Goal: Use online tool/utility: Utilize a website feature to perform a specific function

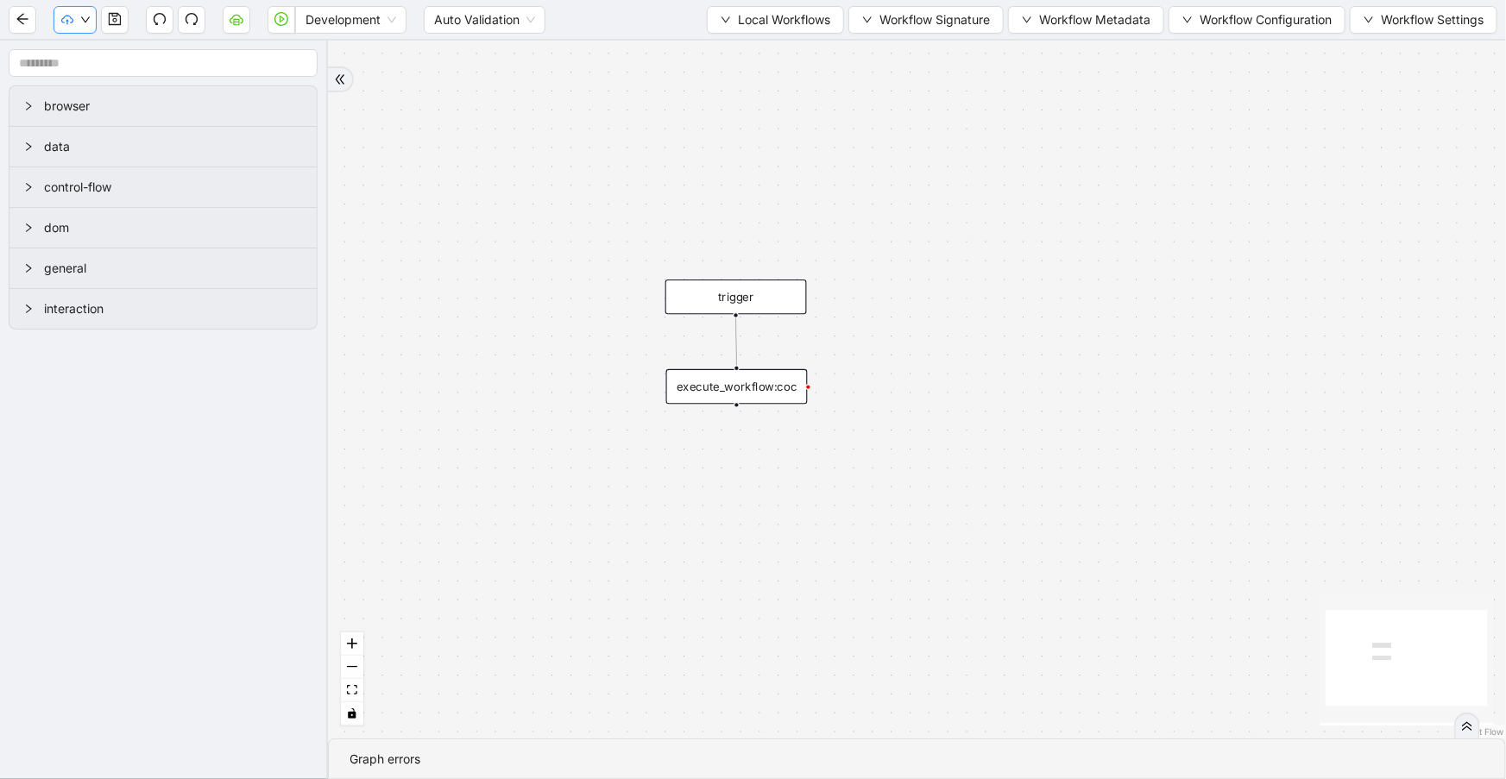
click at [68, 17] on icon "cloud-upload" at bounding box center [67, 20] width 12 height 12
click at [69, 22] on icon "cloud-upload" at bounding box center [67, 20] width 12 height 12
click at [614, 148] on div "trigger execute_workflow:coc" at bounding box center [917, 390] width 1178 height 698
drag, startPoint x: 807, startPoint y: 35, endPoint x: 811, endPoint y: 25, distance: 11.2
click at [810, 29] on div "Development Auto Validation Local Workflows Workflow Signature Workflow Metadat…" at bounding box center [753, 19] width 1506 height 39
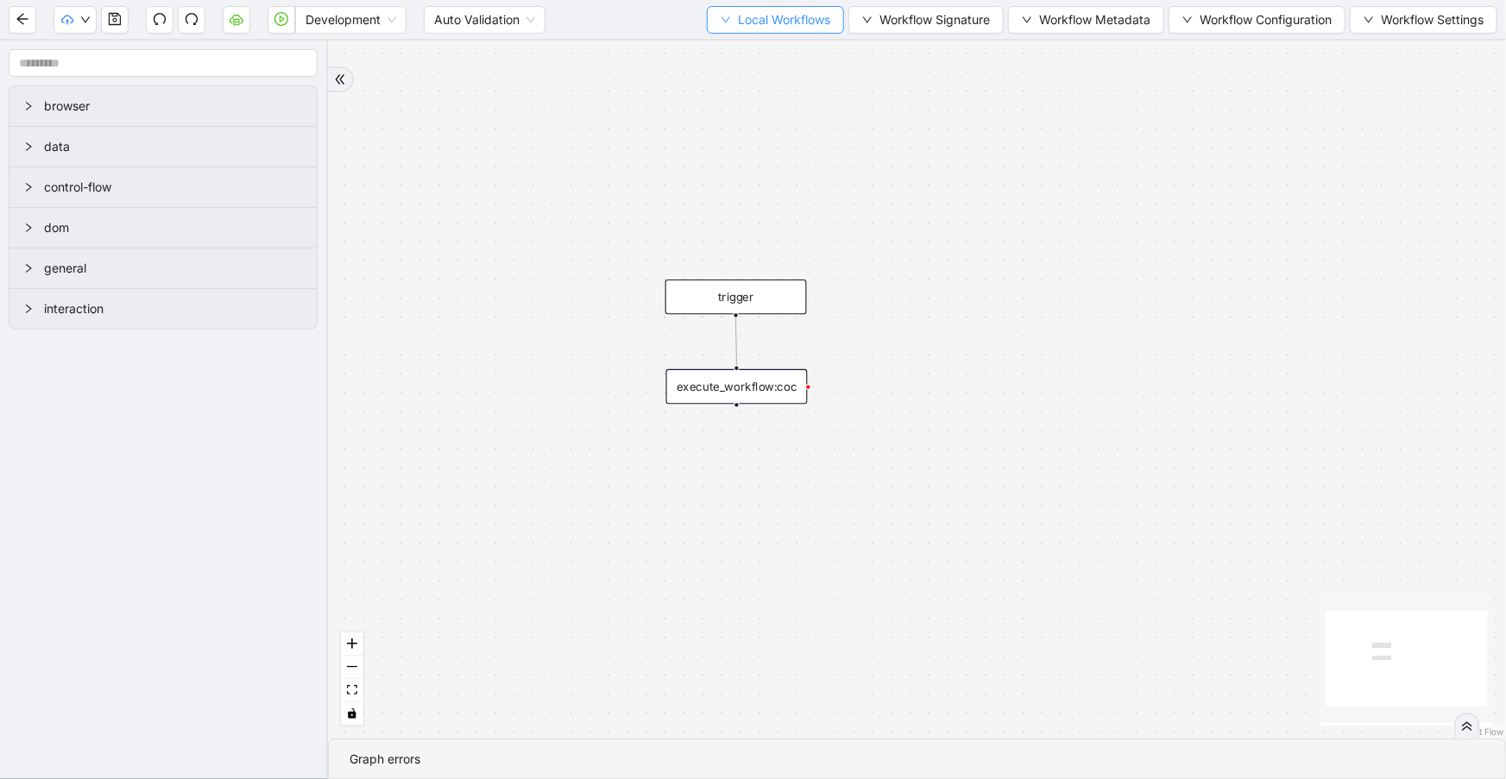
click at [811, 25] on span "Local Workflows" at bounding box center [784, 19] width 92 height 19
click at [810, 52] on span "Select" at bounding box center [772, 52] width 110 height 19
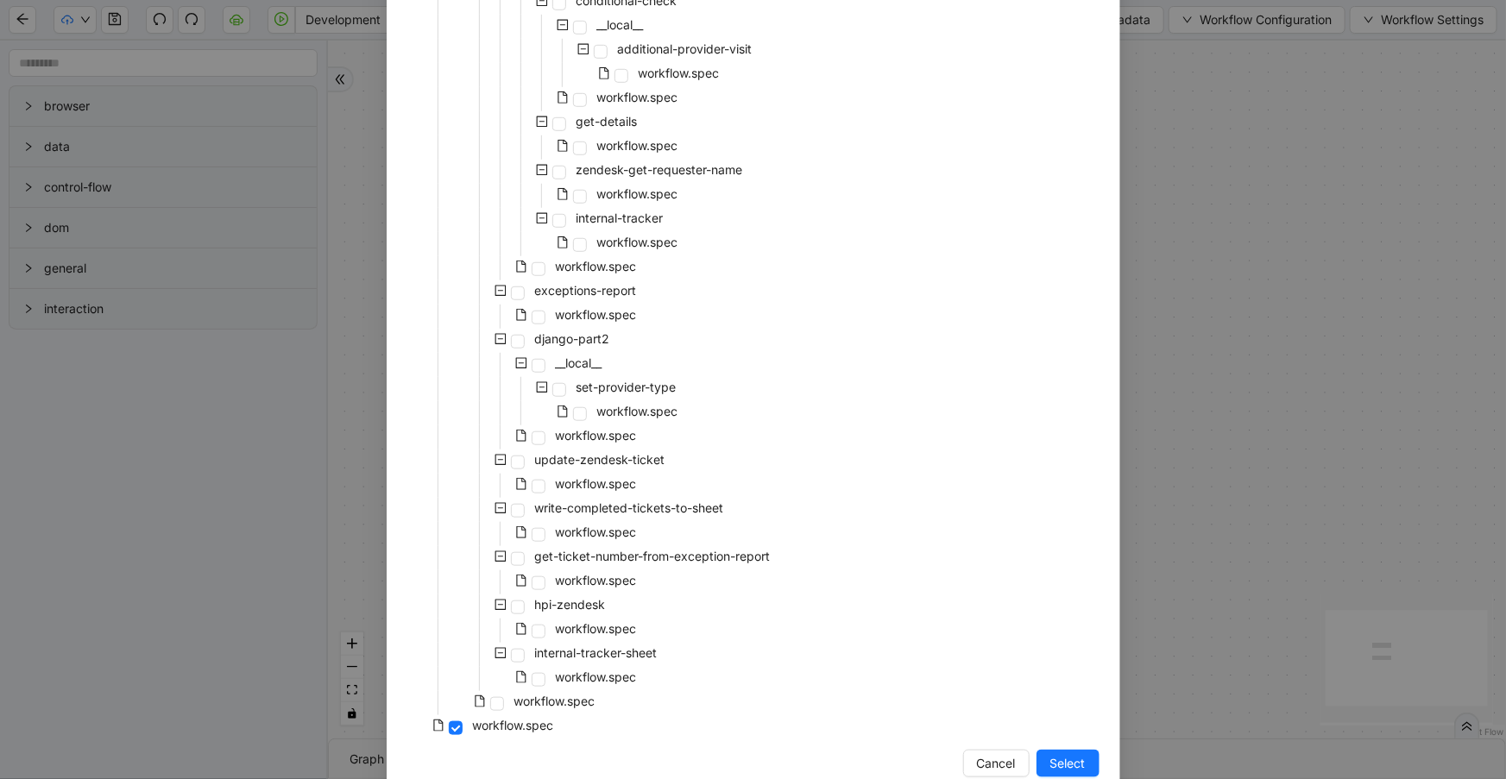
scroll to position [612, 0]
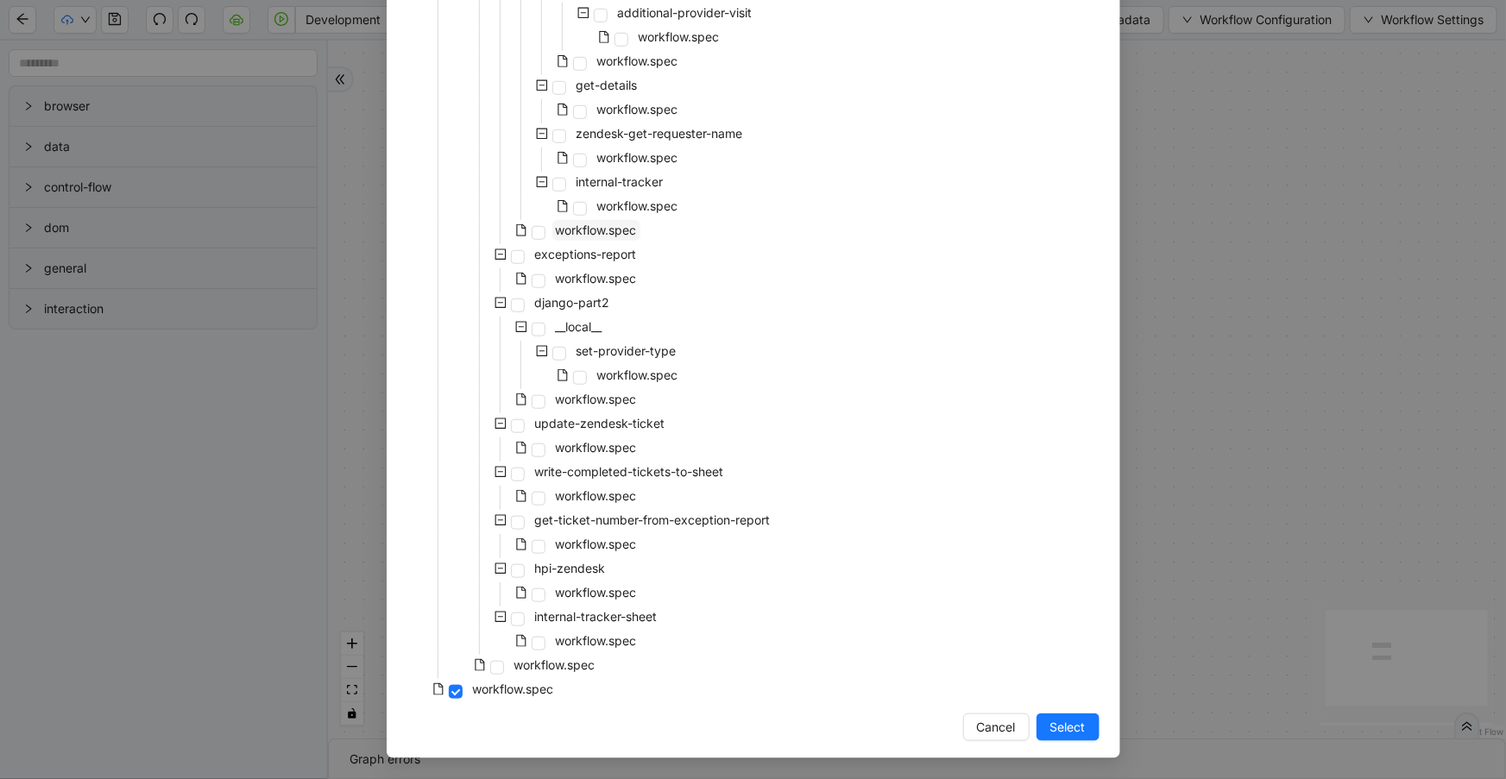
click at [616, 233] on span "workflow.spec" at bounding box center [596, 230] width 81 height 15
click at [1067, 722] on span "Select" at bounding box center [1067, 727] width 35 height 19
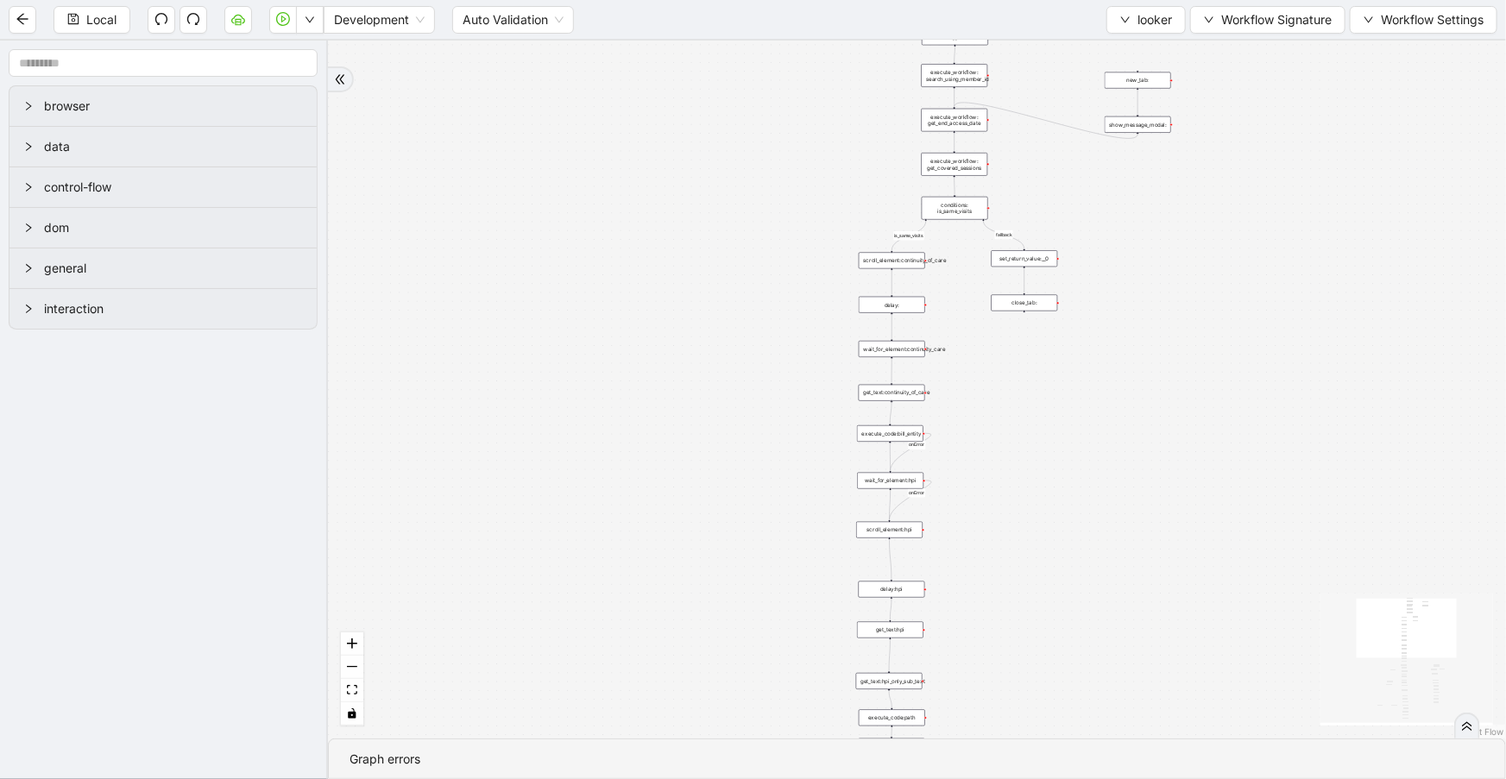
drag, startPoint x: 1249, startPoint y: 409, endPoint x: 1225, endPoint y: -69, distance: 478.6
click at [1225, 0] on html "Local Development Auto Validation looker Workflow Signature Workflow Settings b…" at bounding box center [753, 389] width 1506 height 779
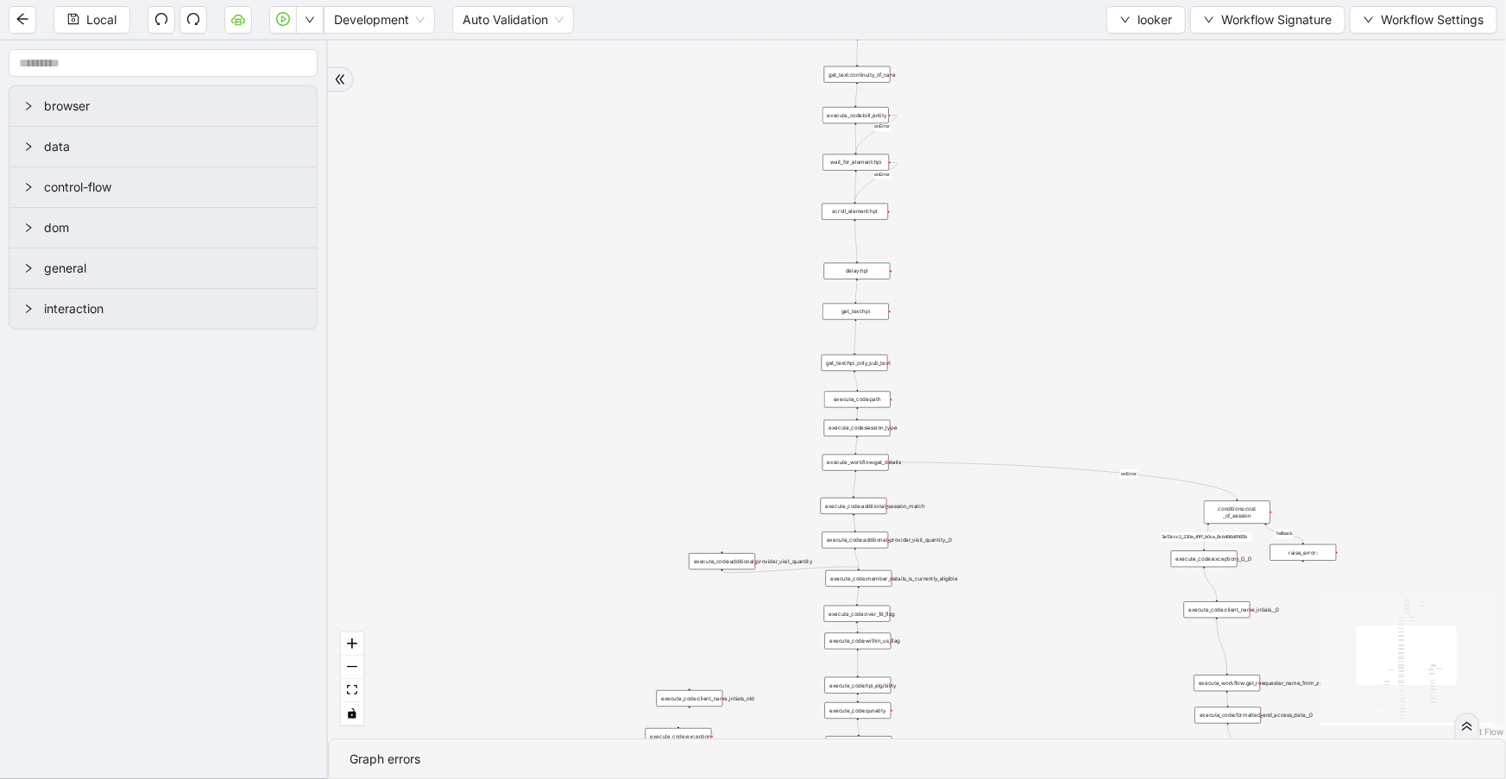
drag, startPoint x: 1105, startPoint y: 226, endPoint x: 1121, endPoint y: 94, distance: 133.0
click at [1120, 100] on div "fallback is_same_visits 3e13ccc2_230e_41ff_b0ca_9cb496d9165b fallback onError o…" at bounding box center [917, 390] width 1178 height 698
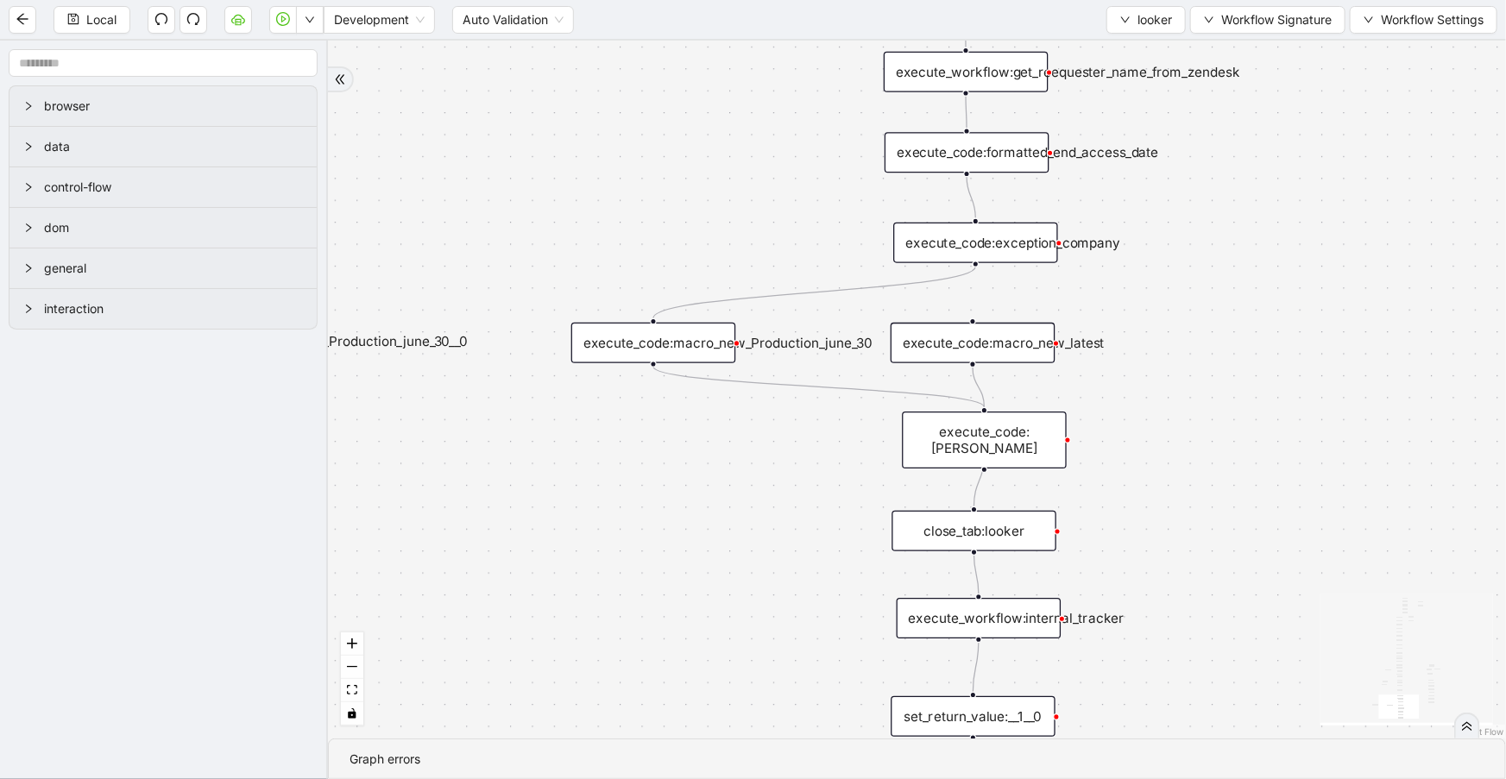
click at [1005, 345] on div "execute_code:macro_new_latest" at bounding box center [973, 343] width 165 height 41
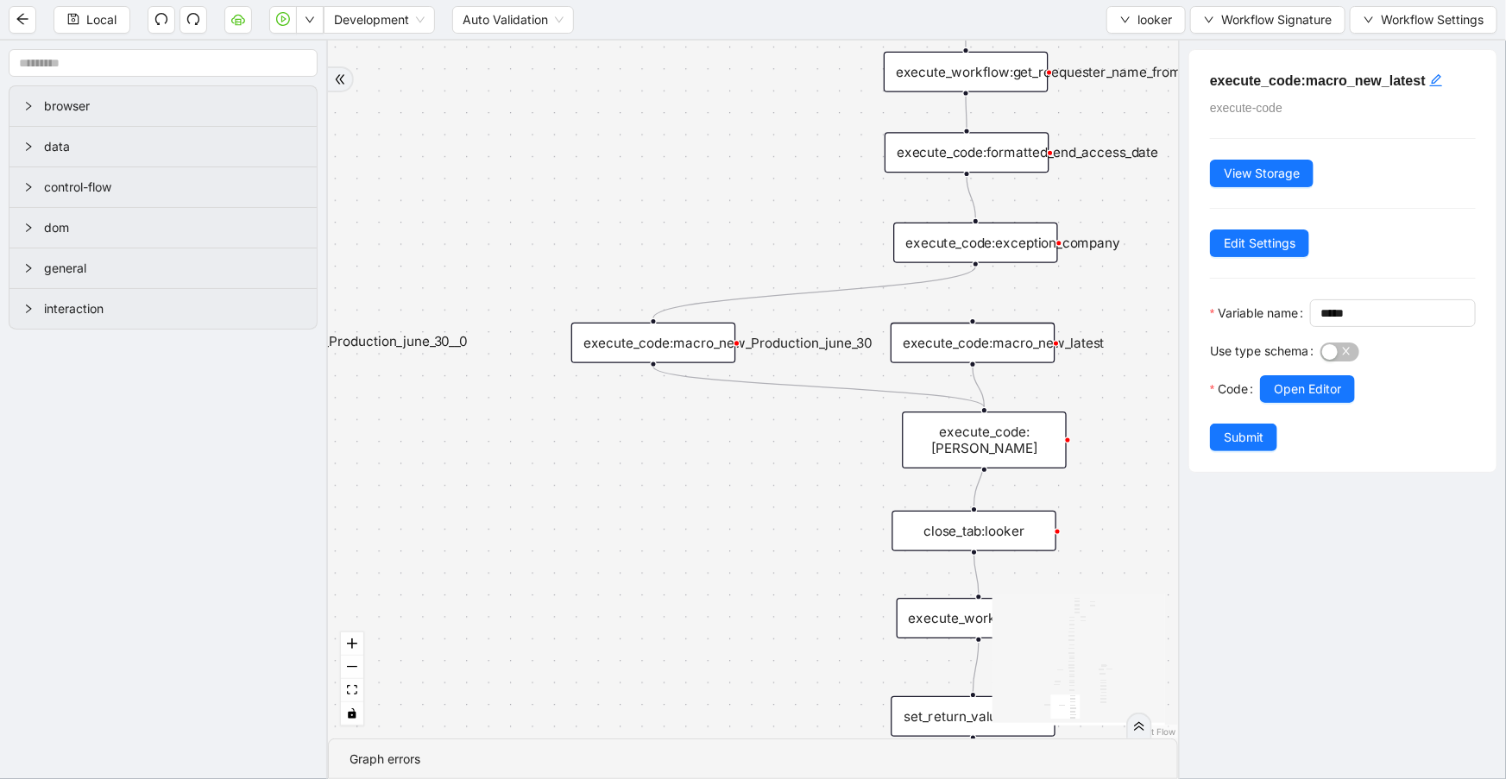
click at [710, 349] on div "execute_code:macro_new_Production_june_30" at bounding box center [653, 343] width 165 height 41
click at [711, 344] on div "execute_code:macro_new_Production_june_30" at bounding box center [654, 342] width 165 height 41
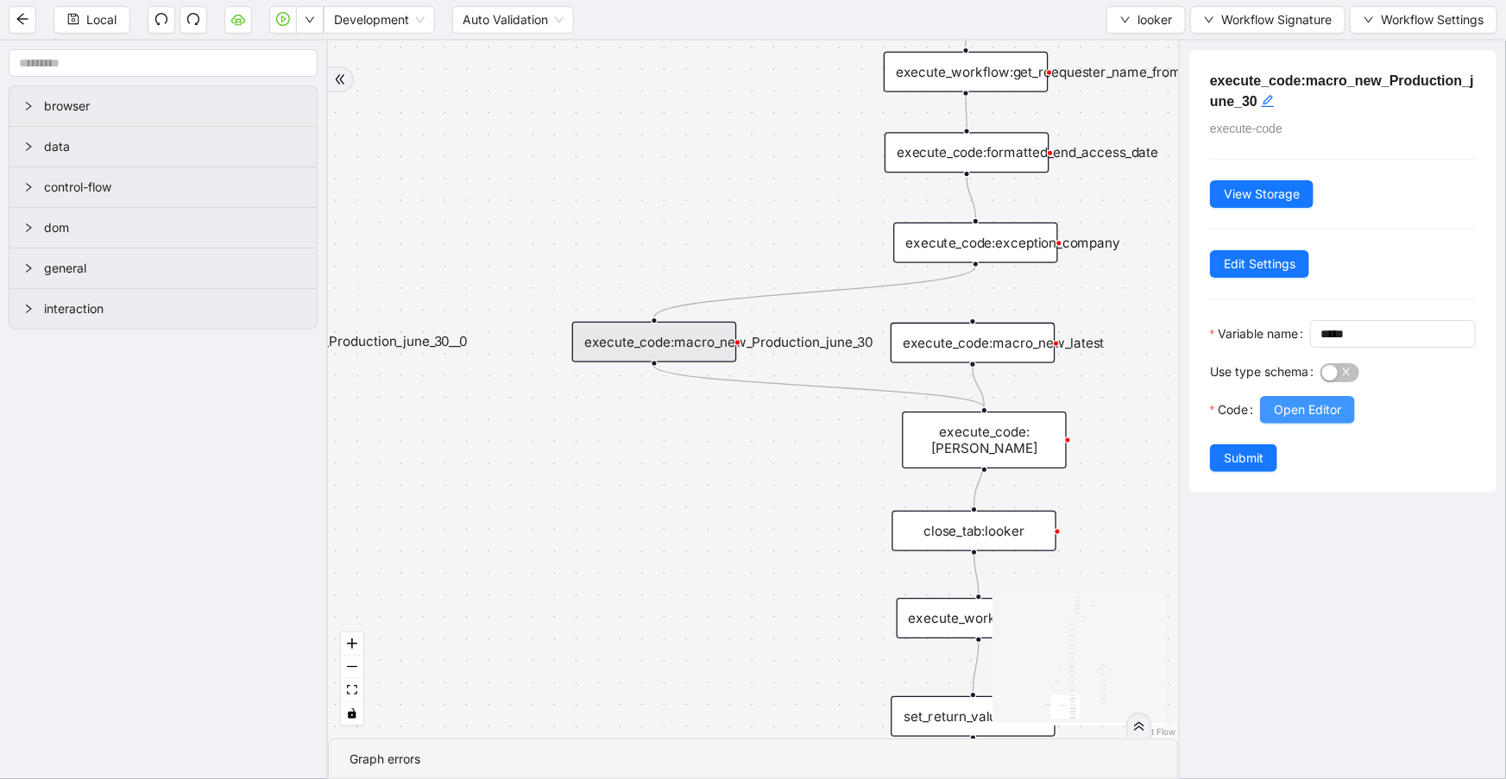
click at [1287, 419] on span "Open Editor" at bounding box center [1307, 409] width 67 height 19
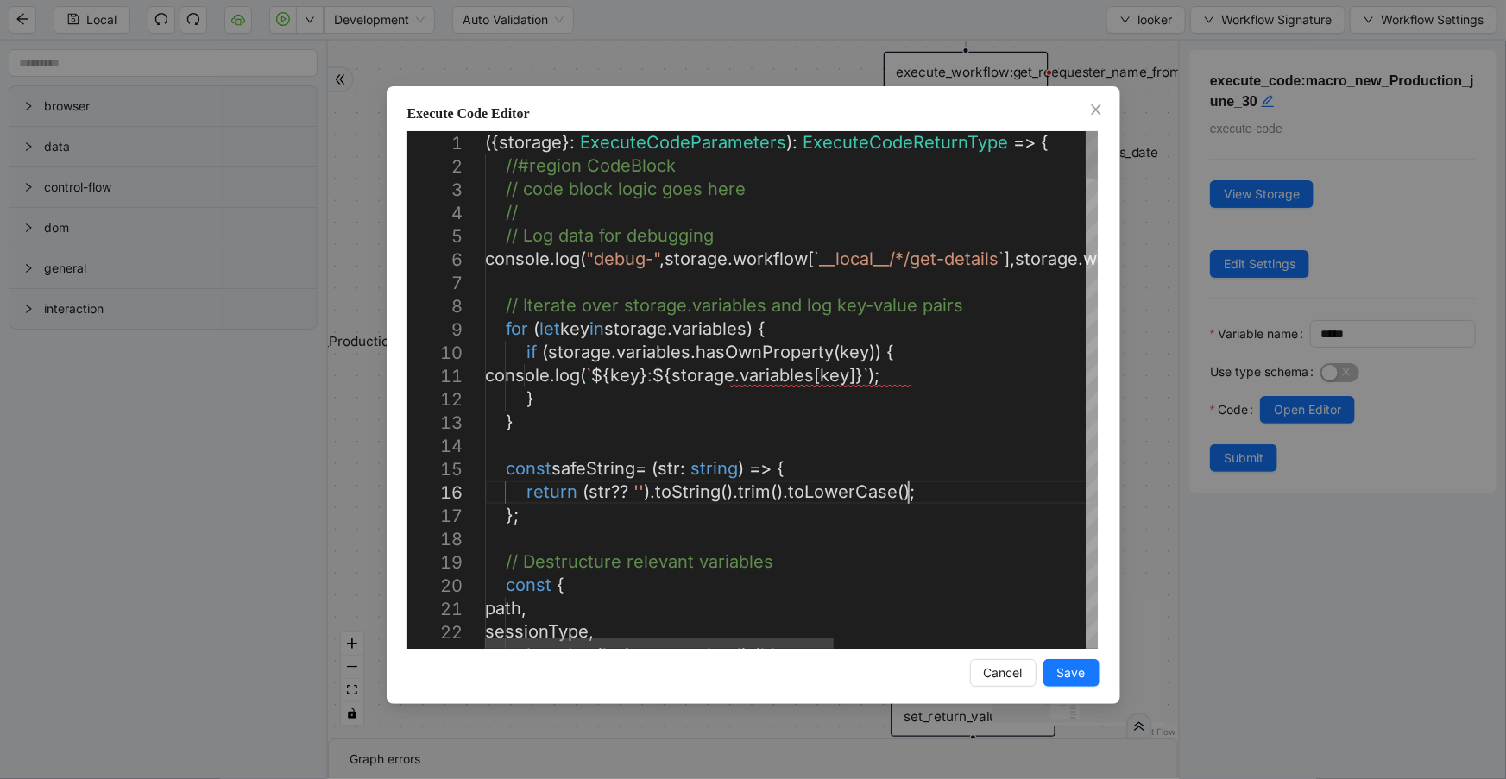
scroll to position [0, 0]
type textarea "**********"
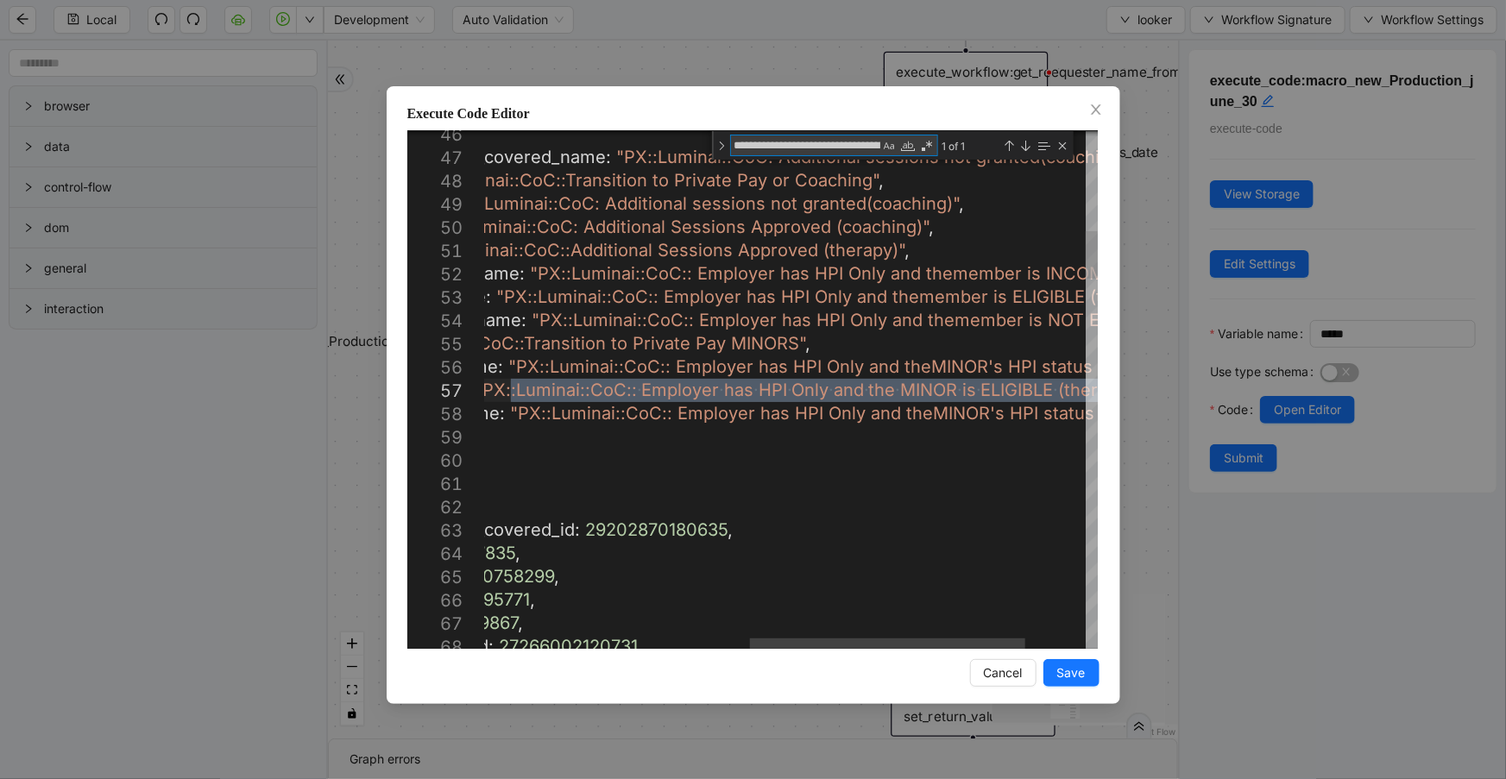
scroll to position [0, 268]
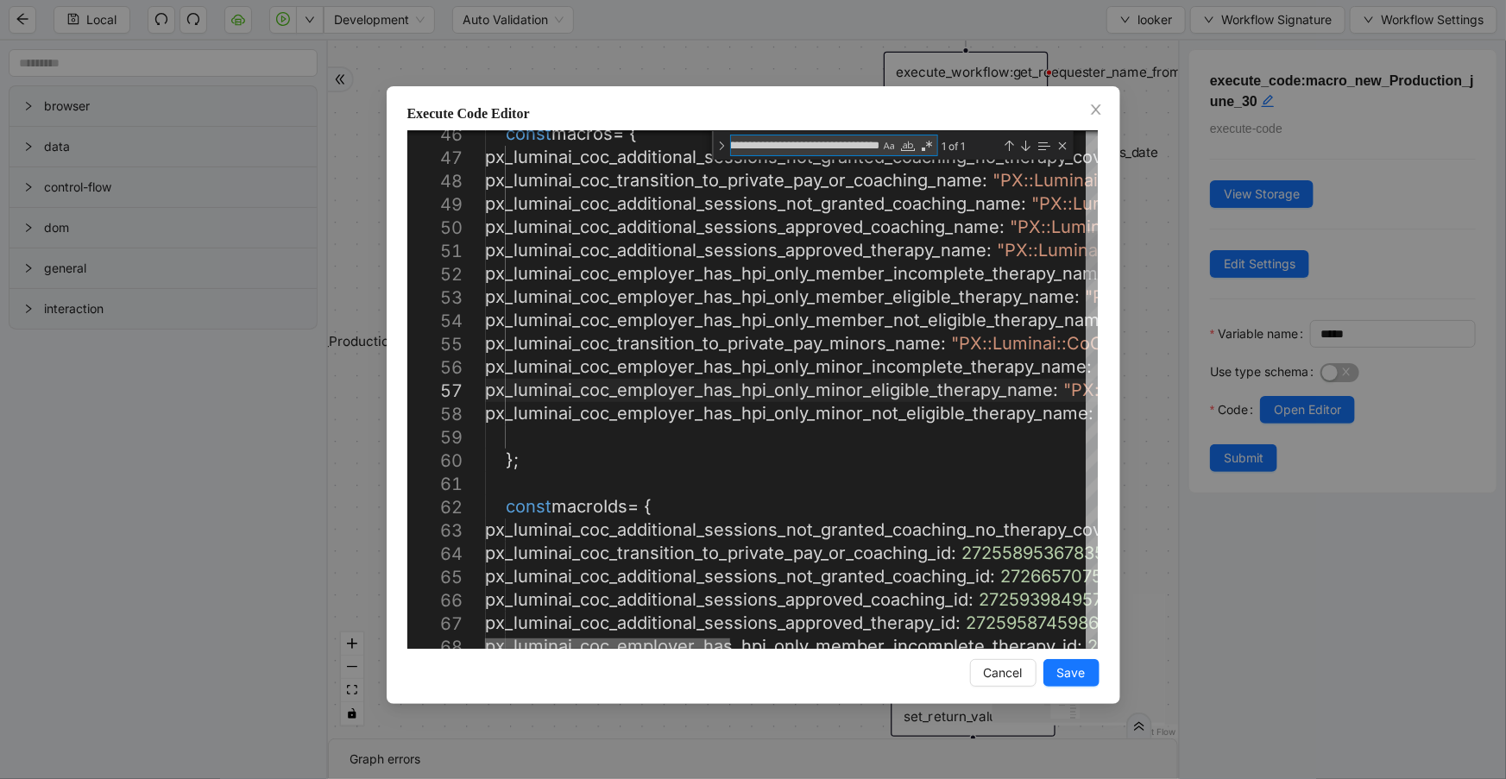
click at [500, 639] on div at bounding box center [607, 644] width 245 height 10
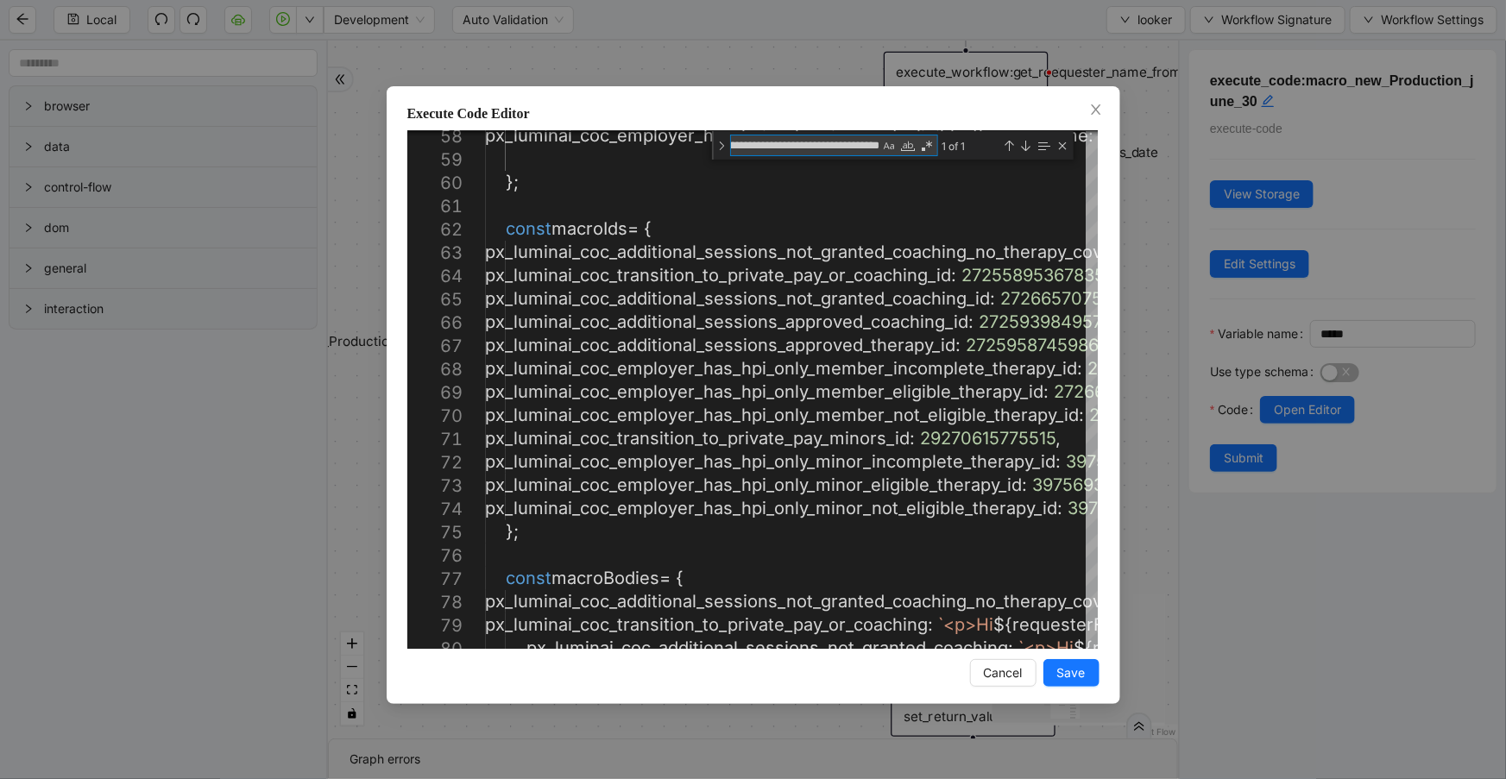
type textarea "**********"
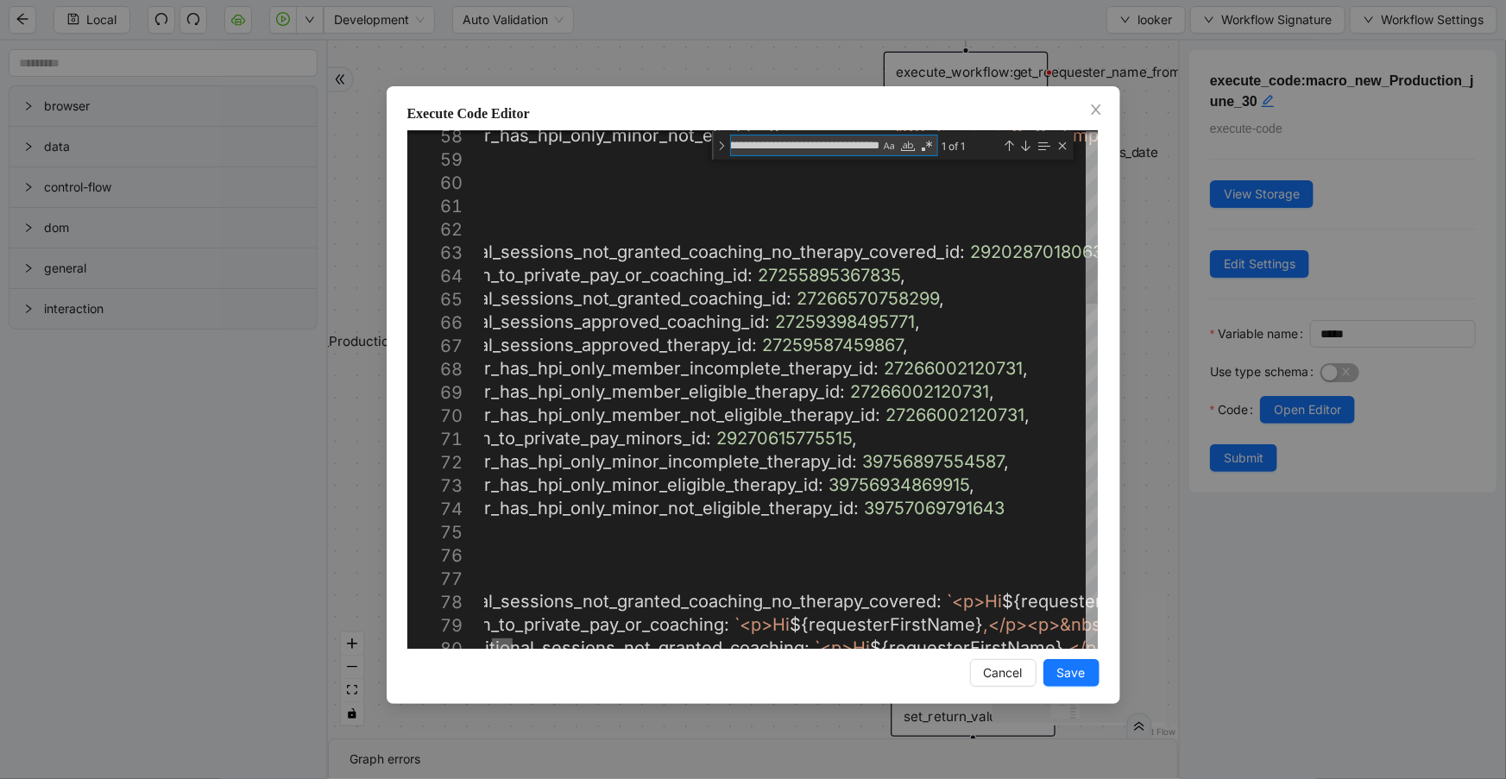
click at [505, 643] on div at bounding box center [502, 644] width 21 height 10
type textarea "**********"
click at [1091, 107] on icon "close" at bounding box center [1096, 110] width 14 height 14
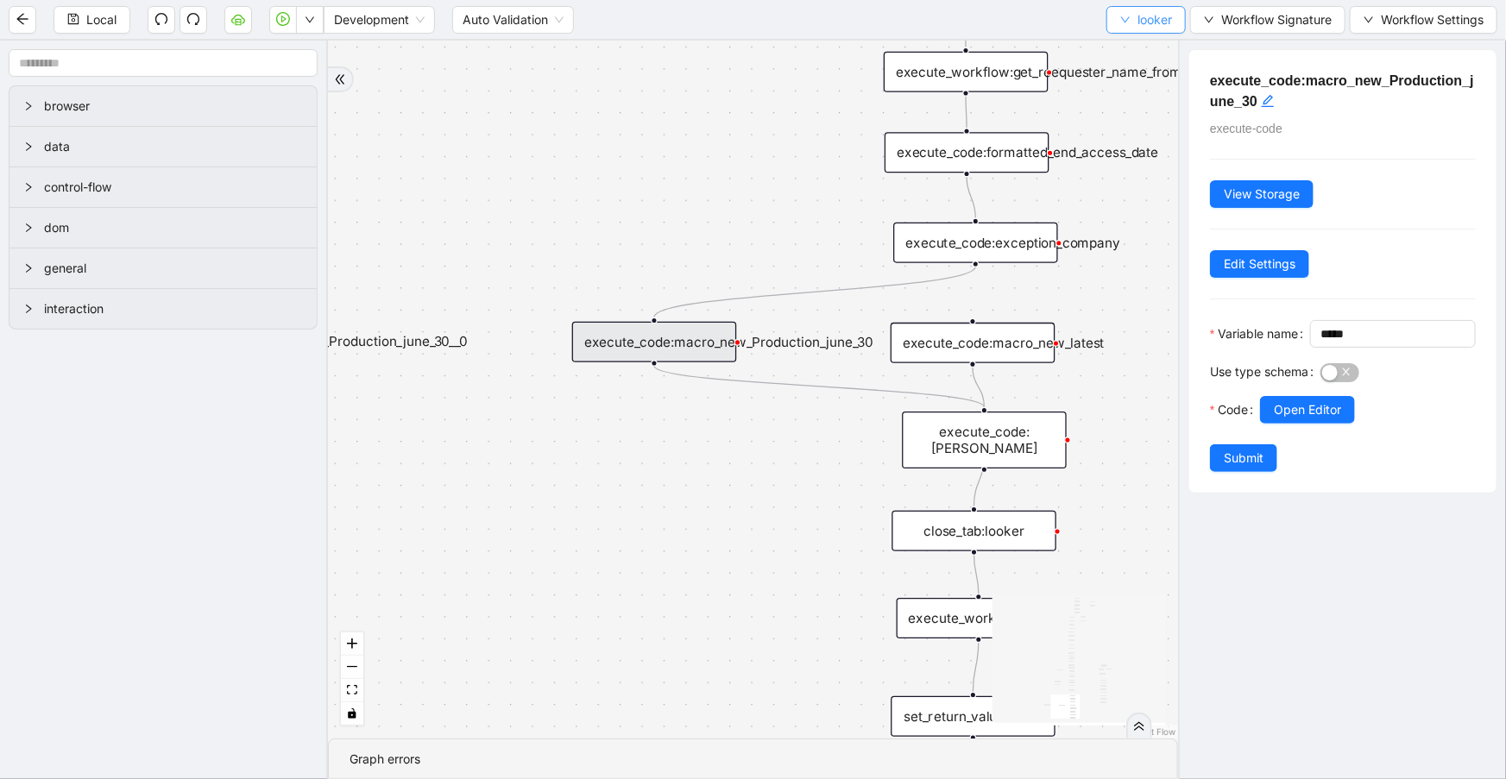
click at [1143, 29] on button "looker" at bounding box center [1145, 20] width 79 height 28
click at [1143, 43] on span "Select" at bounding box center [1144, 52] width 52 height 19
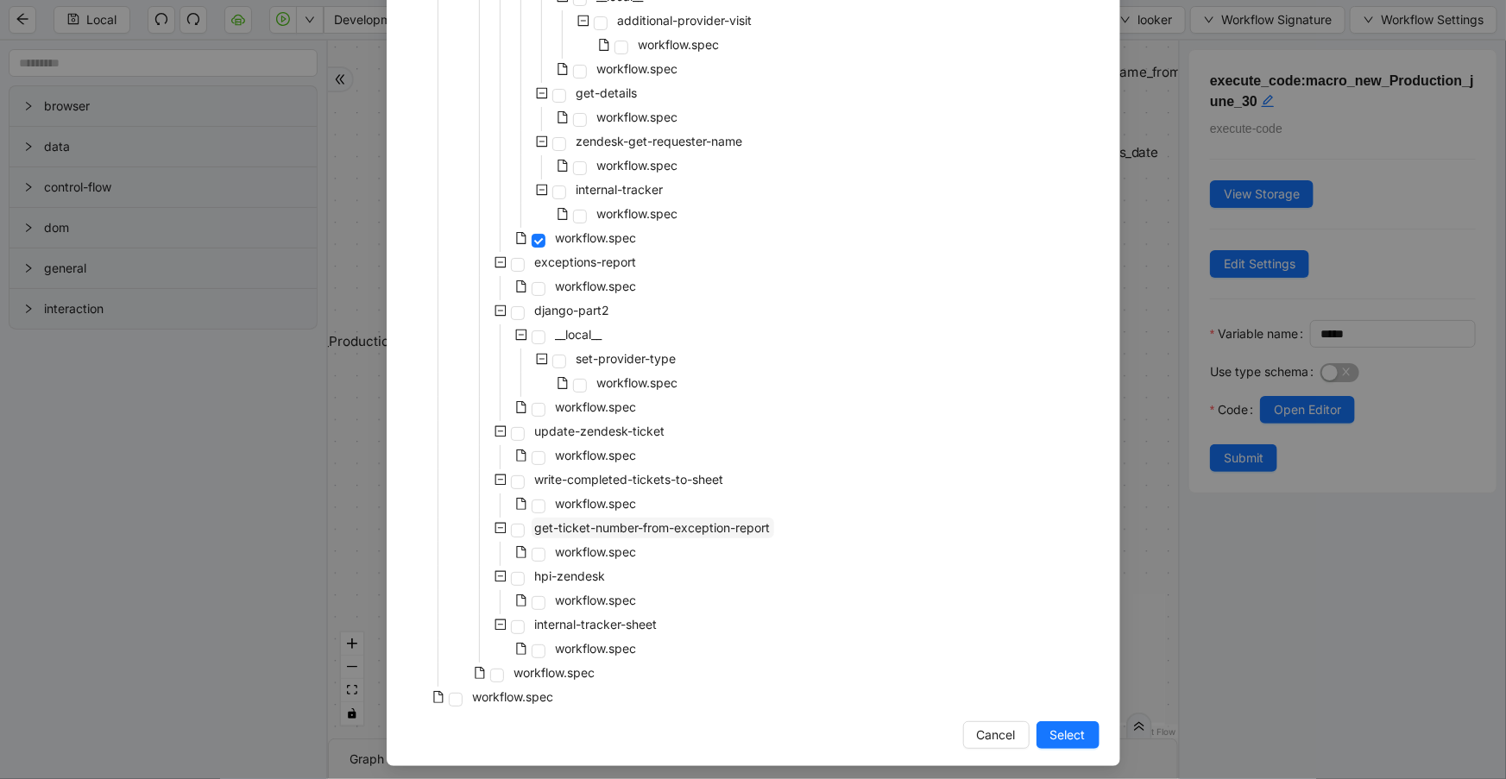
scroll to position [612, 0]
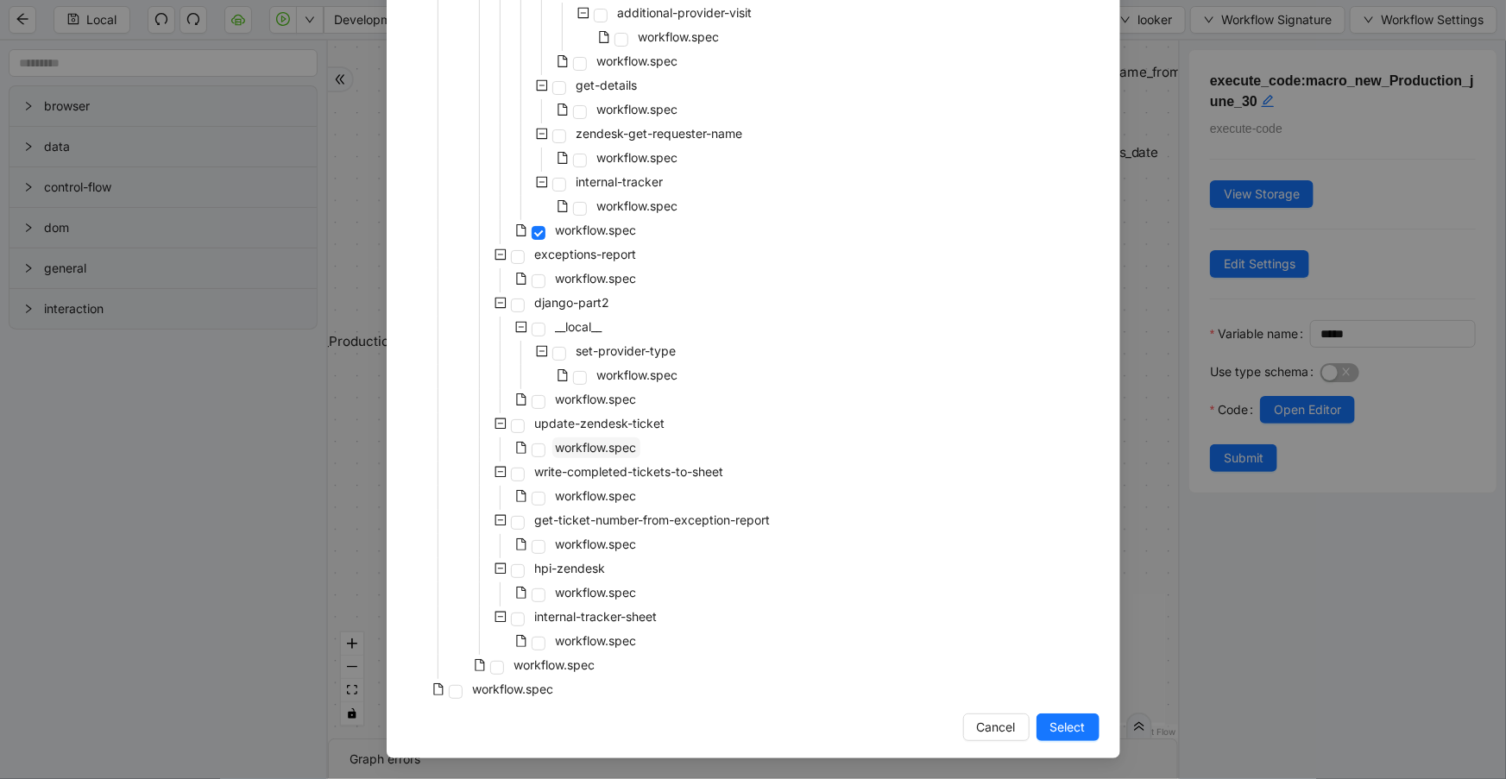
click at [582, 451] on span "workflow.spec" at bounding box center [596, 447] width 81 height 15
click at [1050, 727] on span "Select" at bounding box center [1067, 727] width 35 height 19
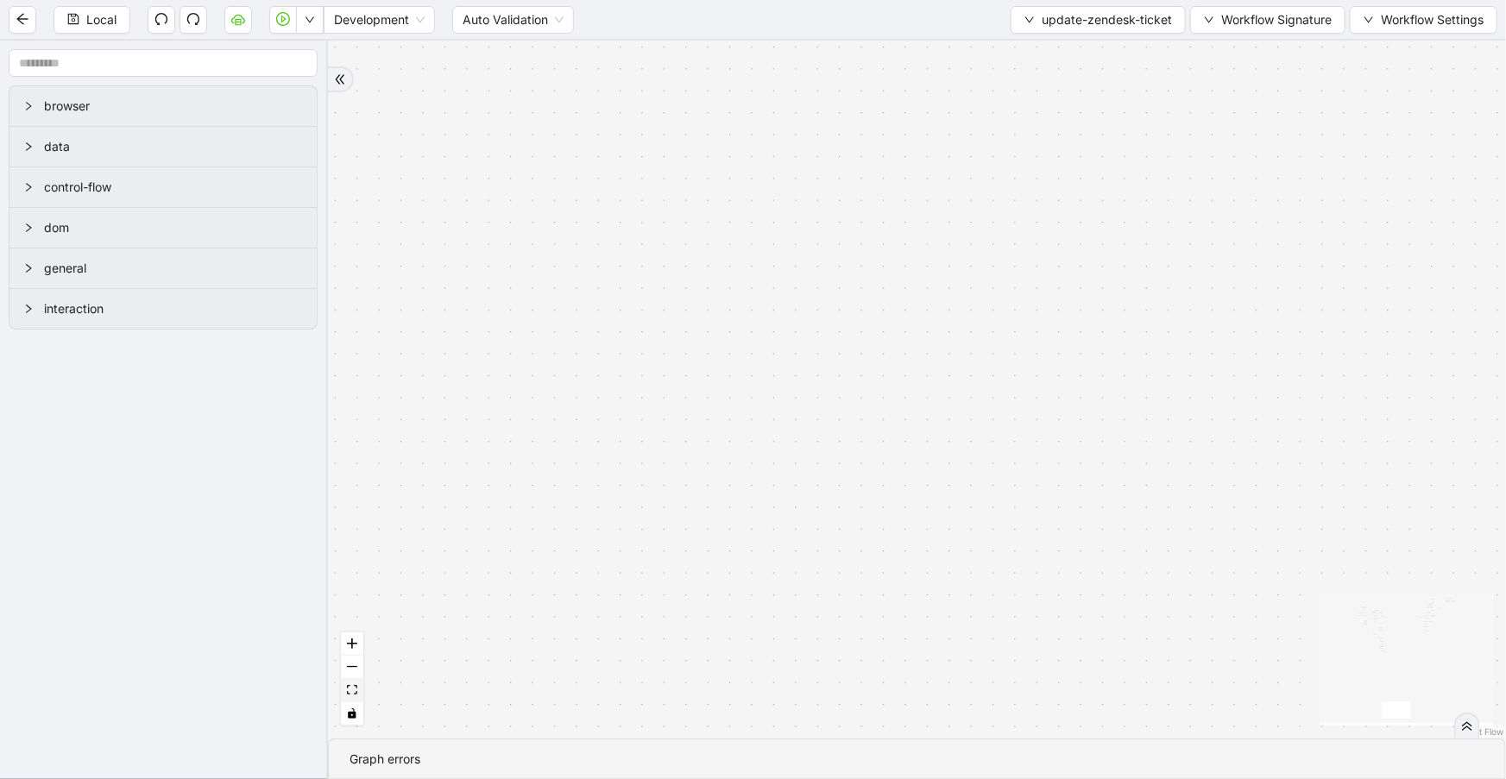
click at [349, 694] on icon "fit view" at bounding box center [352, 689] width 10 height 9
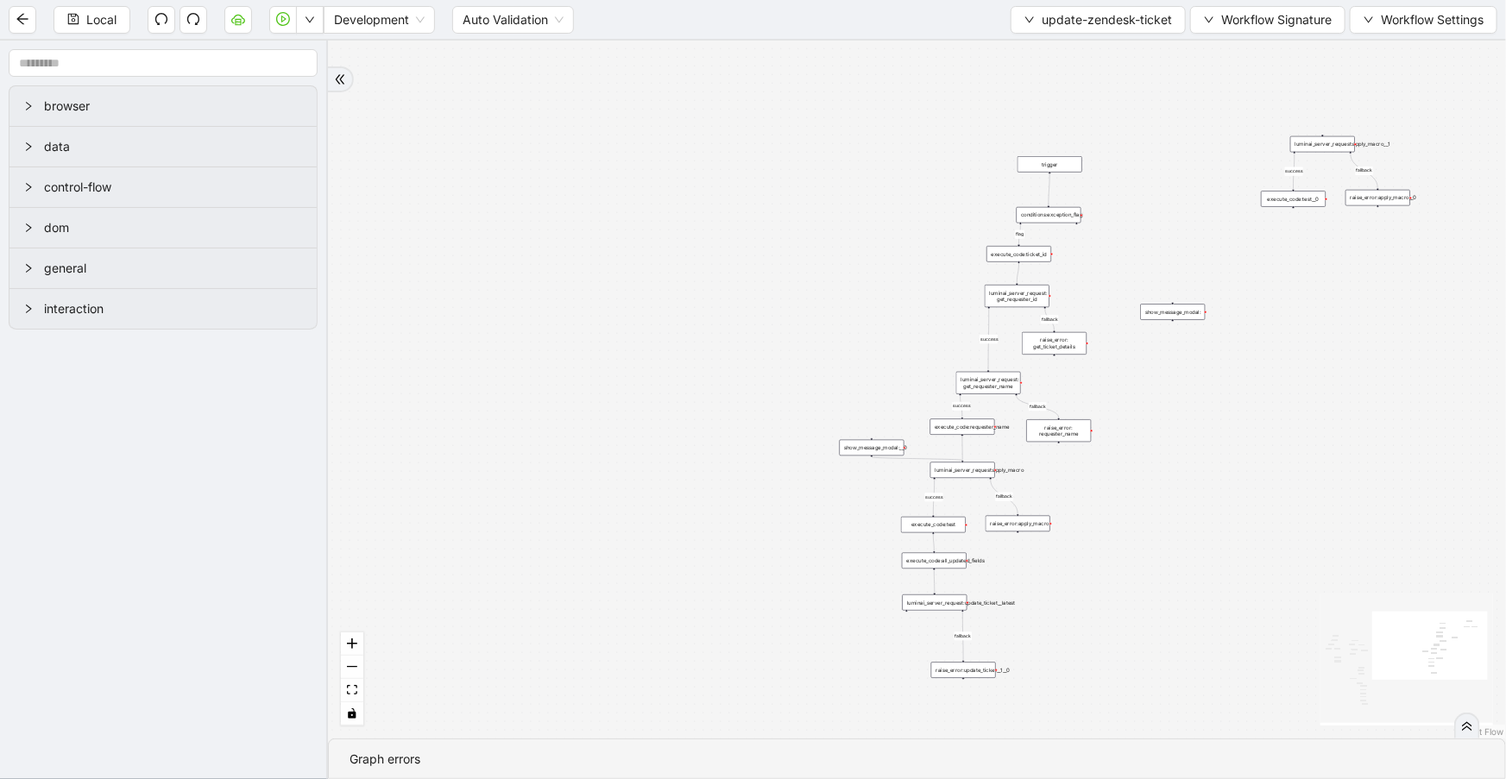
drag, startPoint x: 763, startPoint y: 507, endPoint x: 476, endPoint y: 684, distance: 336.7
click at [476, 684] on div "fallback fallback success fallback success success fallback fallback success fa…" at bounding box center [917, 390] width 1178 height 698
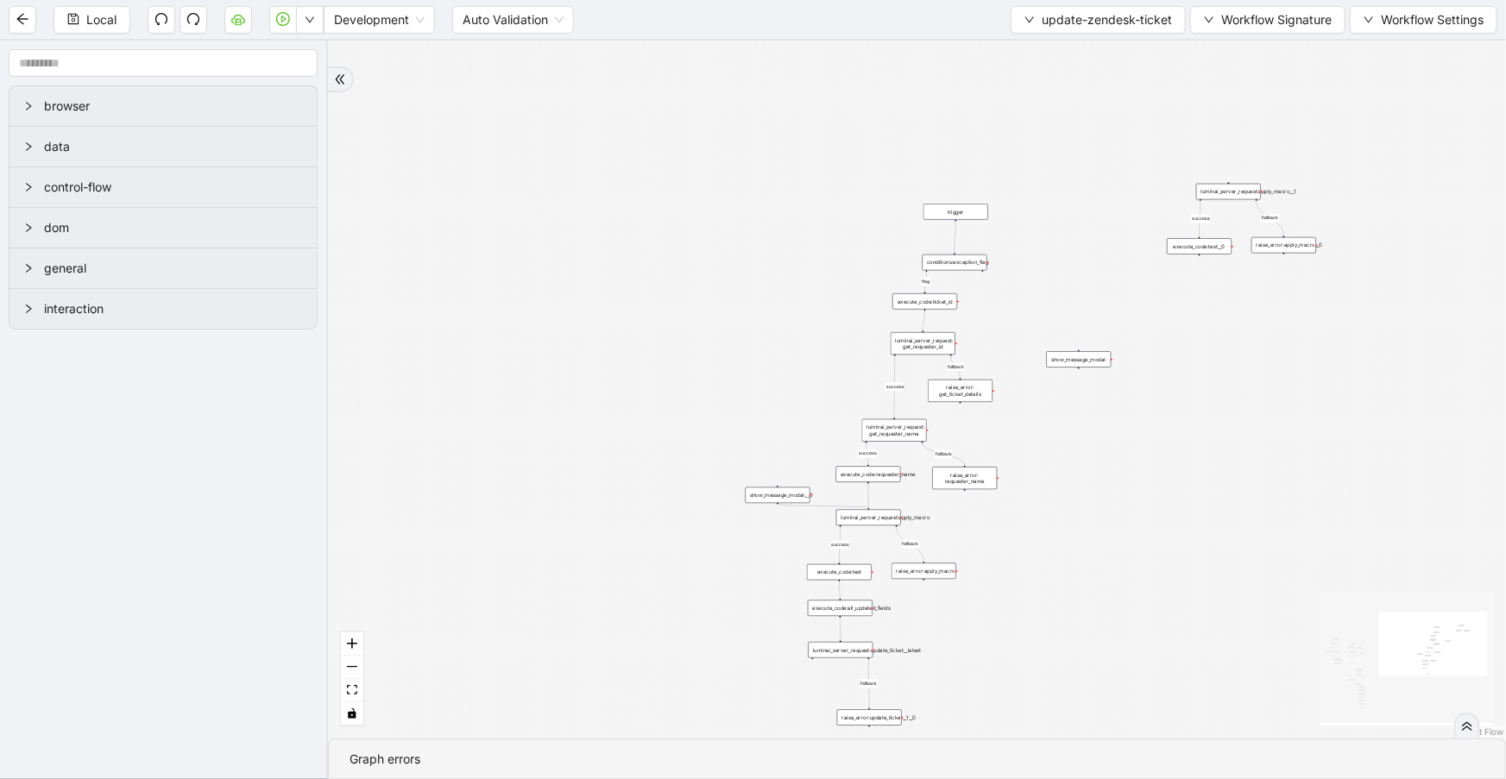
drag, startPoint x: 1376, startPoint y: 390, endPoint x: 1275, endPoint y: 443, distance: 113.9
click at [1275, 443] on div "fallback fallback success fallback success success fallback fallback success fa…" at bounding box center [917, 390] width 1178 height 698
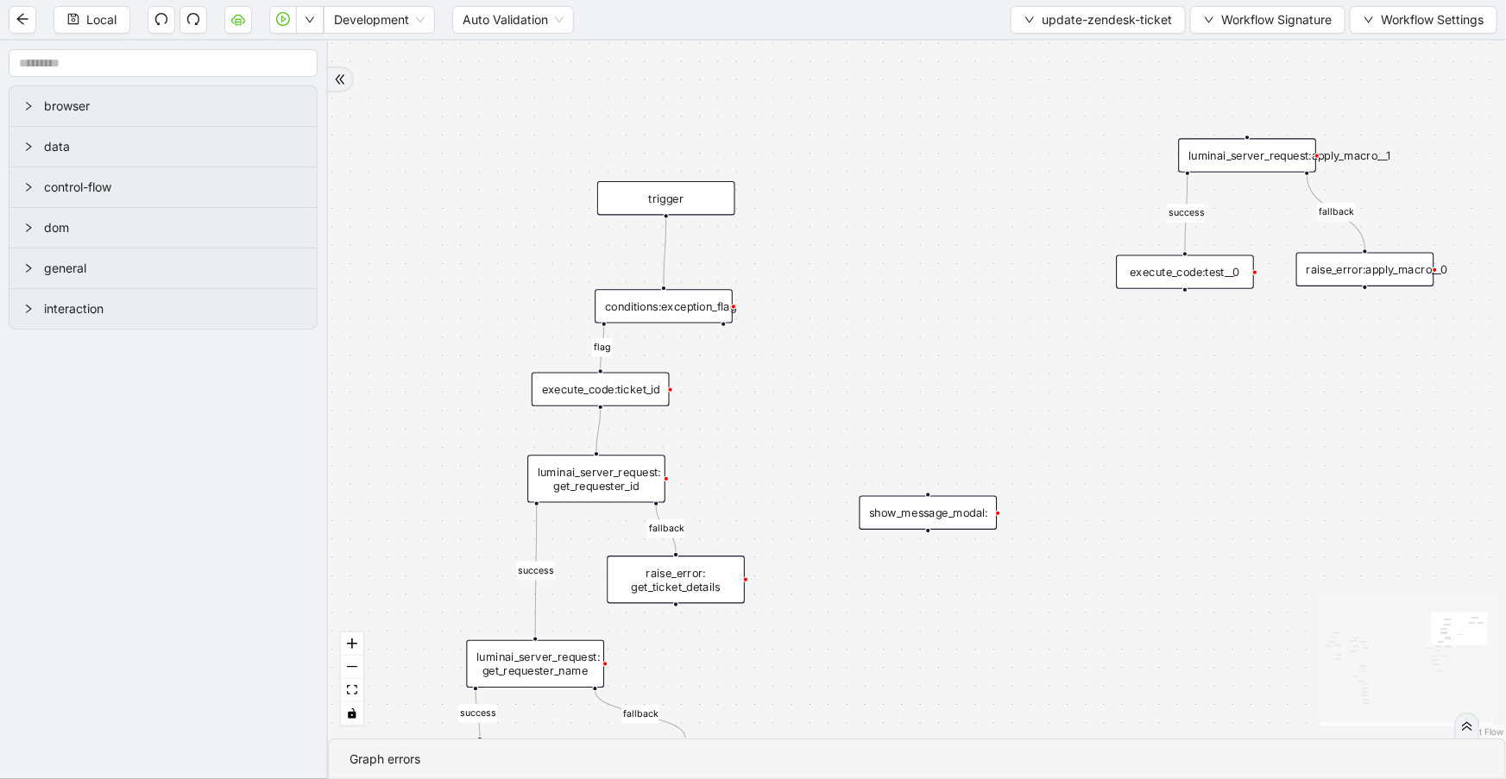
click at [1224, 160] on div "luminai_server_request:apply_macro__1" at bounding box center [1248, 155] width 138 height 34
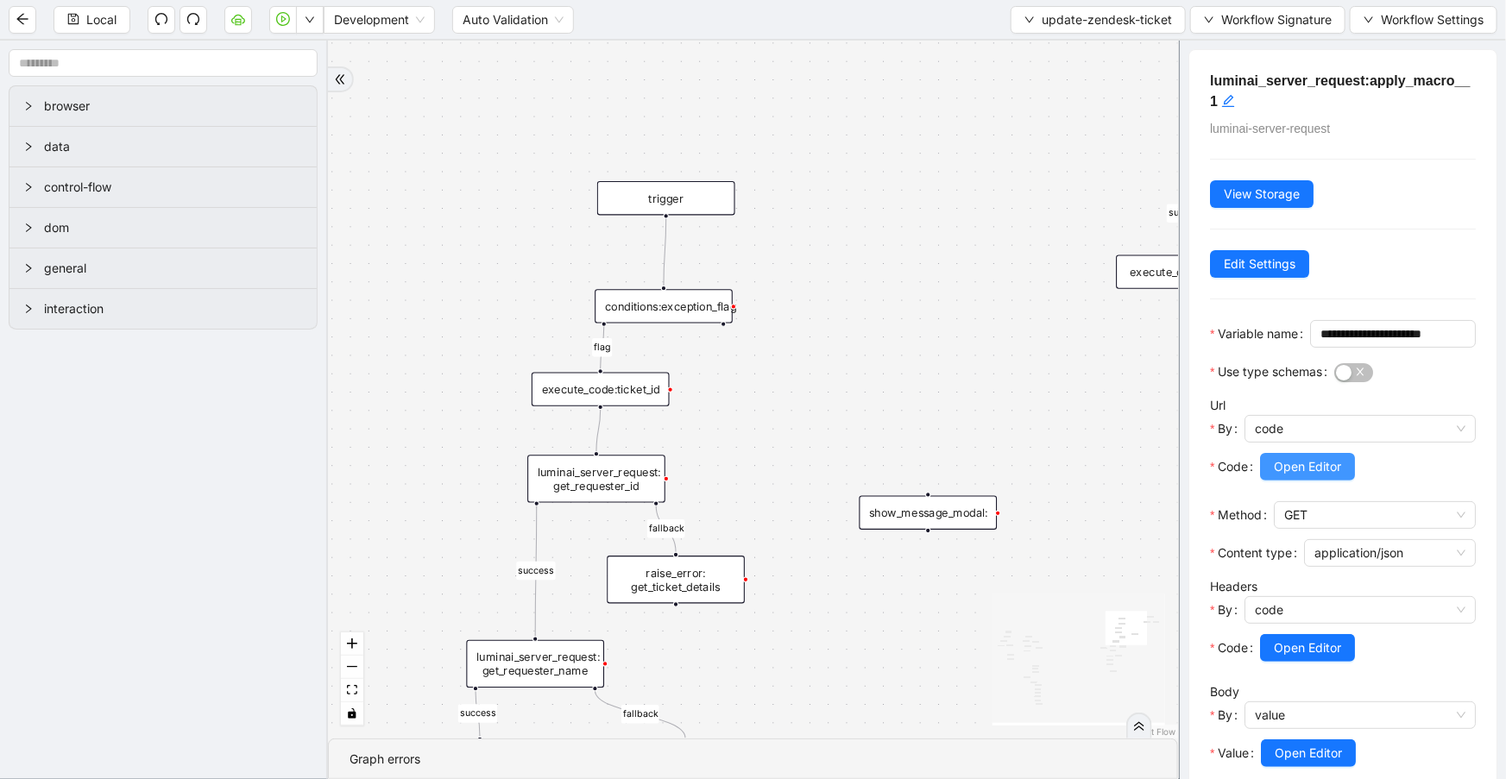
click at [1321, 481] on button "Open Editor" at bounding box center [1307, 467] width 95 height 28
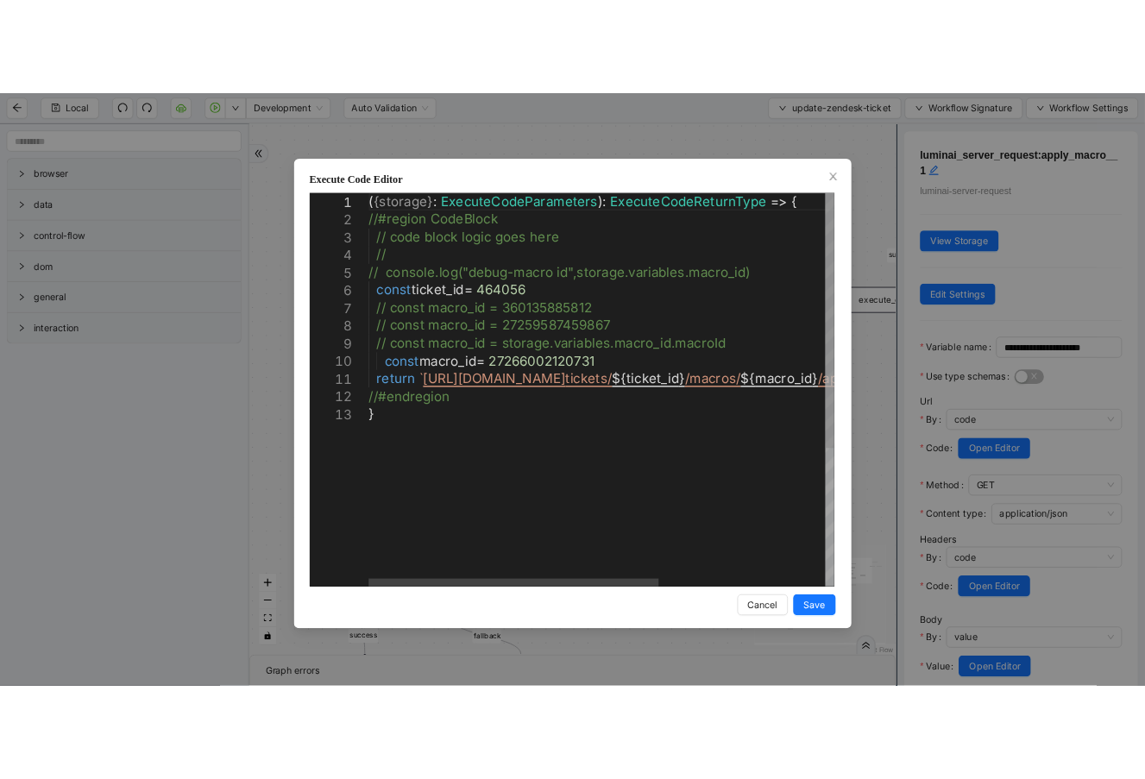
scroll to position [0, 0]
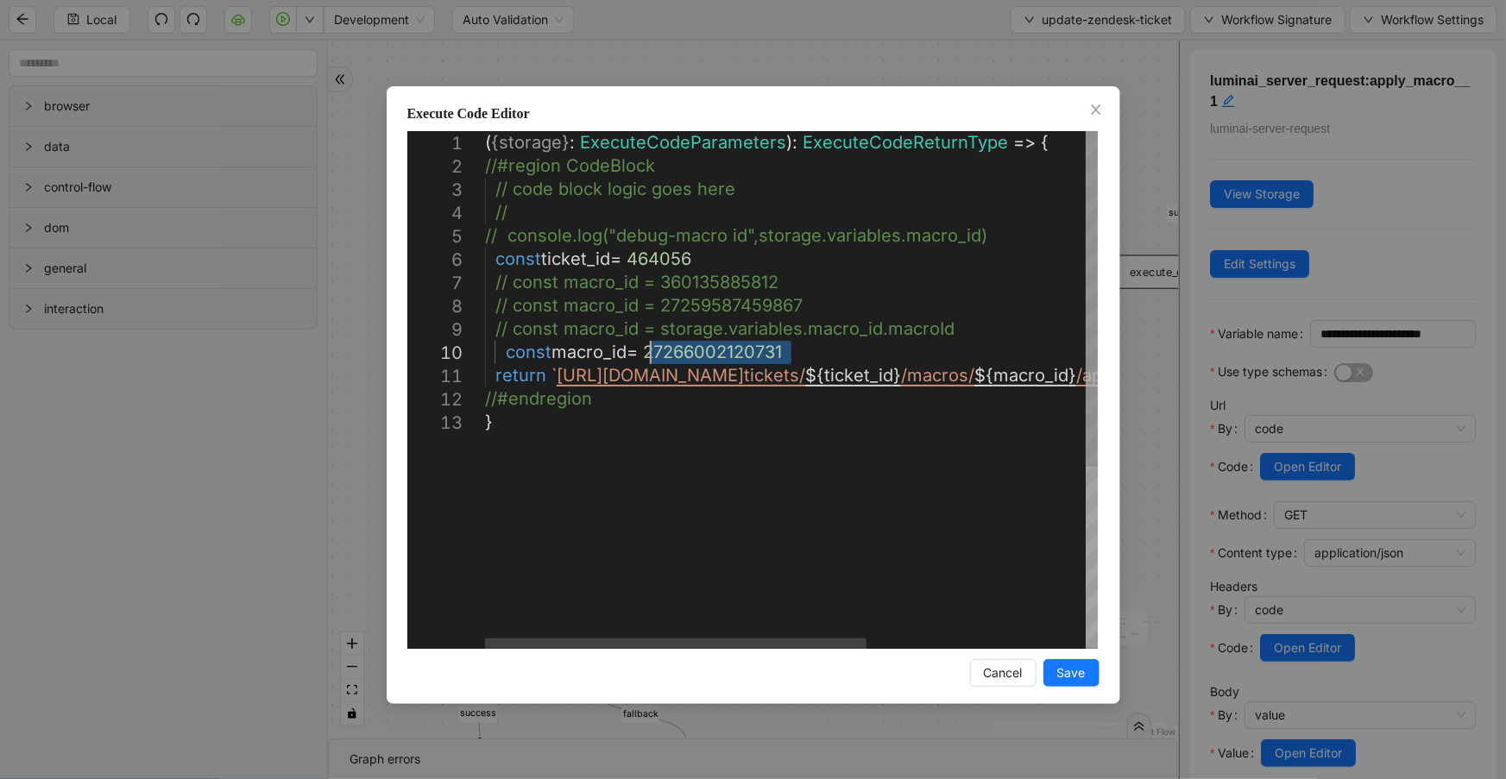
drag, startPoint x: 816, startPoint y: 346, endPoint x: 650, endPoint y: 348, distance: 166.6
paste textarea "Editor content;Press Alt+F1 for Accessibility Options."
type textarea "**********"
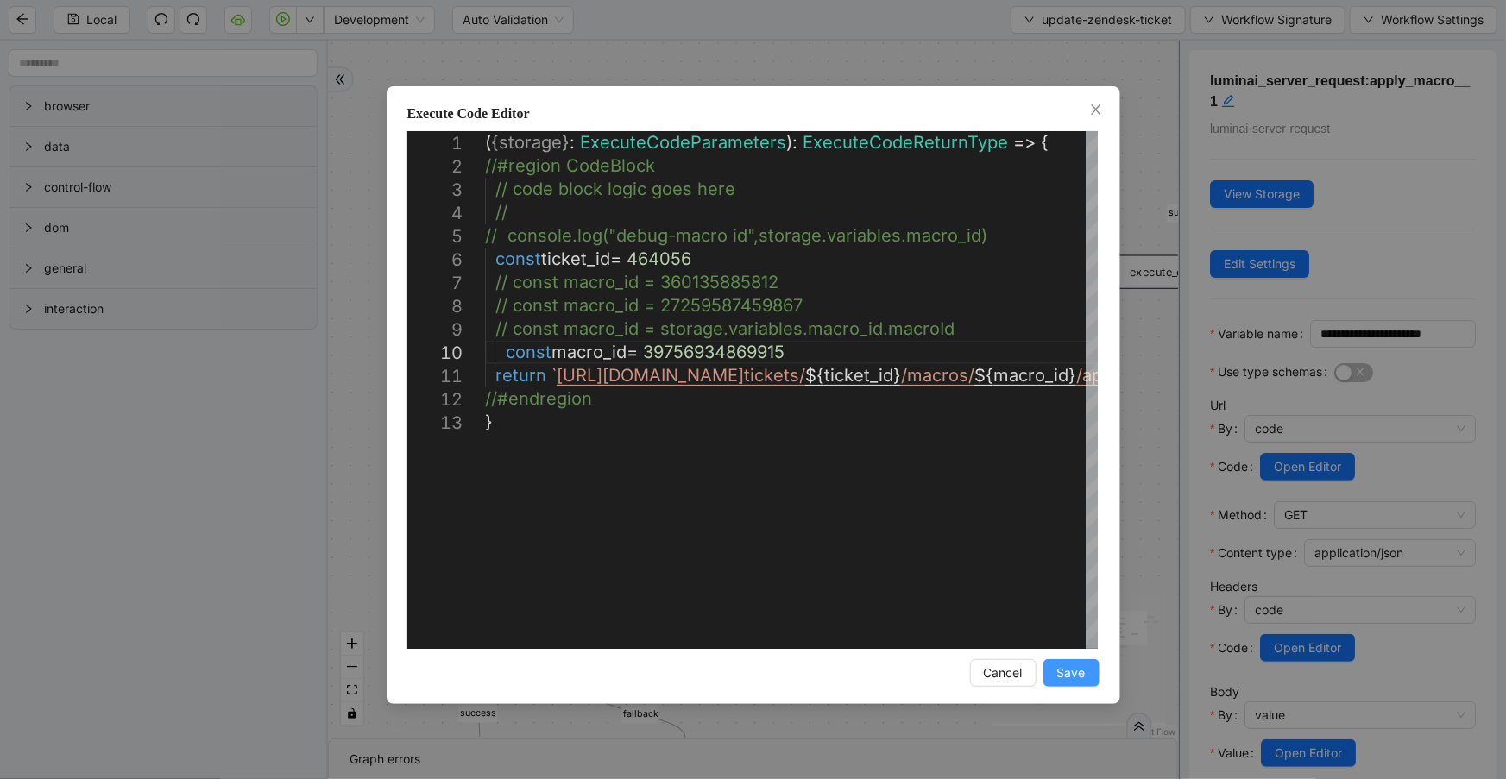
click at [1067, 665] on span "Save" at bounding box center [1071, 673] width 28 height 19
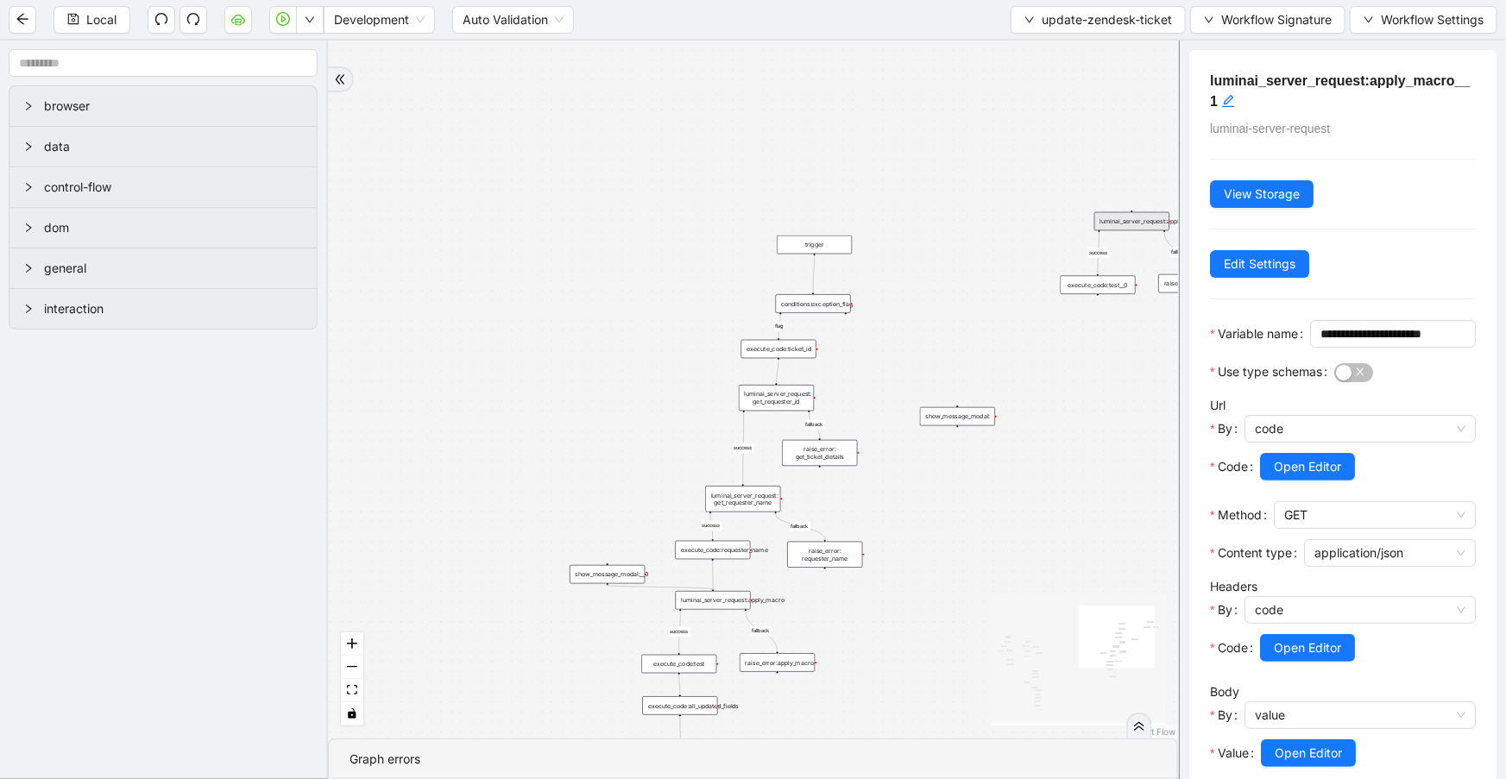
click at [785, 245] on div "trigger" at bounding box center [814, 245] width 75 height 19
drag, startPoint x: 794, startPoint y: 245, endPoint x: 1113, endPoint y: 152, distance: 332.6
click at [1113, 152] on div "trigger" at bounding box center [1130, 153] width 75 height 19
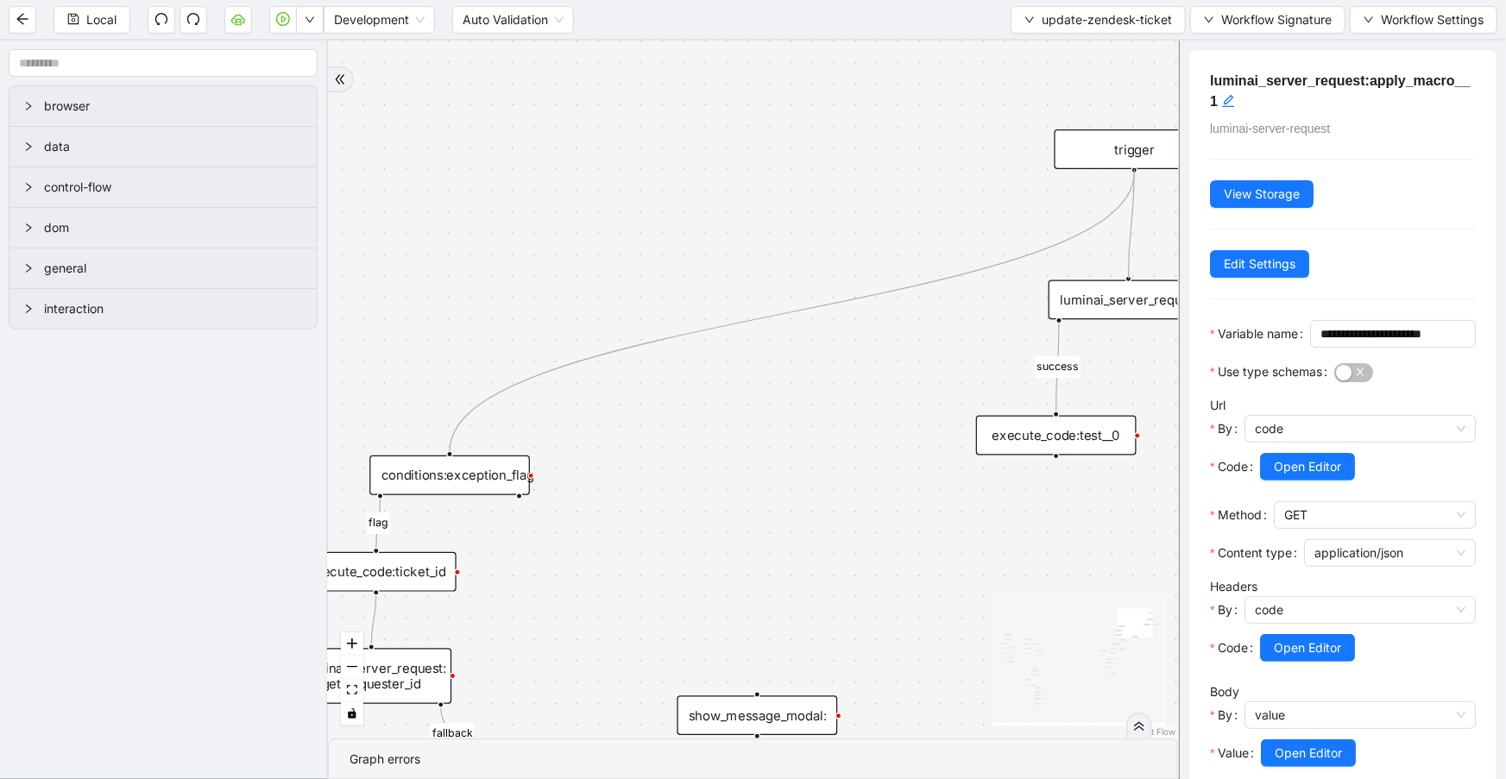
drag, startPoint x: 1134, startPoint y: 172, endPoint x: 1123, endPoint y: 271, distance: 99.9
click at [1123, 271] on div "fallback fallback success fallback success success fallback fallback success fa…" at bounding box center [753, 390] width 850 height 698
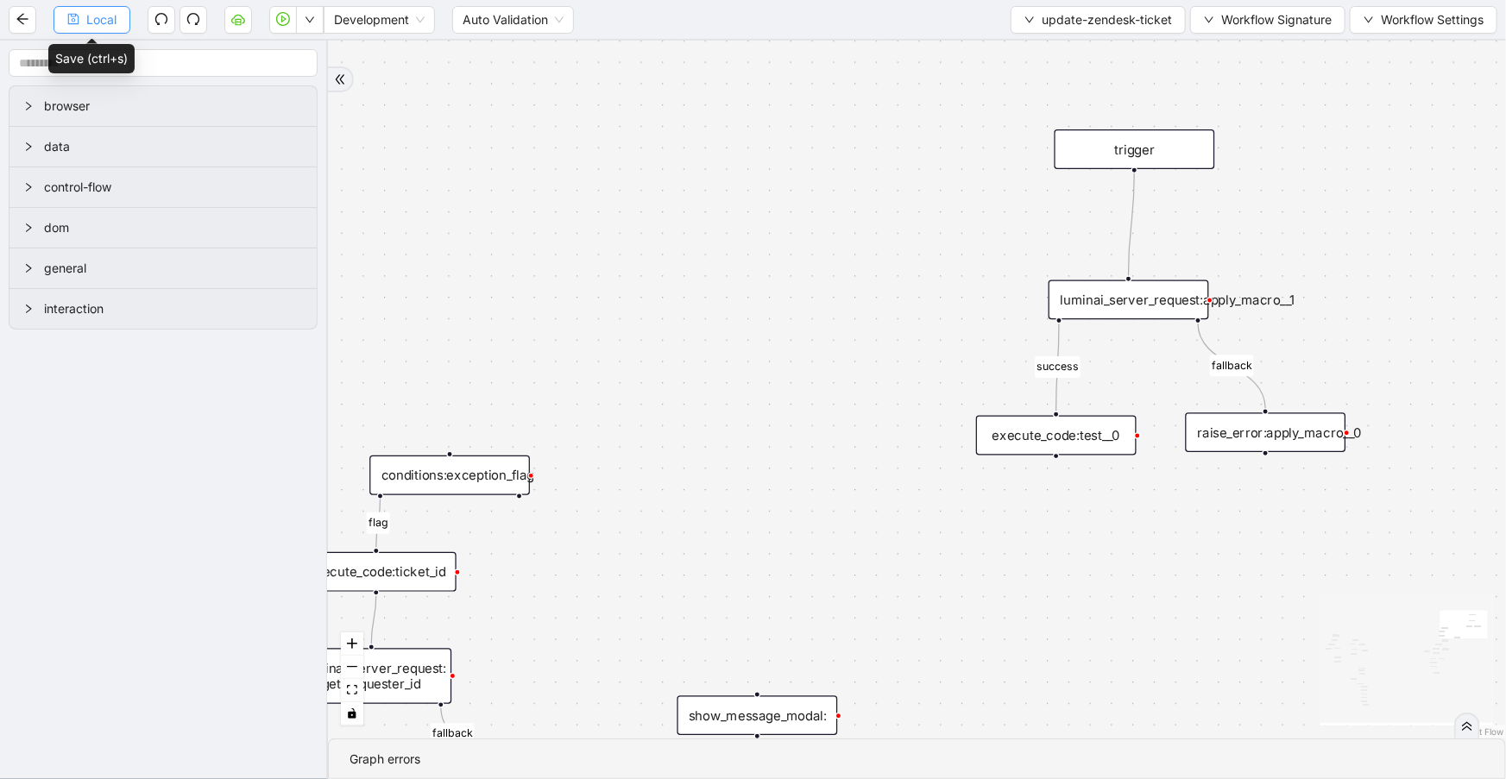
click at [94, 28] on button "Local" at bounding box center [92, 20] width 77 height 28
click at [101, 17] on span "Local" at bounding box center [101, 19] width 30 height 19
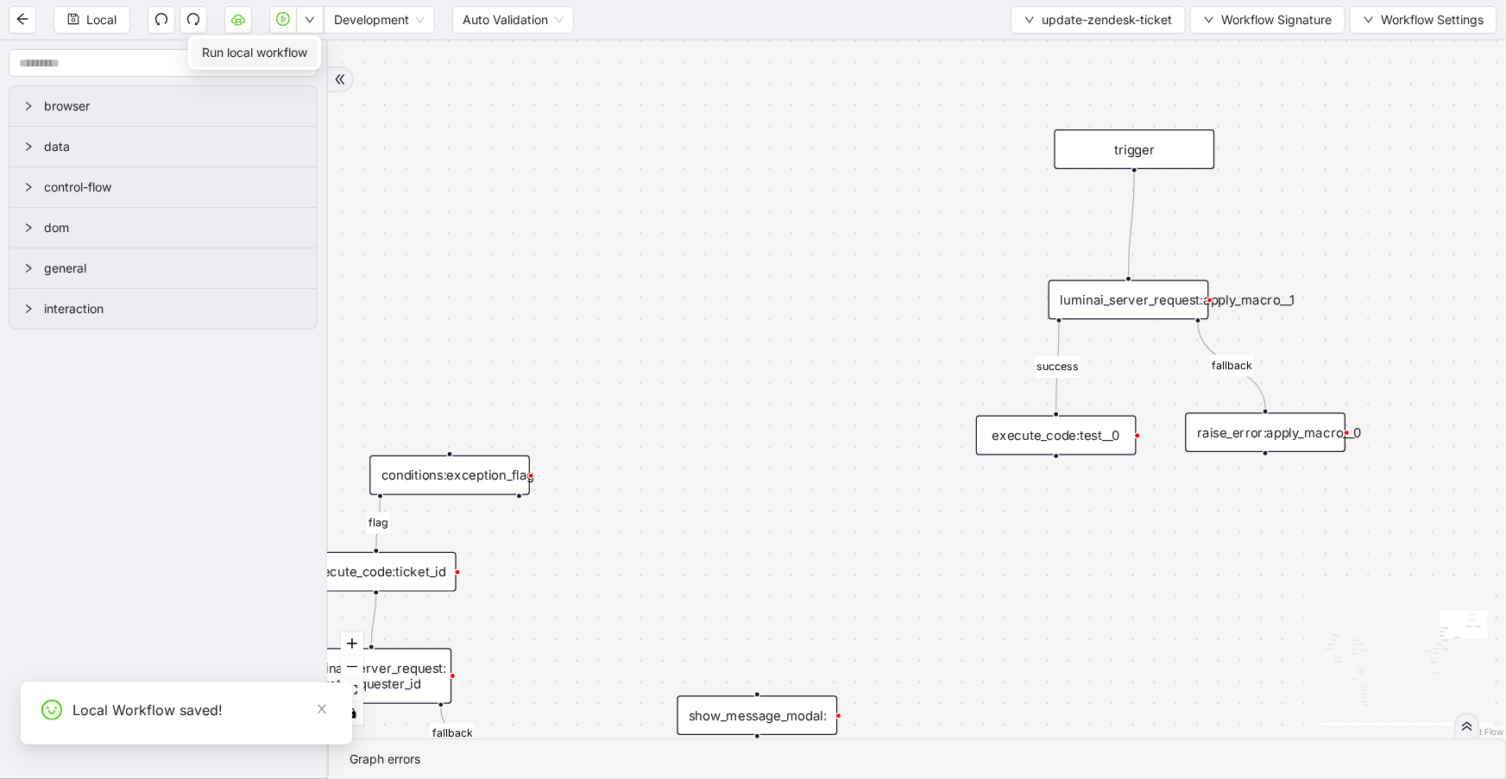
click at [300, 45] on span "Run local workflow" at bounding box center [254, 52] width 105 height 19
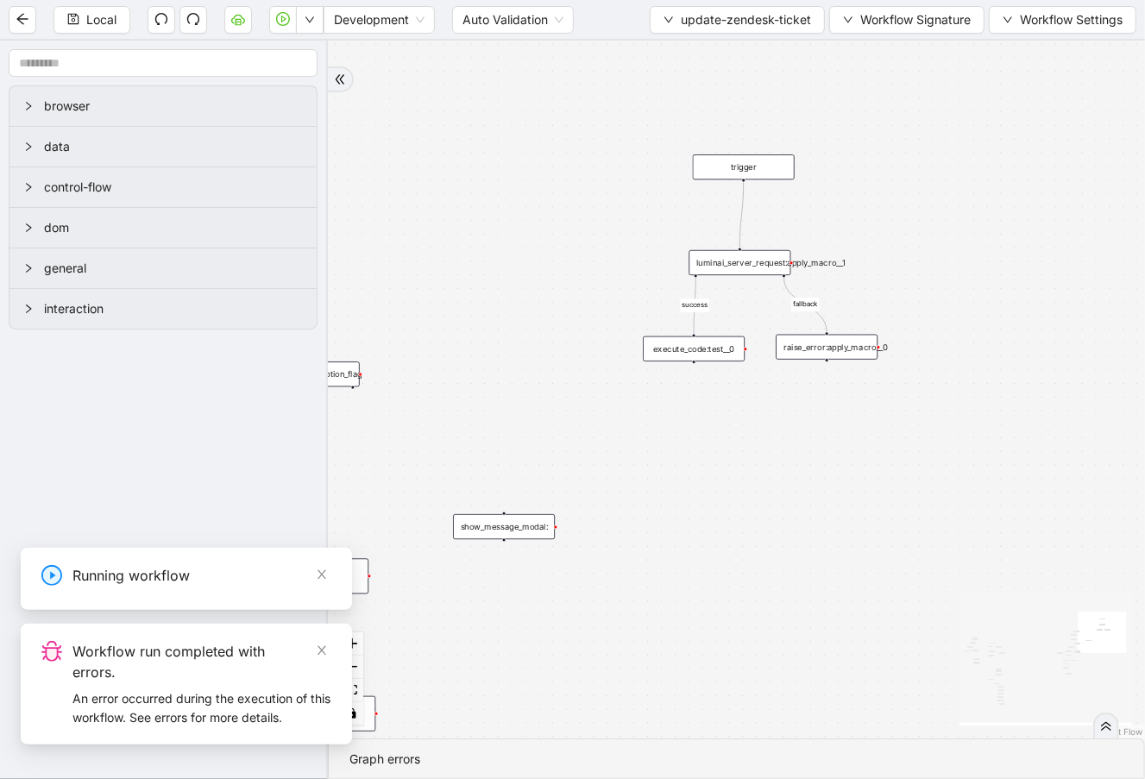
drag, startPoint x: 895, startPoint y: 285, endPoint x: 580, endPoint y: 257, distance: 316.2
click at [580, 257] on div "fallback fallback success fallback success success fallback fallback success fa…" at bounding box center [736, 390] width 817 height 698
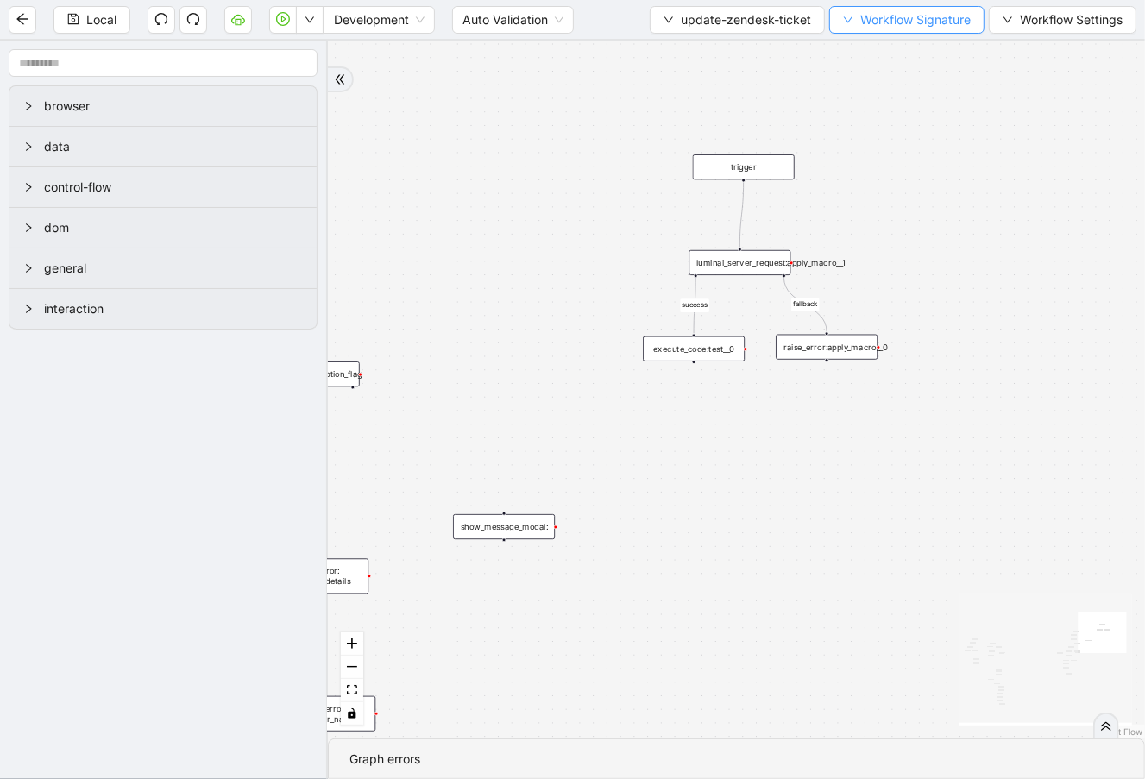
click at [942, 27] on span "Workflow Signature" at bounding box center [915, 19] width 110 height 19
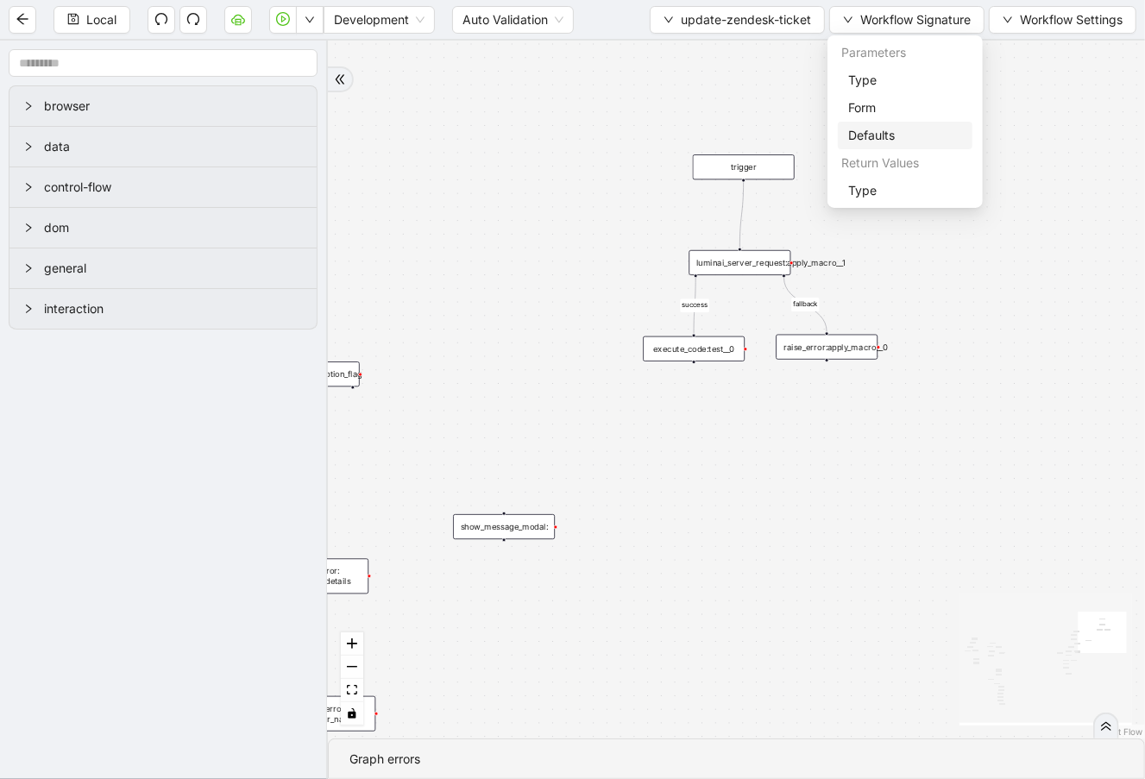
click at [904, 135] on span "Defaults" at bounding box center [905, 135] width 114 height 19
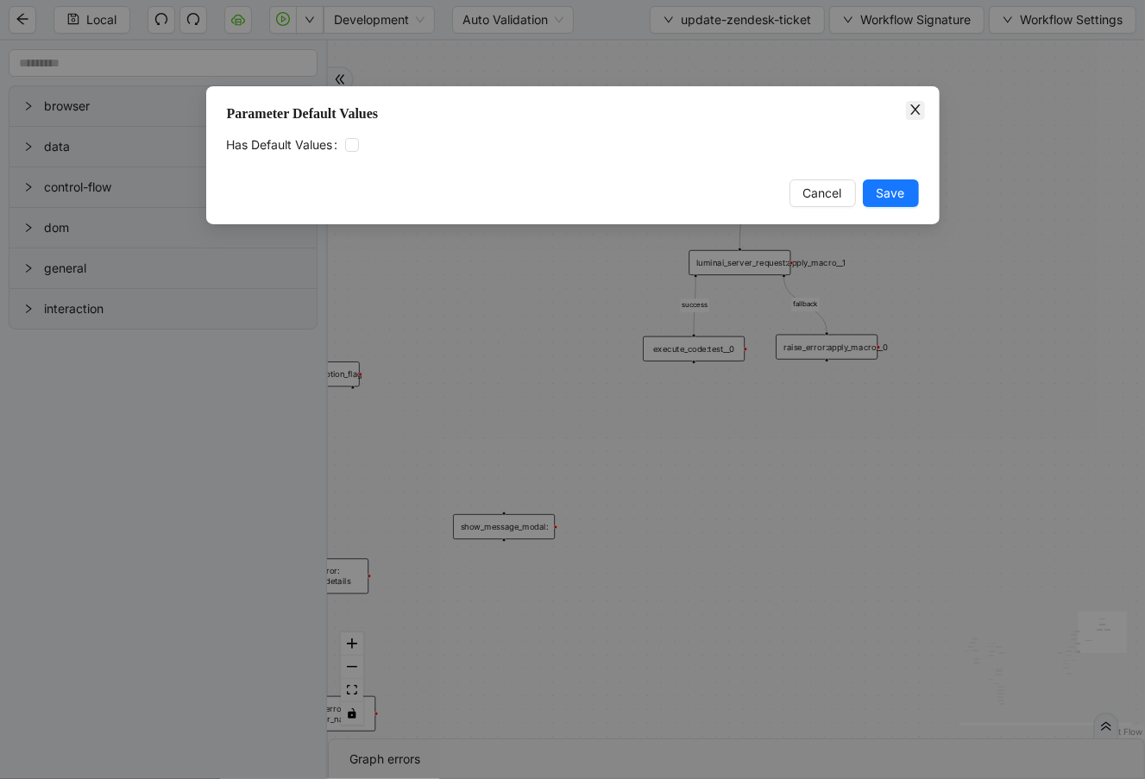
click at [906, 112] on div "Parameter Default Values Has Default Values Cancel Save" at bounding box center [572, 155] width 733 height 138
click at [918, 105] on icon "close" at bounding box center [914, 109] width 9 height 10
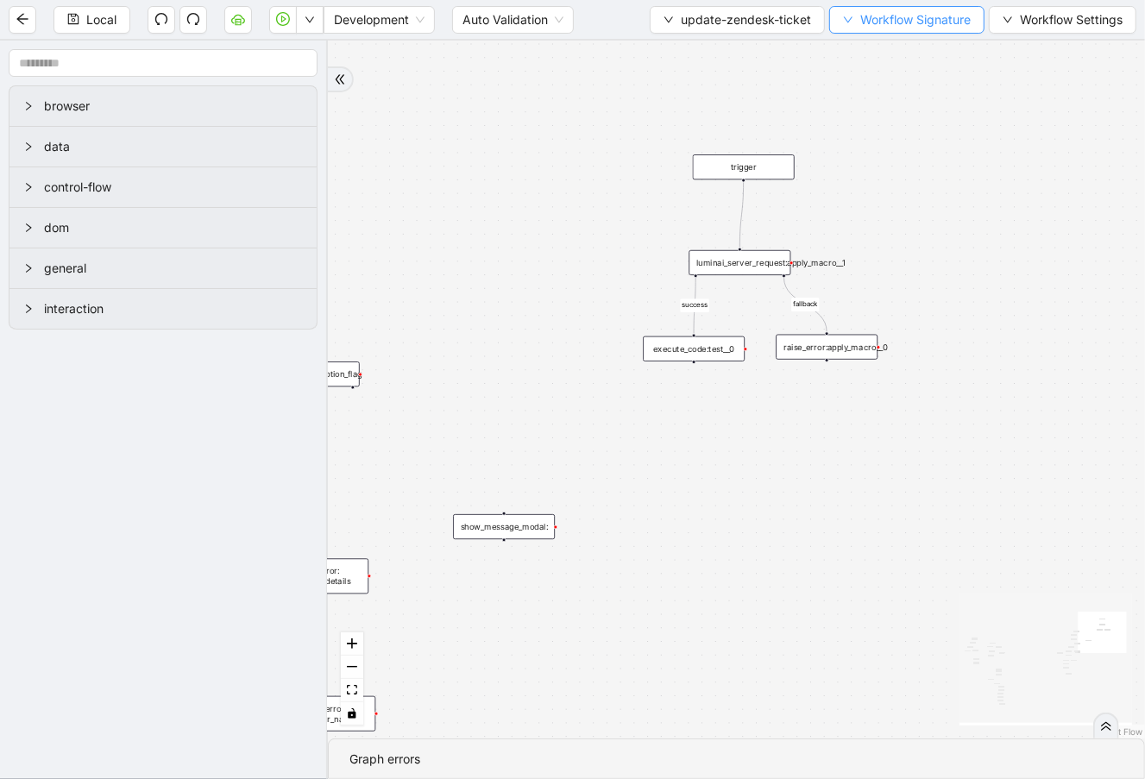
click at [920, 28] on button "Workflow Signature" at bounding box center [906, 20] width 155 height 28
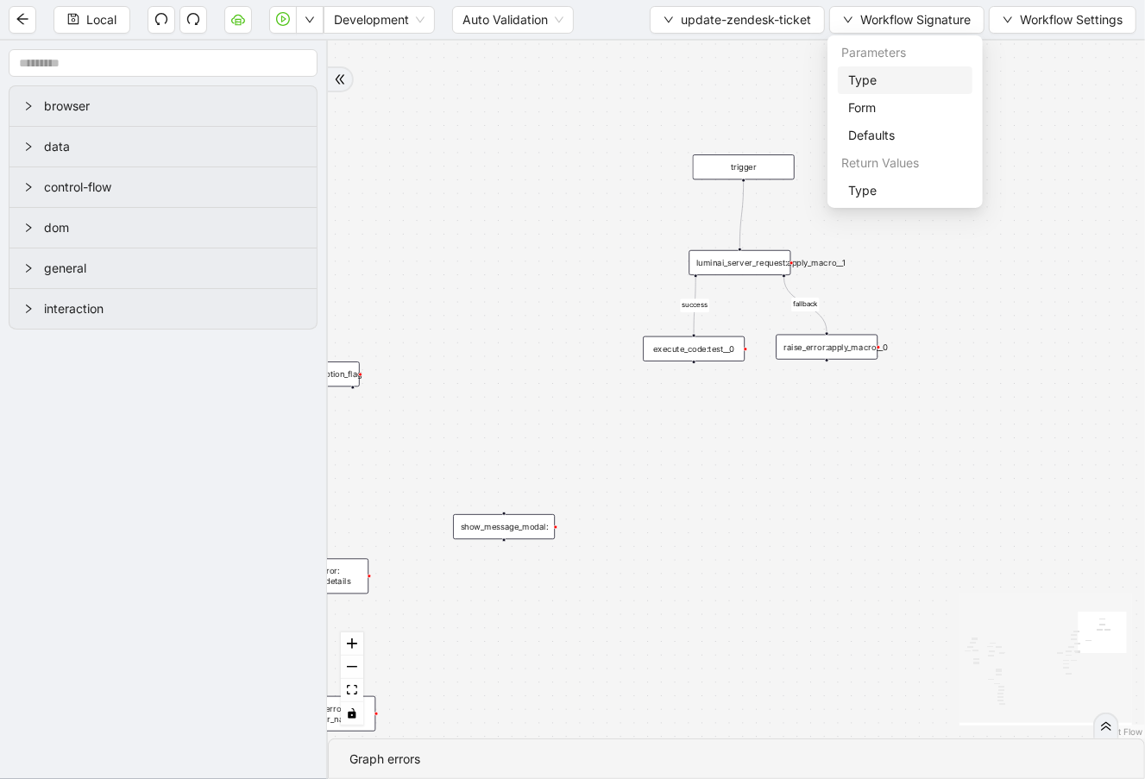
click at [915, 79] on span "Type" at bounding box center [905, 80] width 114 height 19
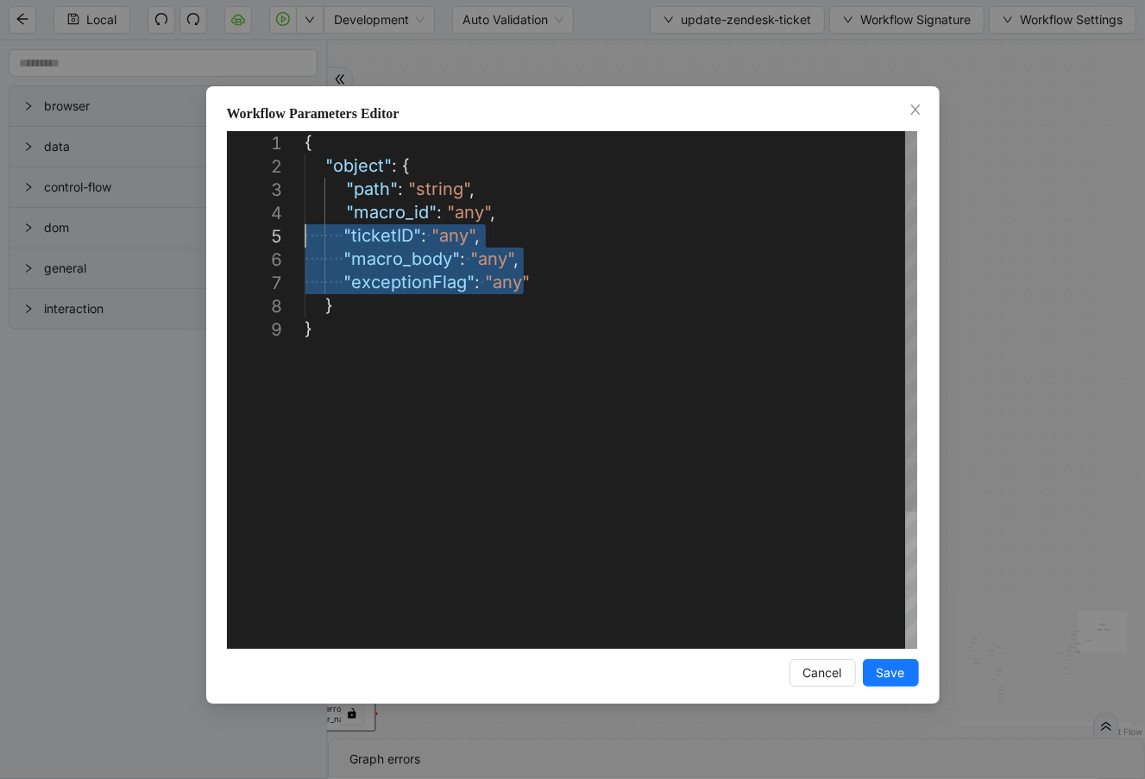
scroll to position [0, 9]
drag, startPoint x: 564, startPoint y: 287, endPoint x: 279, endPoint y: 195, distance: 300.2
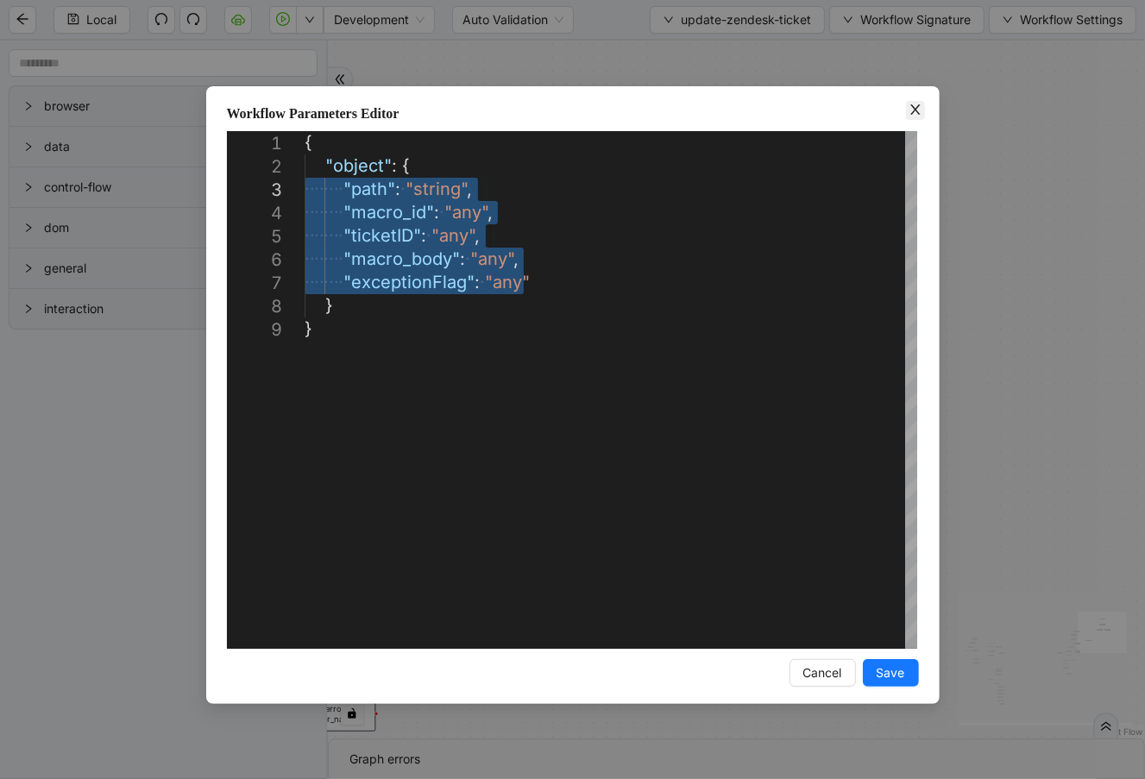
click at [918, 110] on icon "close" at bounding box center [916, 110] width 14 height 14
click at [915, 21] on span "Workflow Signature" at bounding box center [915, 19] width 110 height 19
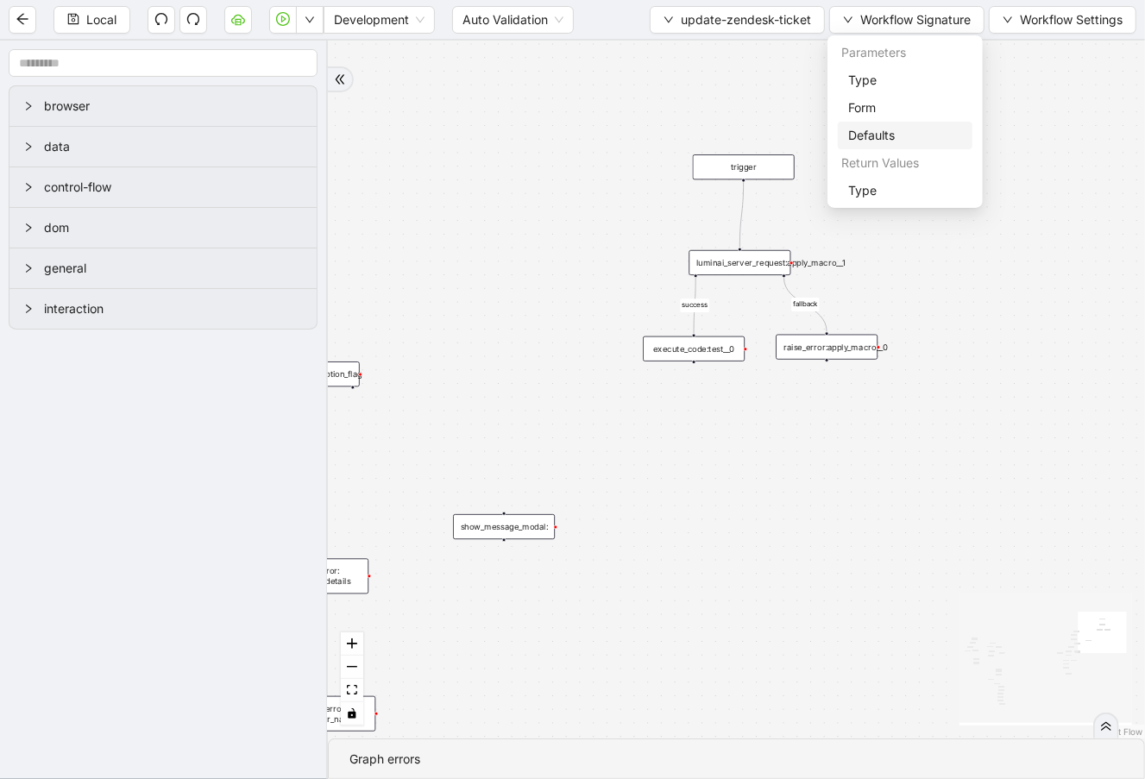
click at [914, 140] on span "Defaults" at bounding box center [905, 135] width 114 height 19
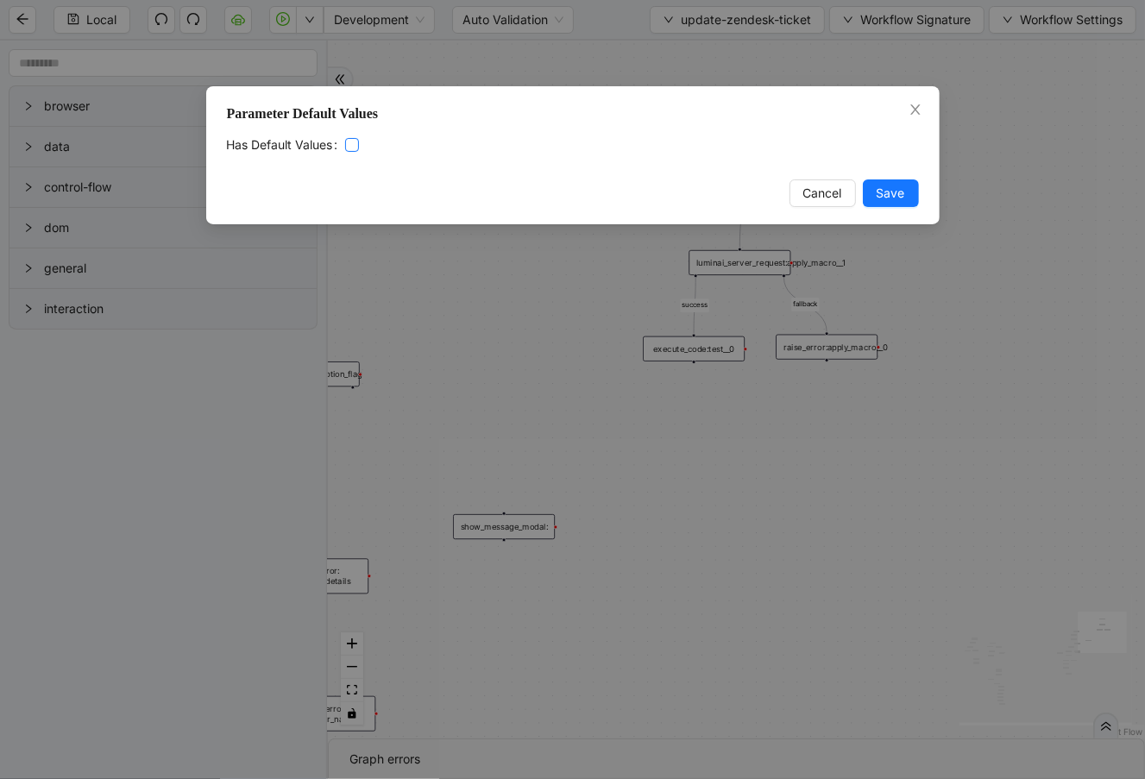
click at [349, 152] on label at bounding box center [352, 144] width 14 height 19
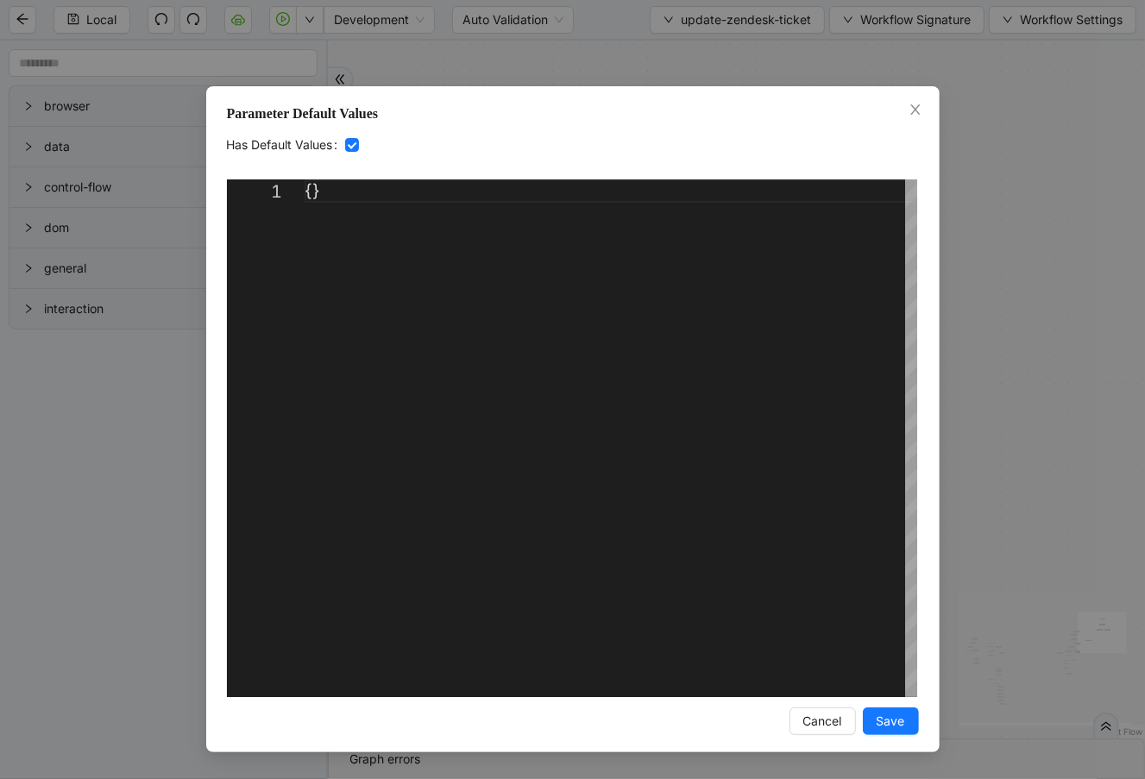
scroll to position [0, 19]
click at [311, 192] on div "{}" at bounding box center [611, 438] width 613 height 518
paste textarea "**********"
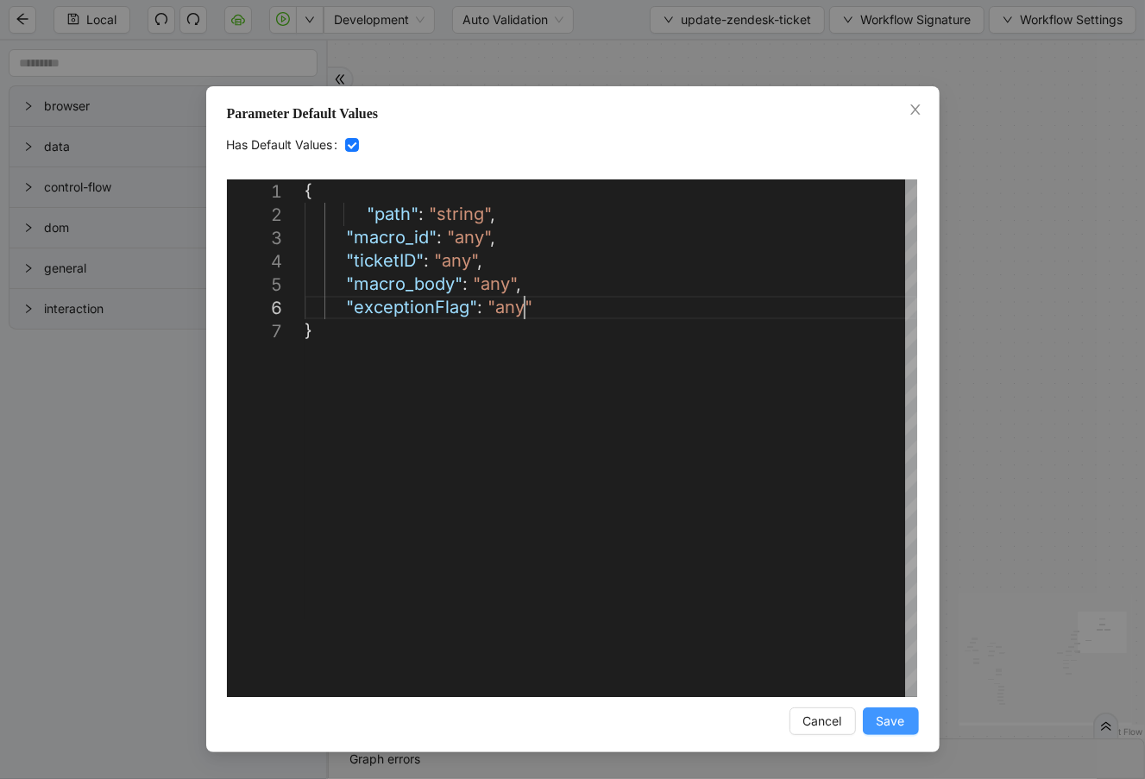
type textarea "**********"
click at [903, 722] on span "Save" at bounding box center [891, 721] width 28 height 19
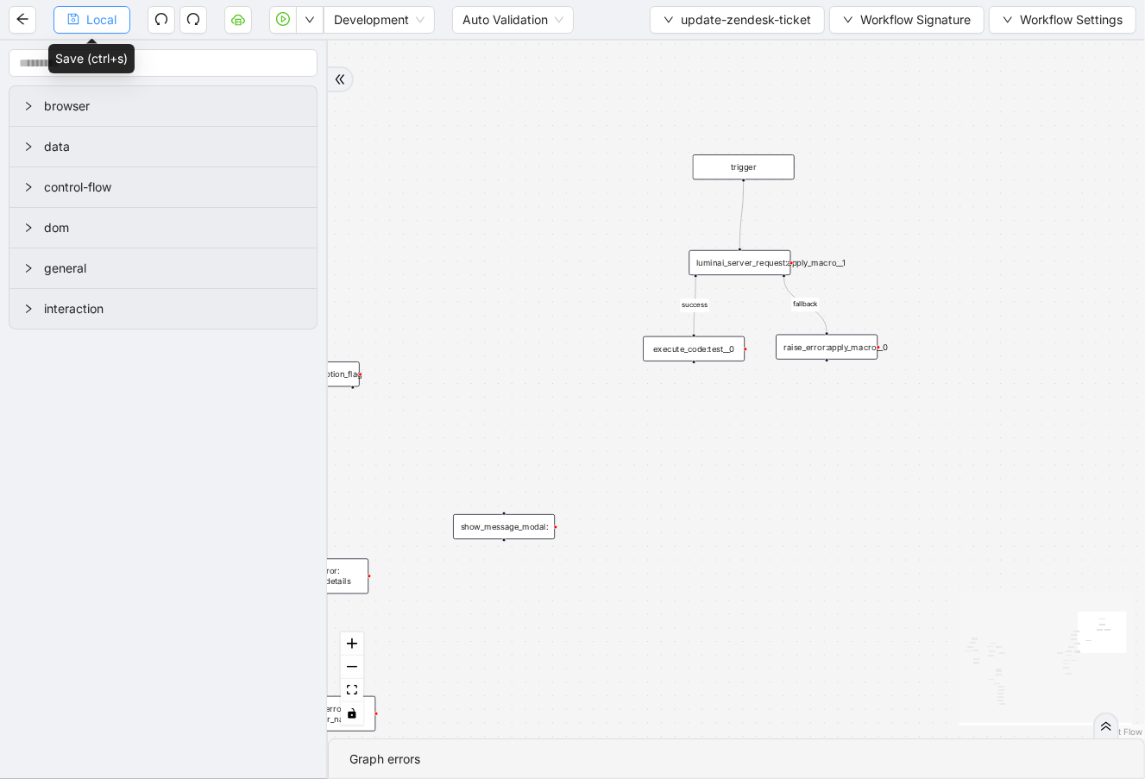
click at [97, 27] on span "Local" at bounding box center [101, 19] width 30 height 19
click at [298, 57] on span "Run local workflow" at bounding box center [254, 52] width 105 height 19
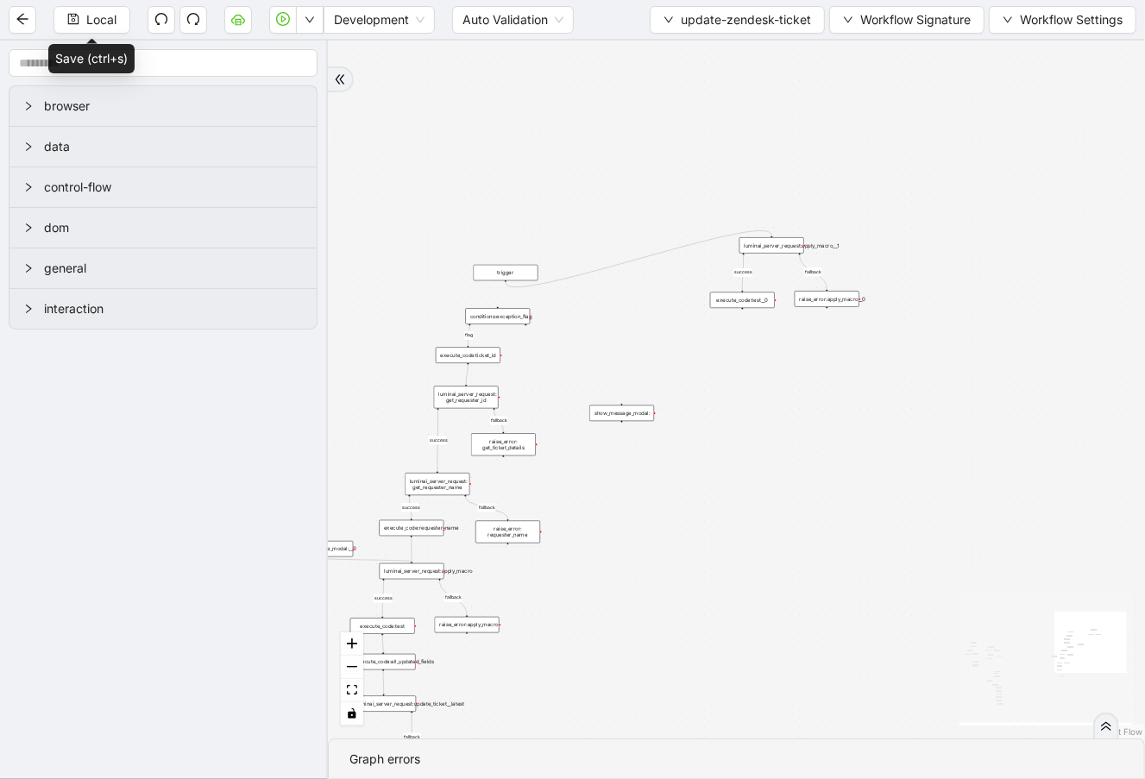
drag, startPoint x: 665, startPoint y: 199, endPoint x: 494, endPoint y: 268, distance: 185.1
click at [494, 268] on div "trigger" at bounding box center [506, 273] width 65 height 16
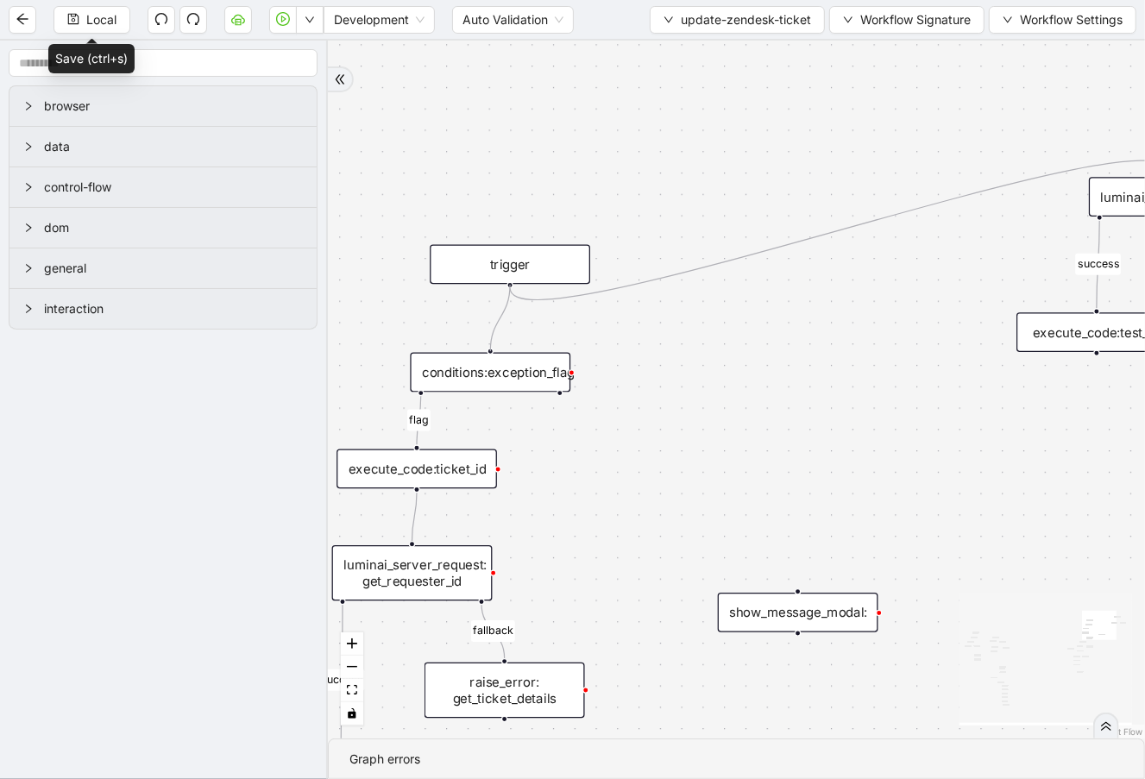
drag, startPoint x: 509, startPoint y: 283, endPoint x: 494, endPoint y: 356, distance: 74.0
click at [944, 22] on span "Workflow Signature" at bounding box center [915, 19] width 110 height 19
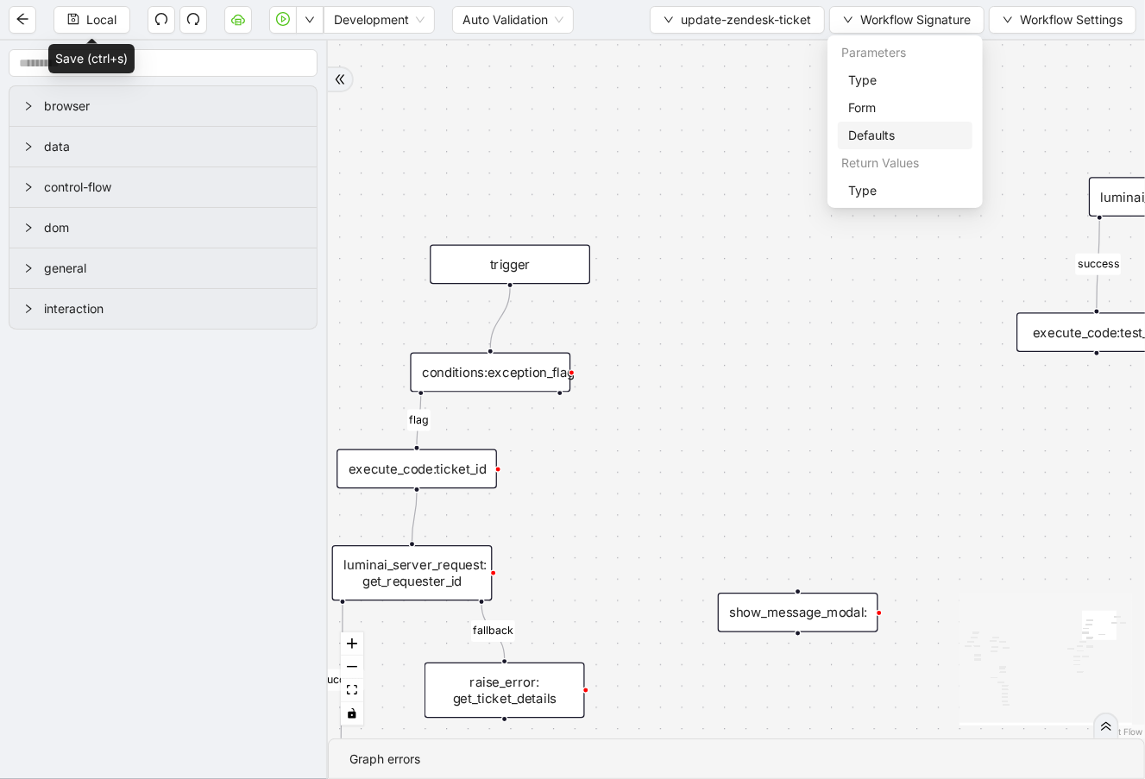
click at [913, 131] on span "Defaults" at bounding box center [905, 135] width 114 height 19
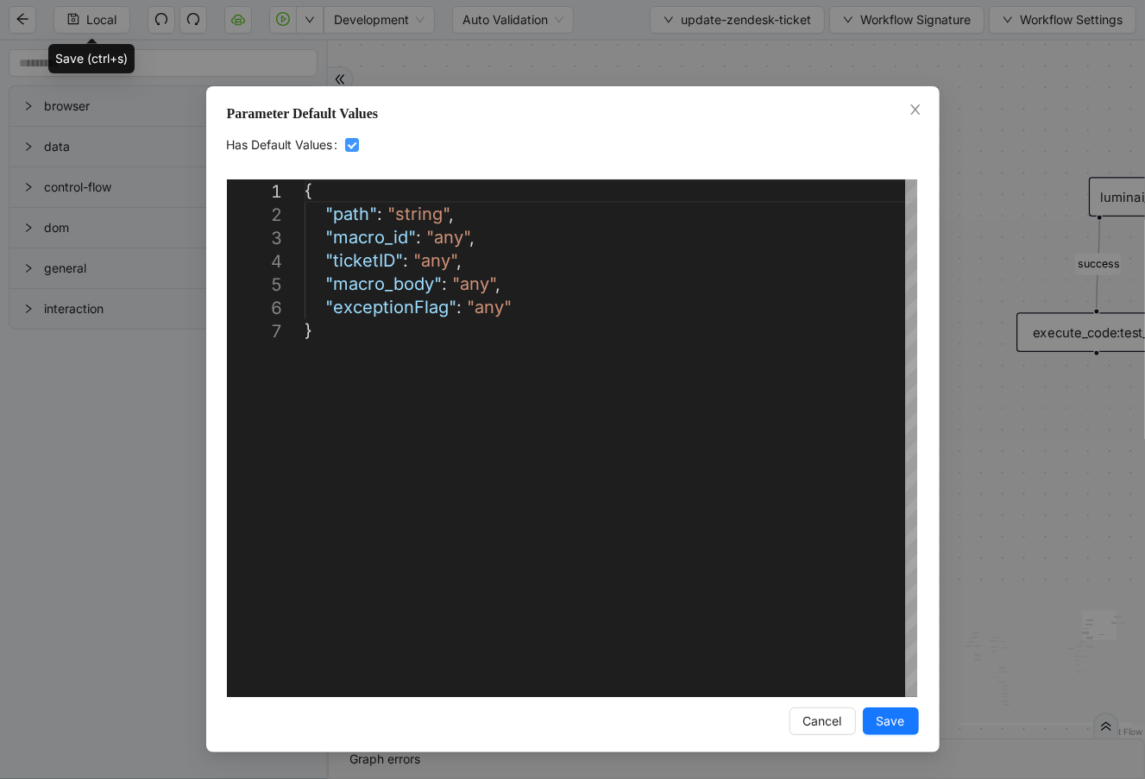
click at [349, 151] on span at bounding box center [352, 145] width 14 height 14
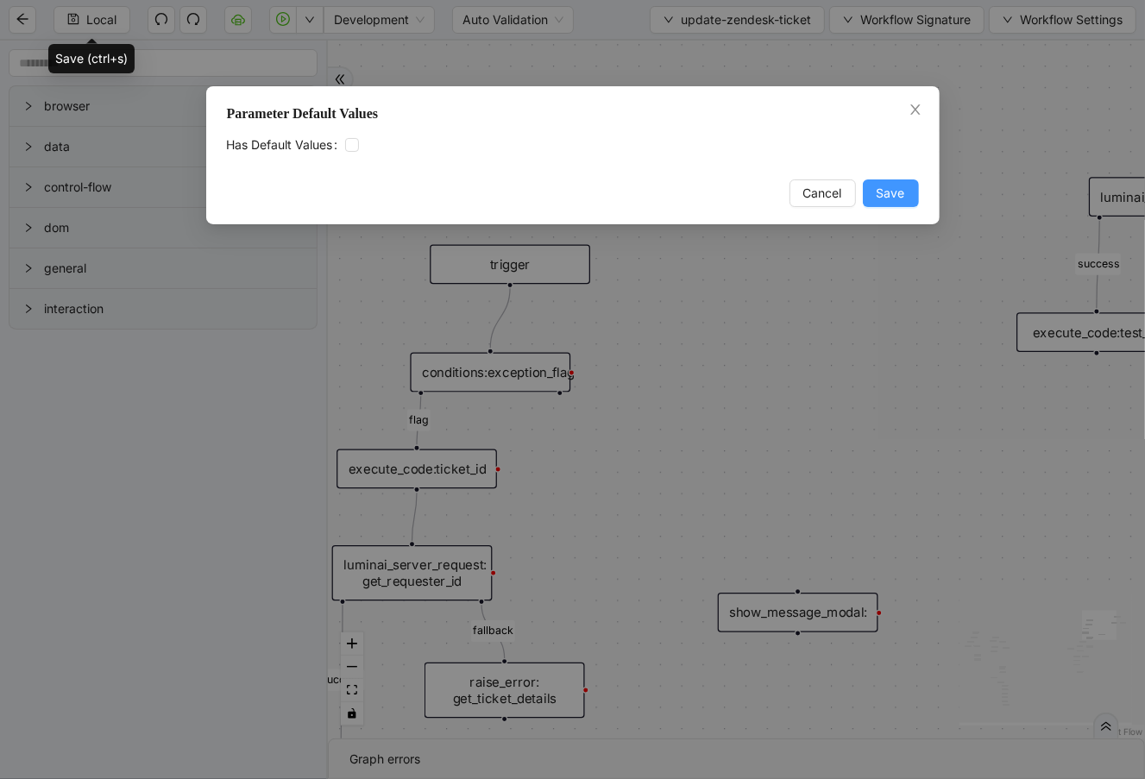
click at [888, 193] on span "Save" at bounding box center [891, 193] width 28 height 19
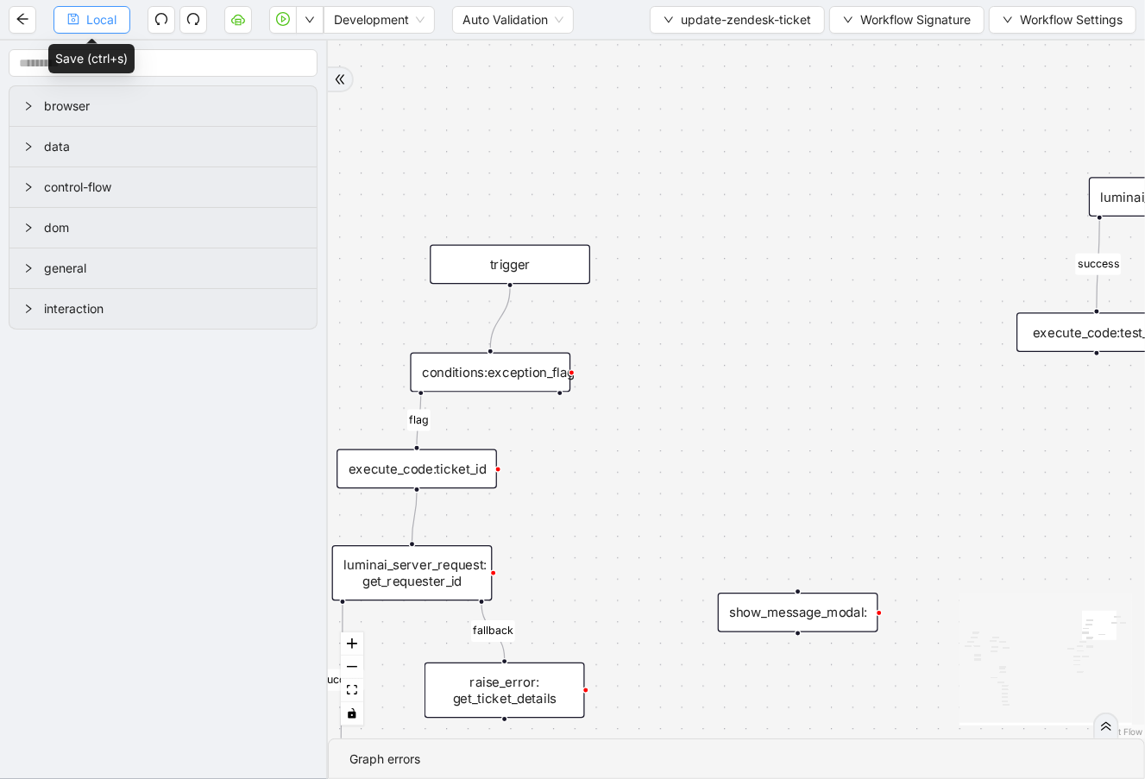
click at [73, 9] on button "Local" at bounding box center [92, 20] width 77 height 28
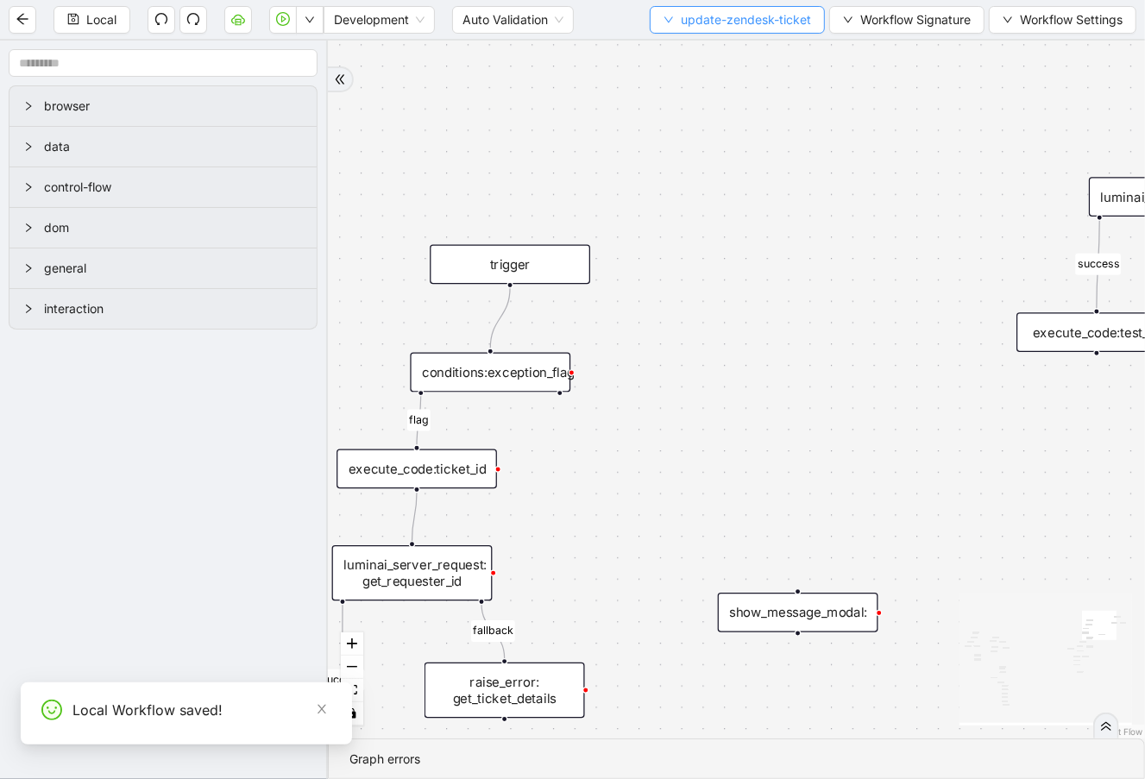
click at [743, 32] on button "update-zendesk-ticket" at bounding box center [737, 20] width 175 height 28
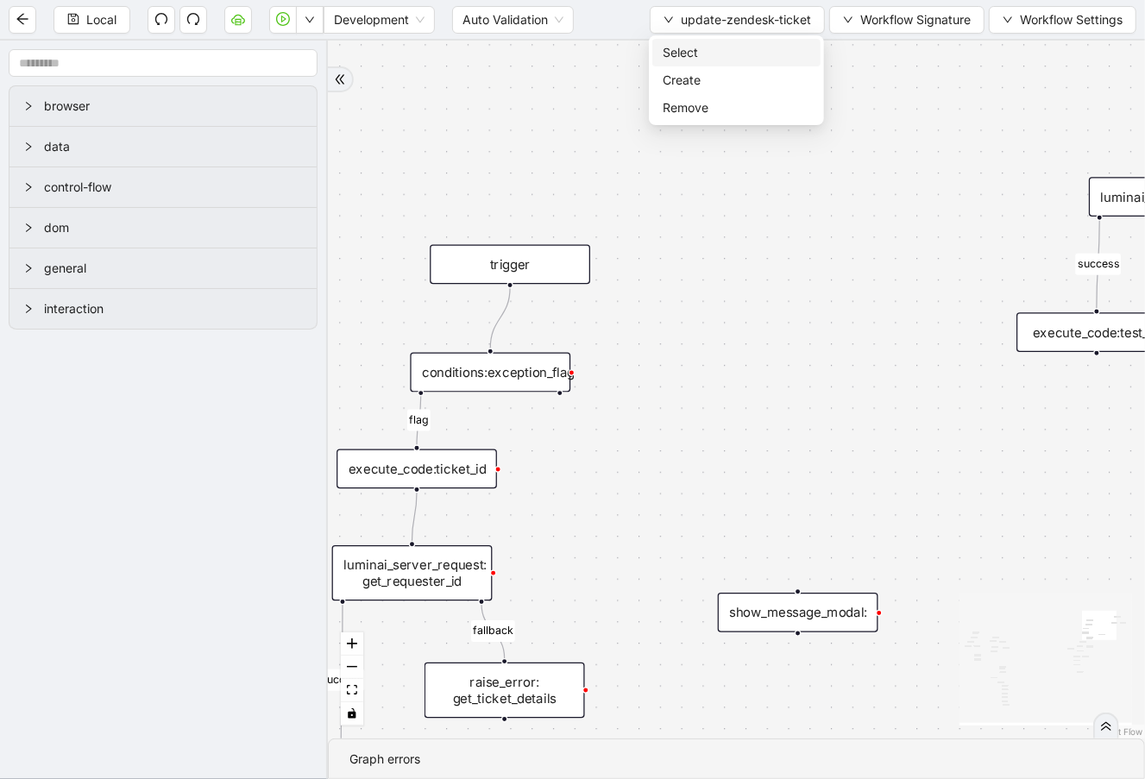
click at [752, 53] on span "Select" at bounding box center [737, 52] width 148 height 19
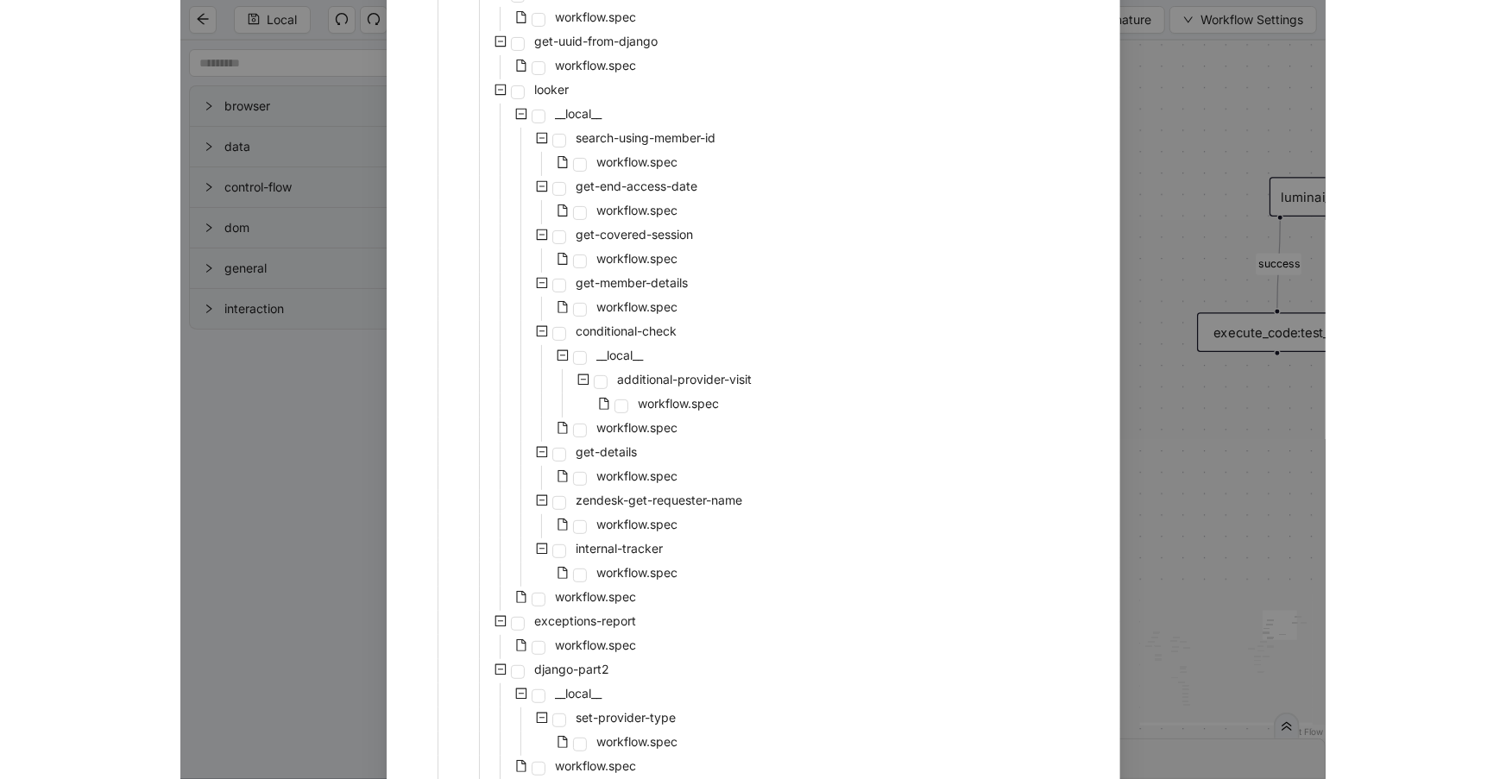
scroll to position [47, 0]
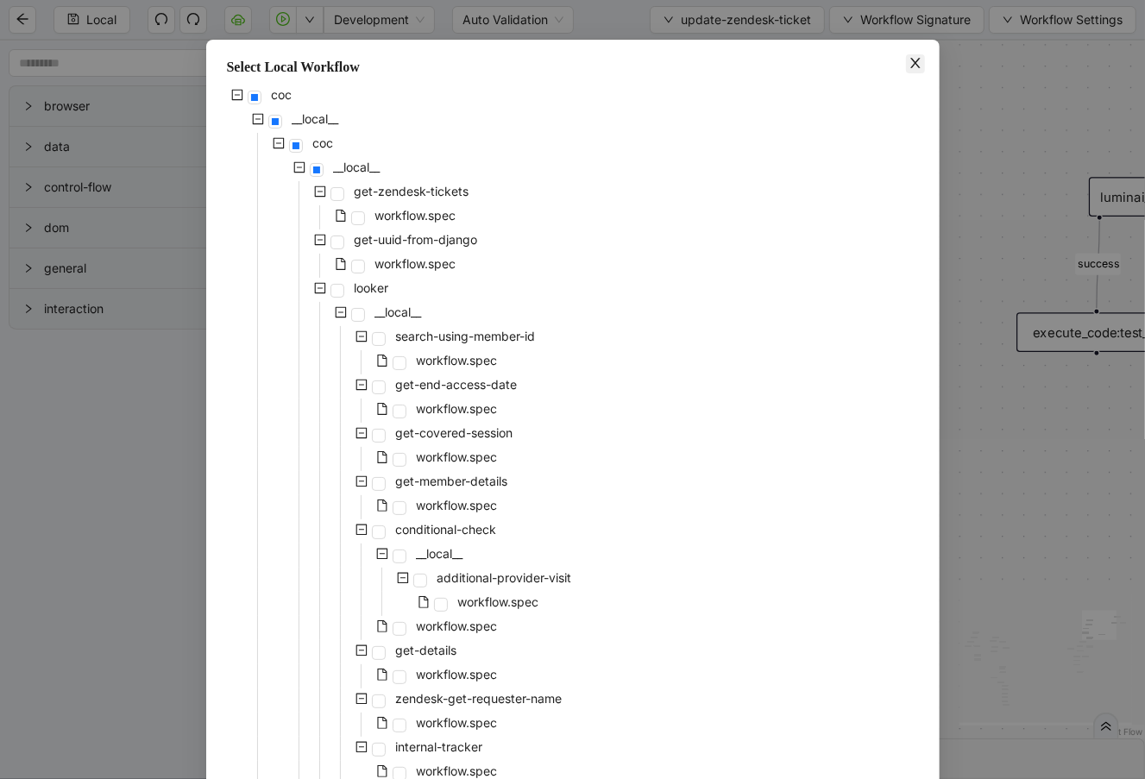
click at [909, 62] on icon "close" at bounding box center [916, 63] width 14 height 14
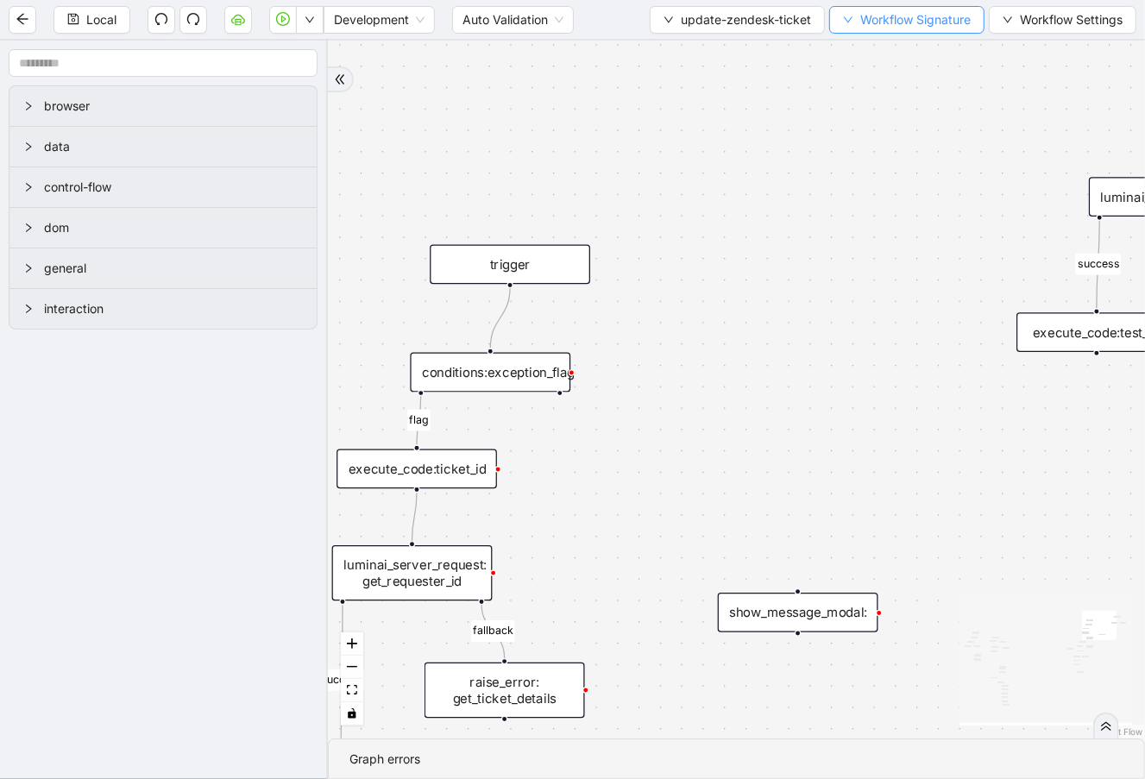
click at [940, 26] on span "Workflow Signature" at bounding box center [915, 19] width 110 height 19
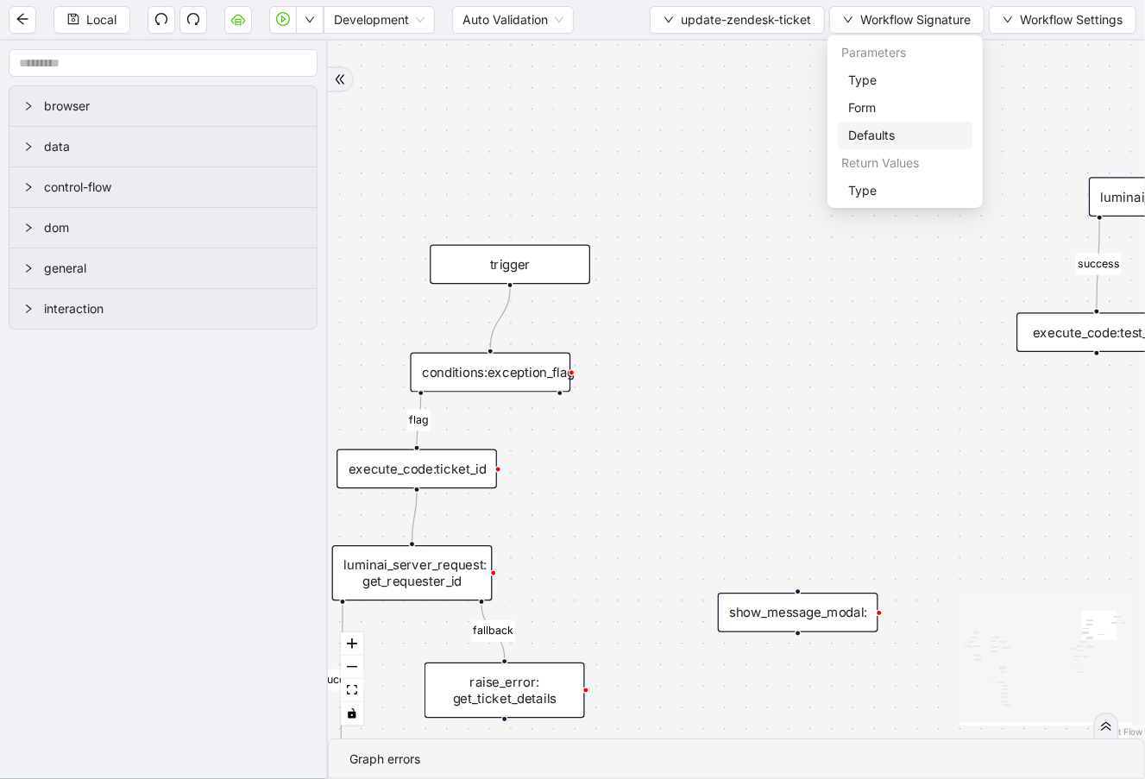
click at [910, 136] on span "Defaults" at bounding box center [905, 135] width 114 height 19
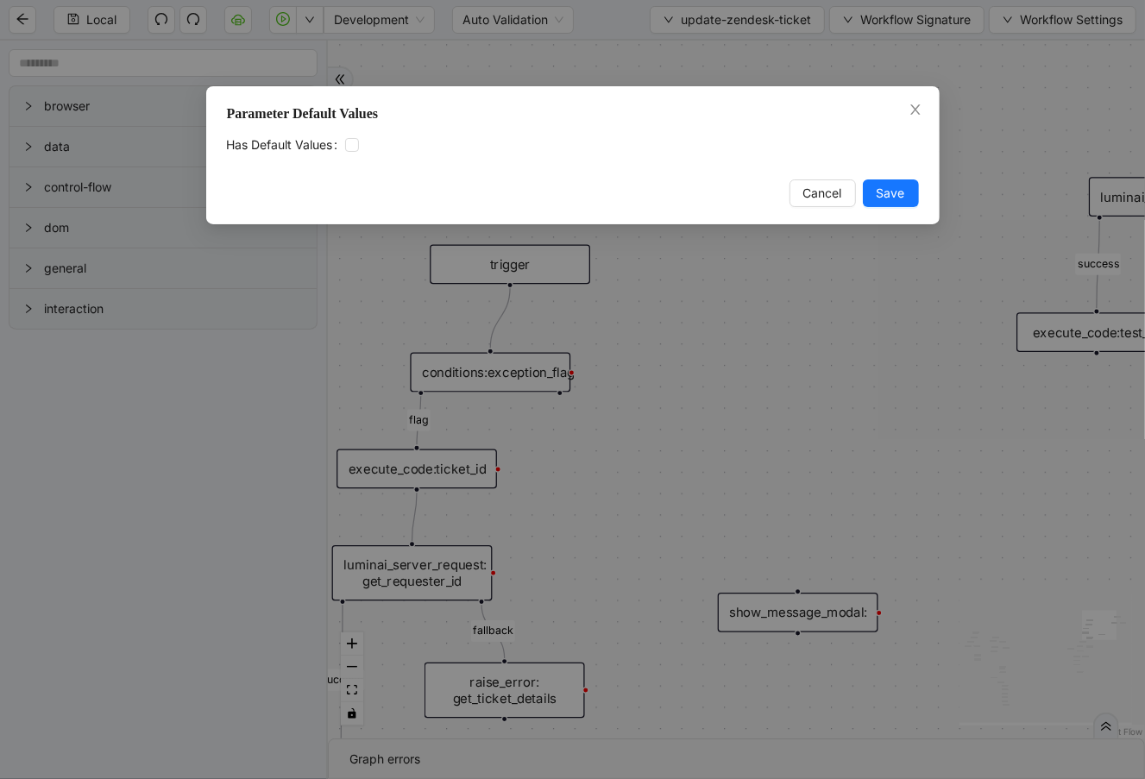
drag, startPoint x: 920, startPoint y: 114, endPoint x: 1052, endPoint y: 100, distance: 132.7
click at [932, 114] on div "Parameter Default Values Has Default Values Cancel Save" at bounding box center [572, 155] width 733 height 138
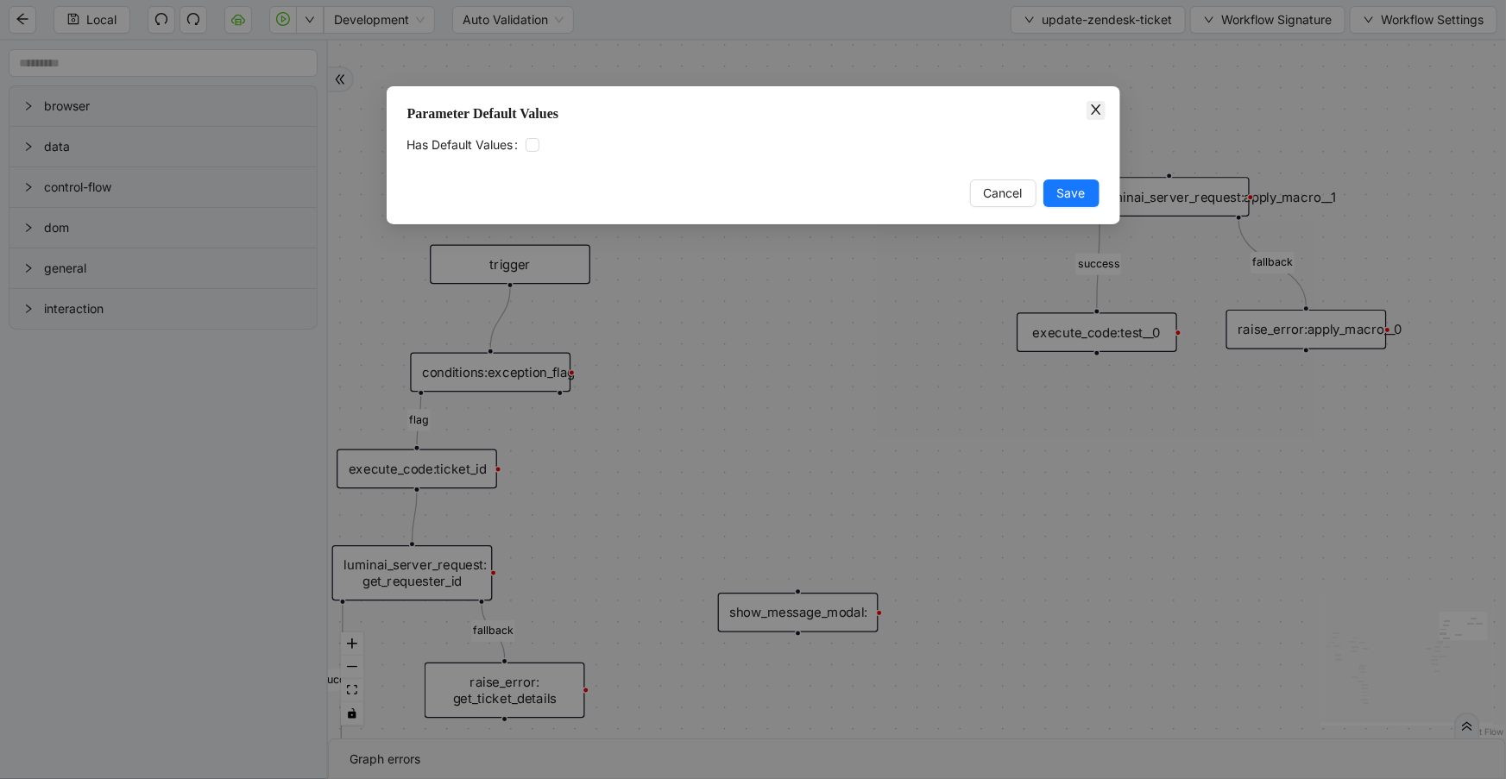
click at [1097, 111] on icon "close" at bounding box center [1095, 109] width 9 height 10
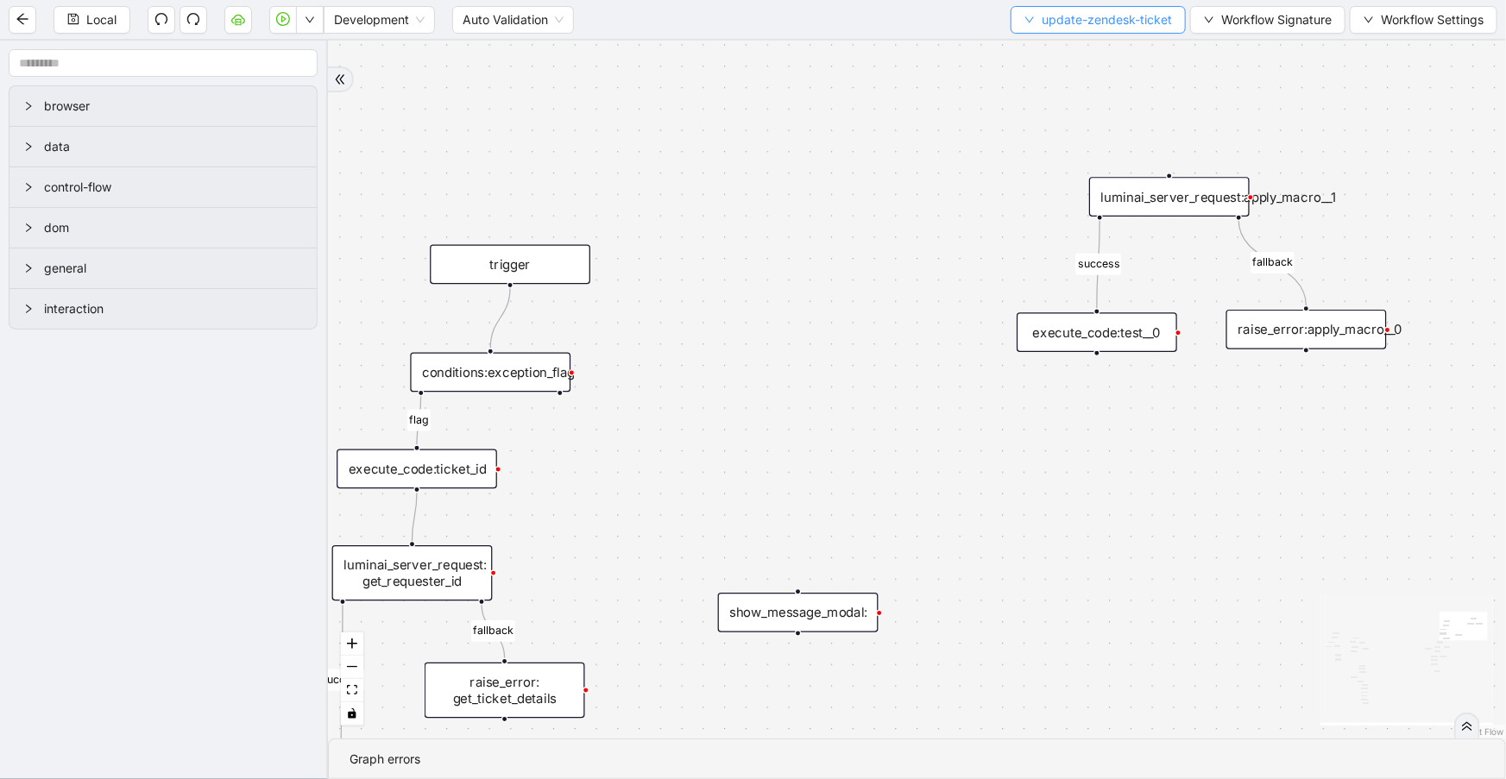
drag, startPoint x: 1080, startPoint y: 34, endPoint x: 1081, endPoint y: 22, distance: 12.2
click at [1080, 34] on div "Local Development Auto Validation update-zendesk-ticket Workflow Signature Work…" at bounding box center [753, 19] width 1506 height 39
click at [1081, 22] on span "update-zendesk-ticket" at bounding box center [1107, 19] width 130 height 19
click at [1080, 43] on span "Select" at bounding box center [1097, 52] width 148 height 19
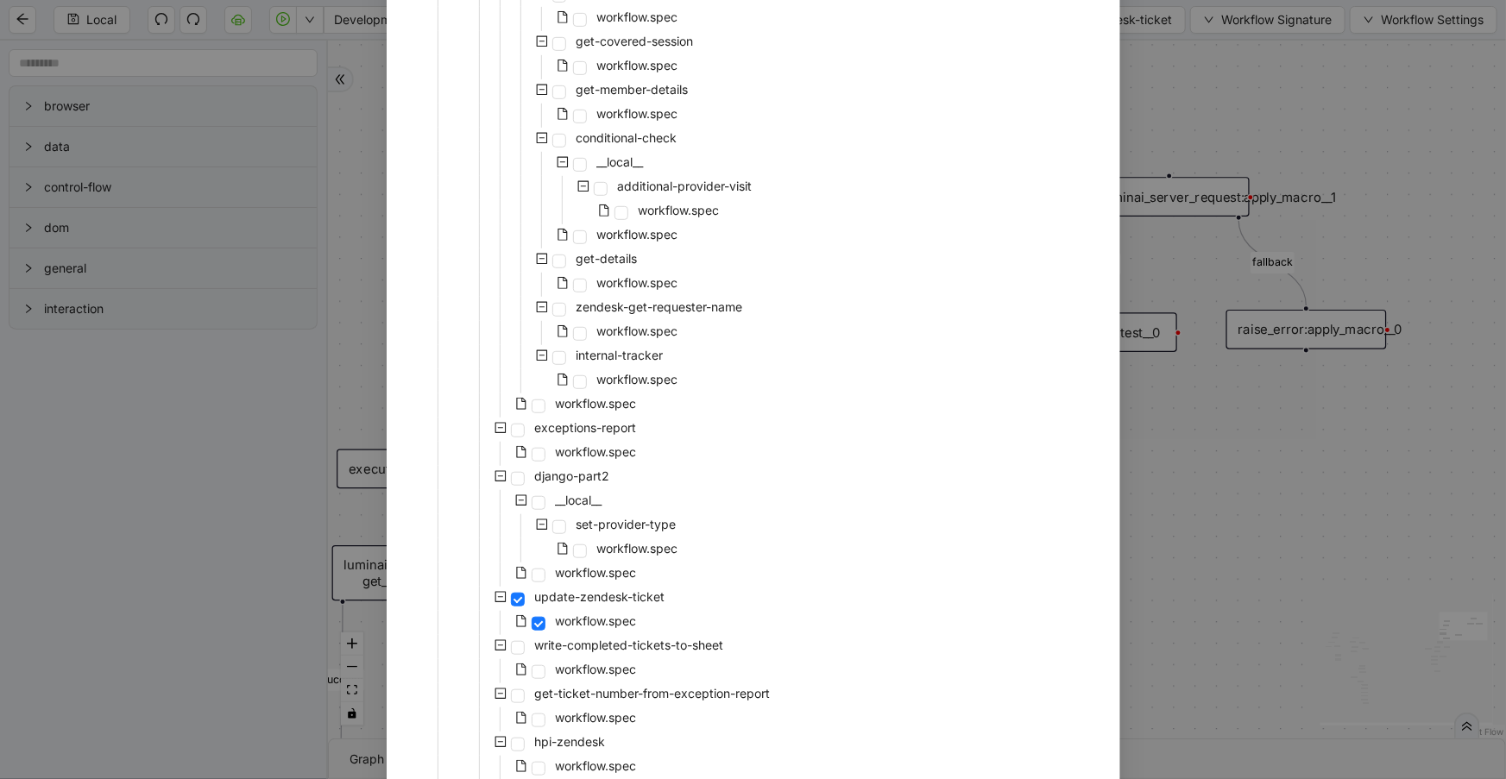
scroll to position [440, 0]
click at [599, 563] on span "workflow.spec" at bounding box center [596, 570] width 81 height 15
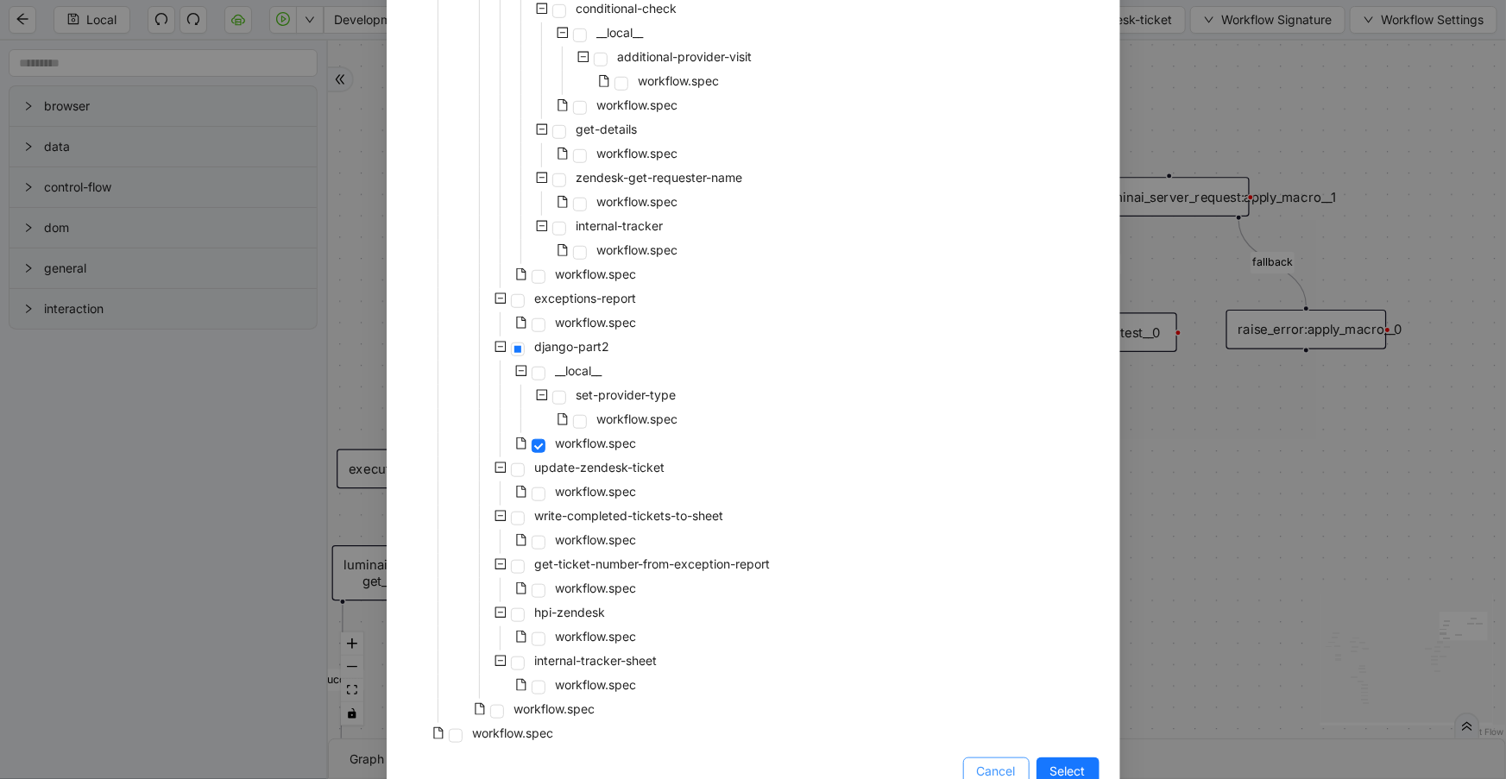
scroll to position [612, 0]
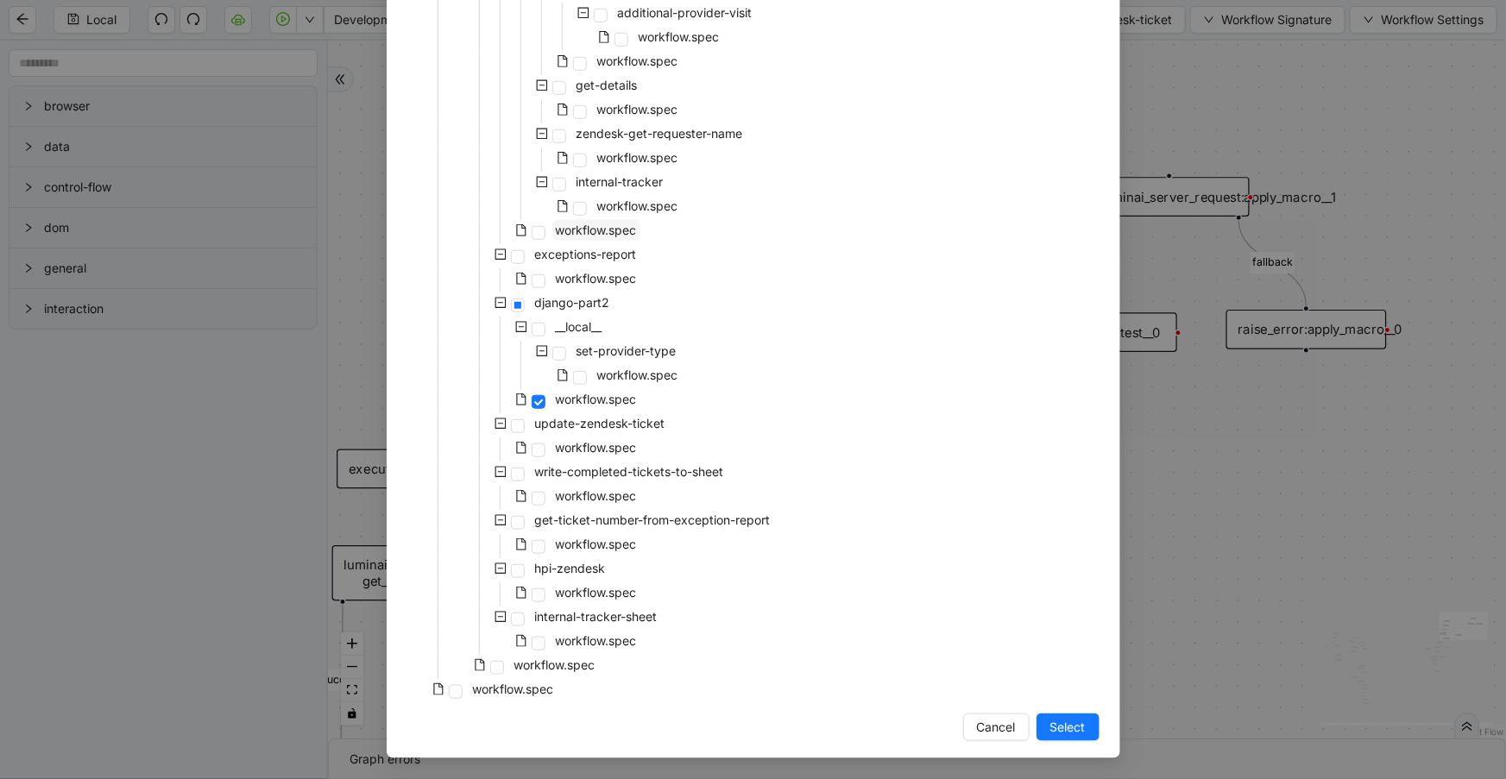
click at [607, 236] on div "workflow.spec" at bounding box center [523, 232] width 233 height 24
click at [607, 233] on span "workflow.spec" at bounding box center [596, 230] width 81 height 15
click at [1082, 716] on button "Select" at bounding box center [1067, 728] width 63 height 28
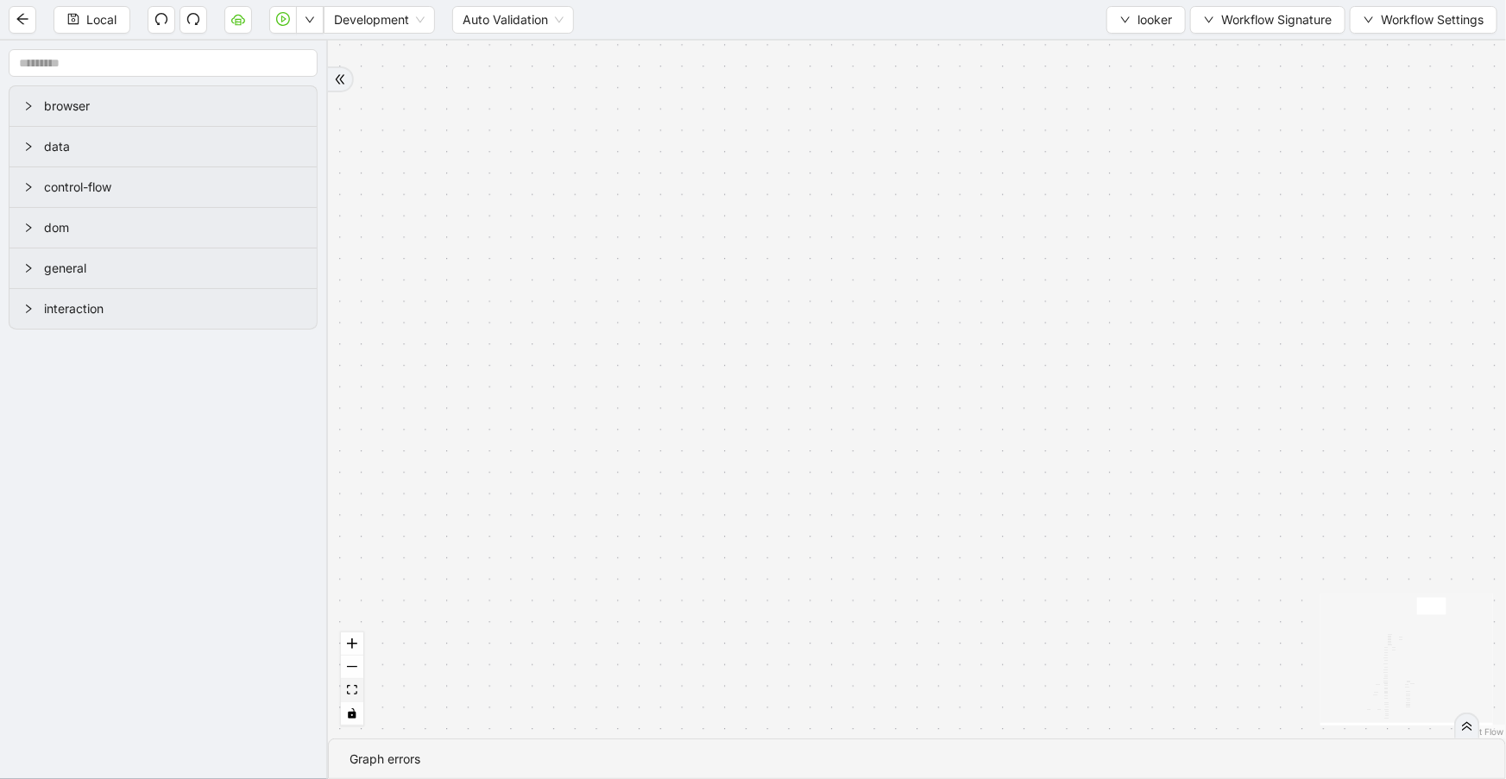
click at [356, 692] on icon "fit view" at bounding box center [352, 689] width 10 height 9
drag, startPoint x: 1032, startPoint y: 361, endPoint x: 1029, endPoint y: 558, distance: 197.6
click at [1061, 600] on div "fallback is_same_visits 3e13ccc2_230e_41ff_b0ca_9cb496d9165b fallback onError o…" at bounding box center [917, 390] width 1178 height 698
drag, startPoint x: 1114, startPoint y: 208, endPoint x: 974, endPoint y: 351, distance: 200.2
click at [1143, 463] on div "fallback is_same_visits 3e13ccc2_230e_41ff_b0ca_9cb496d9165b fallback onError o…" at bounding box center [917, 390] width 1178 height 698
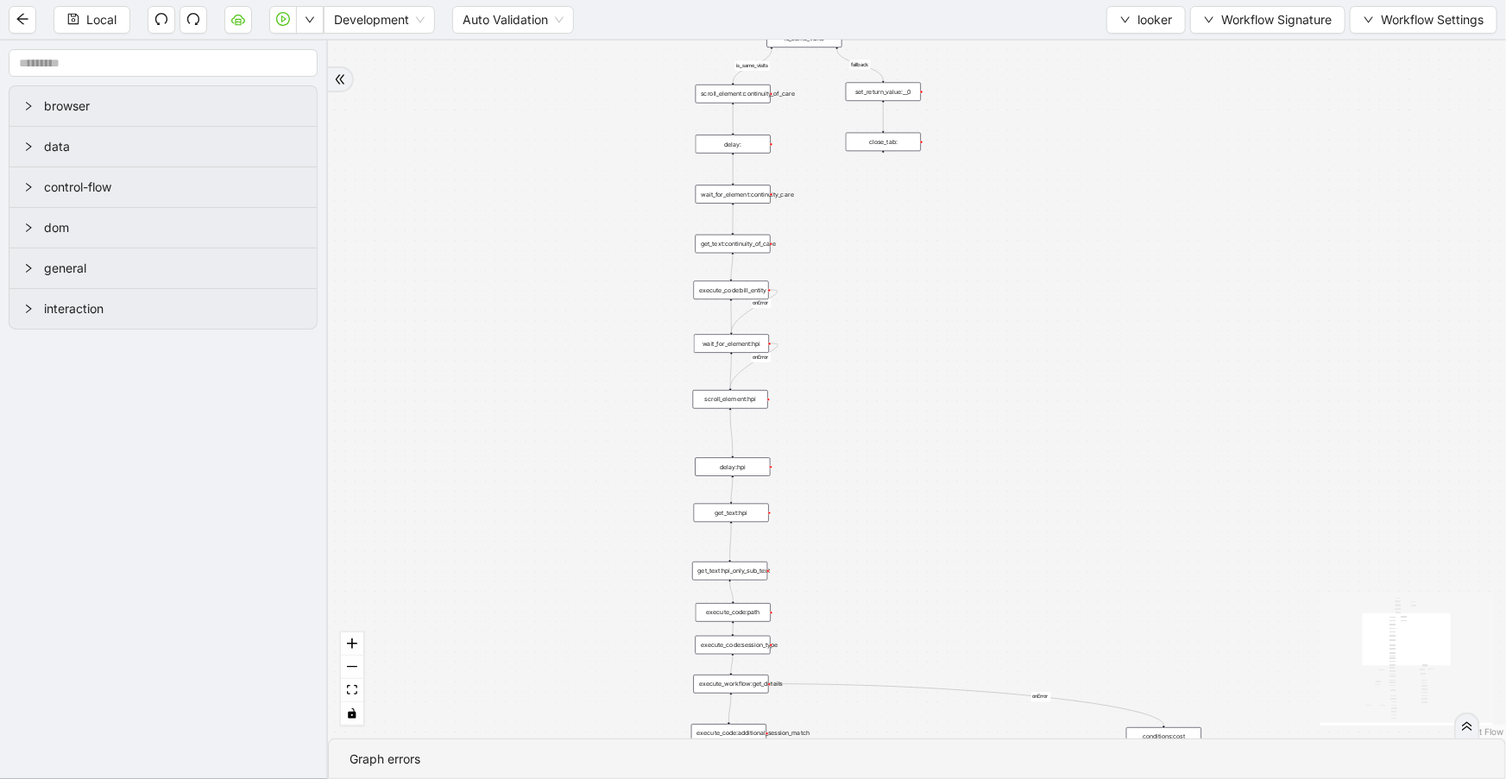
drag, startPoint x: 614, startPoint y: 438, endPoint x: 606, endPoint y: 19, distance: 418.6
click at [579, 0] on html "Local Development Auto Validation looker Workflow Signature Workflow Settings b…" at bounding box center [753, 389] width 1506 height 779
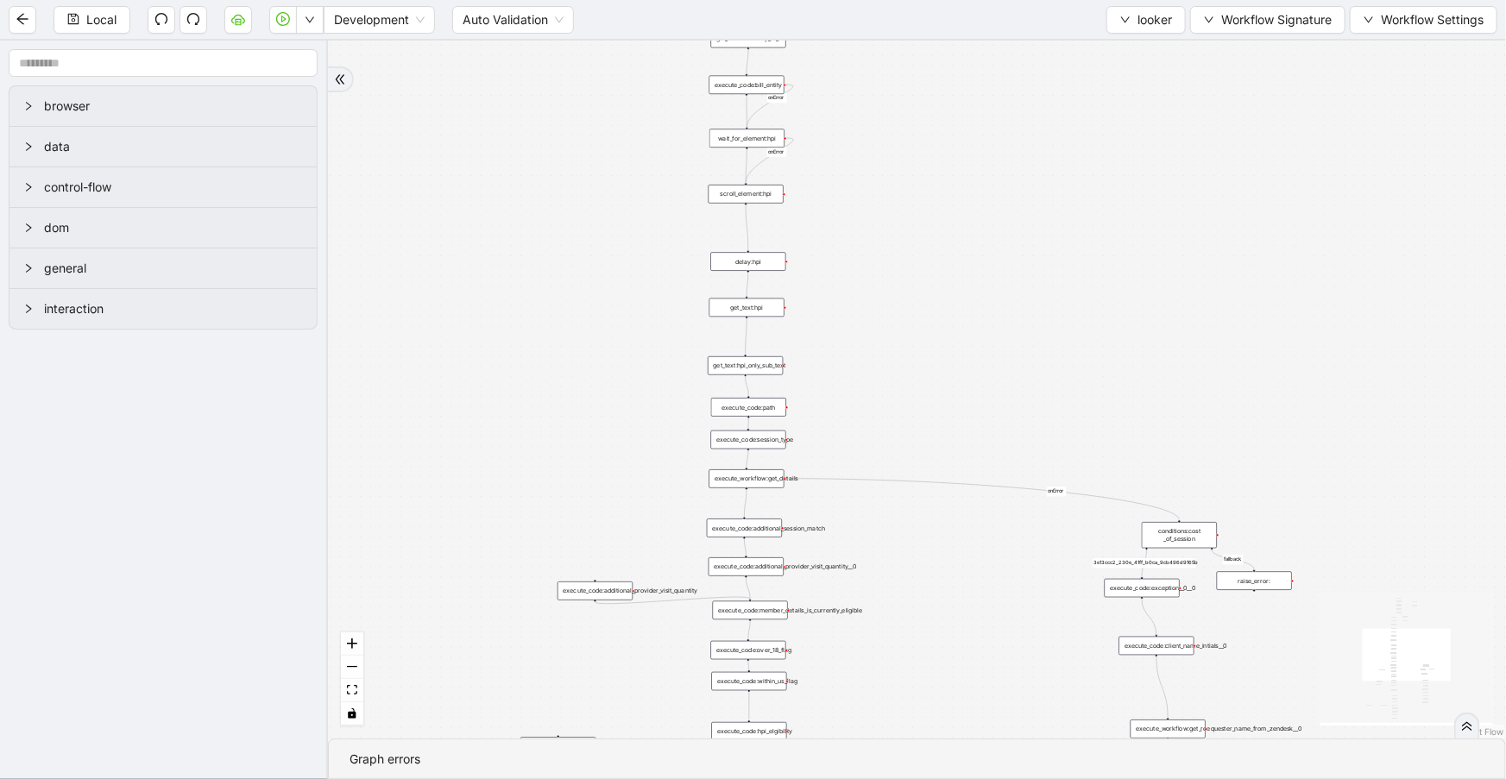
drag, startPoint x: 966, startPoint y: 340, endPoint x: 1061, endPoint y: -49, distance: 400.4
click at [1061, 0] on html "Local Development Auto Validation looker Workflow Signature Workflow Settings b…" at bounding box center [753, 389] width 1506 height 779
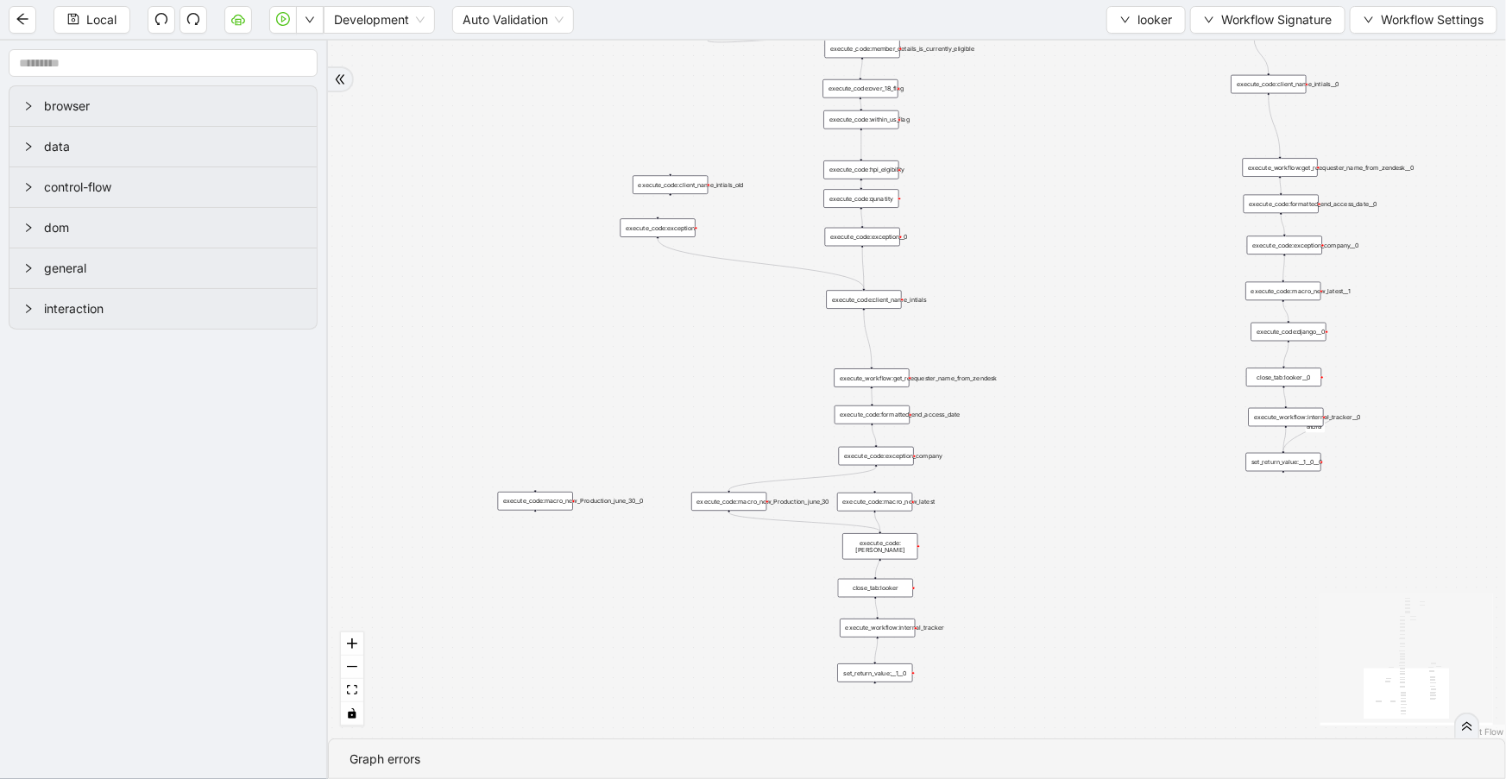
drag, startPoint x: 1017, startPoint y: 463, endPoint x: 1019, endPoint y: 423, distance: 40.6
click at [1019, 423] on div "fallback is_same_visits 3e13ccc2_230e_41ff_b0ca_9cb496d9165b fallback onError o…" at bounding box center [917, 390] width 1178 height 698
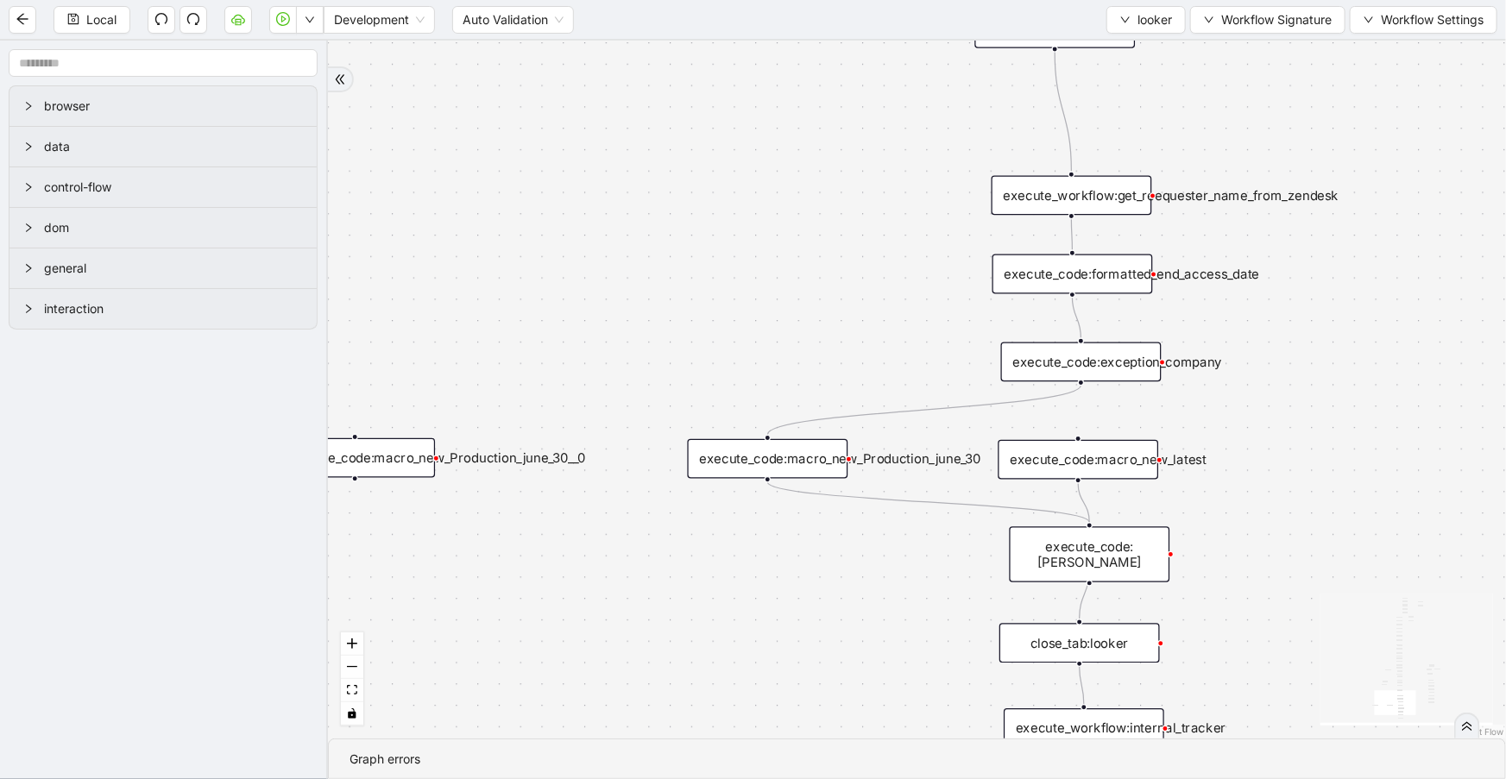
click at [768, 469] on div "execute_code:macro_new_Production_june_30" at bounding box center [768, 459] width 161 height 40
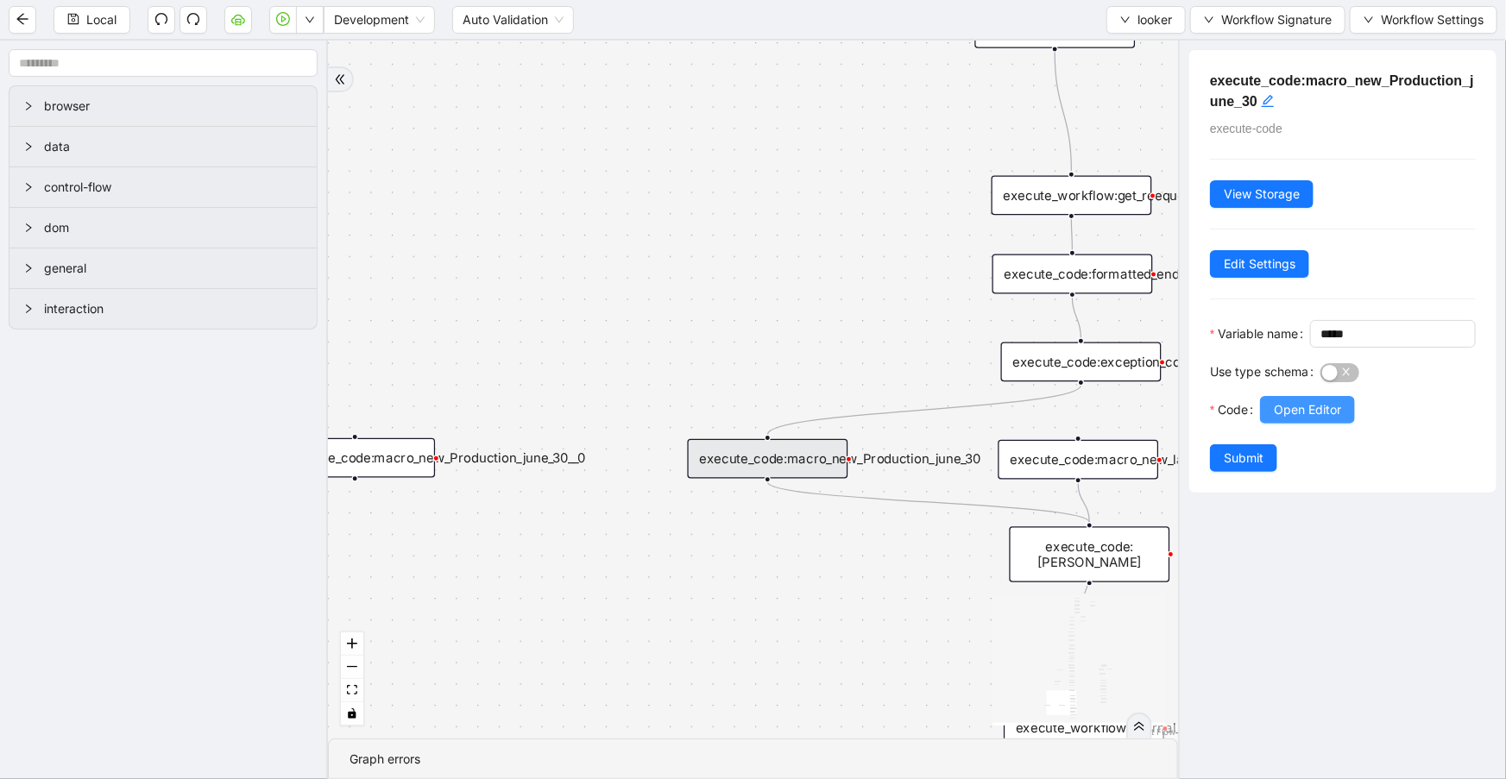
click at [1354, 424] on button "Open Editor" at bounding box center [1307, 410] width 95 height 28
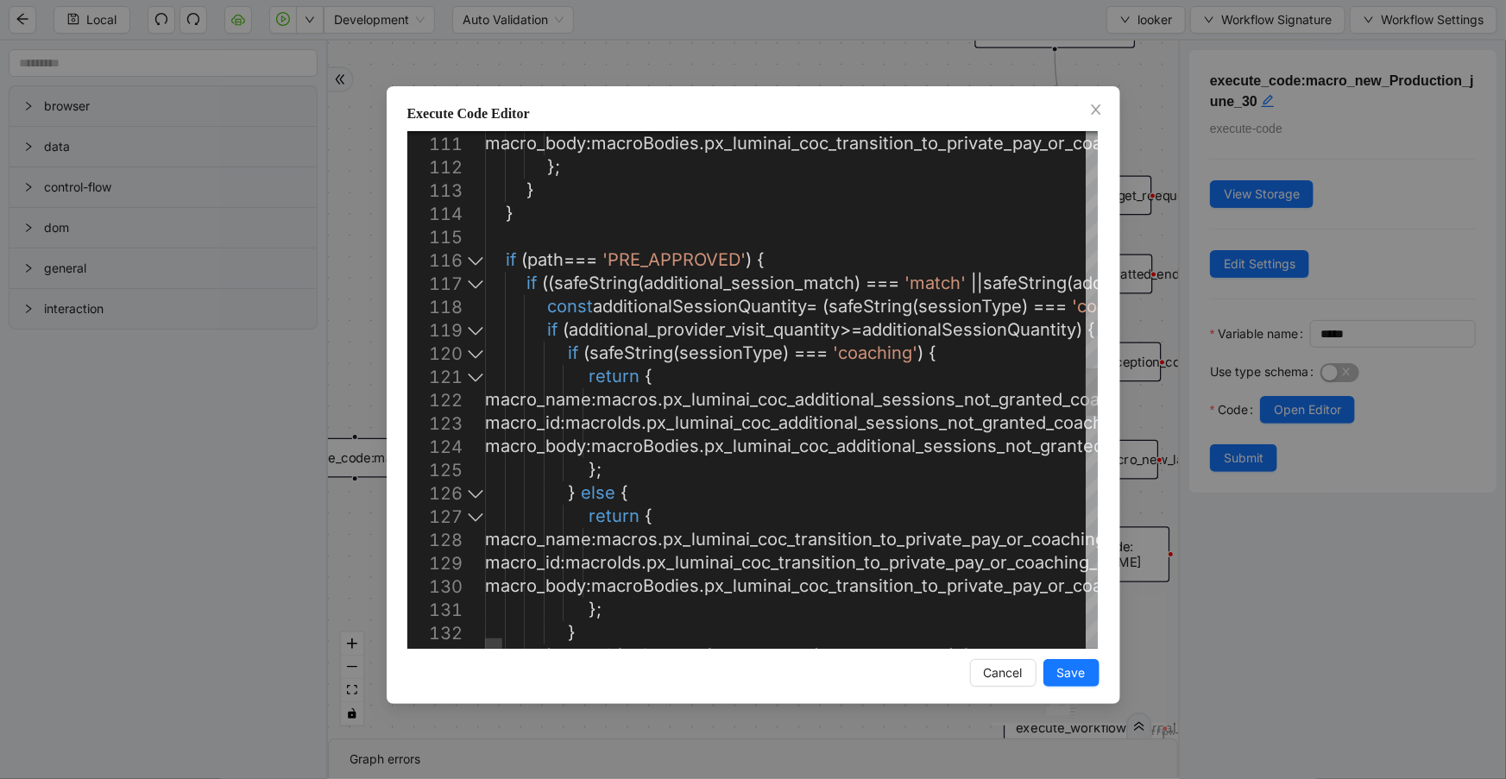
click at [473, 261] on div at bounding box center [475, 260] width 22 height 23
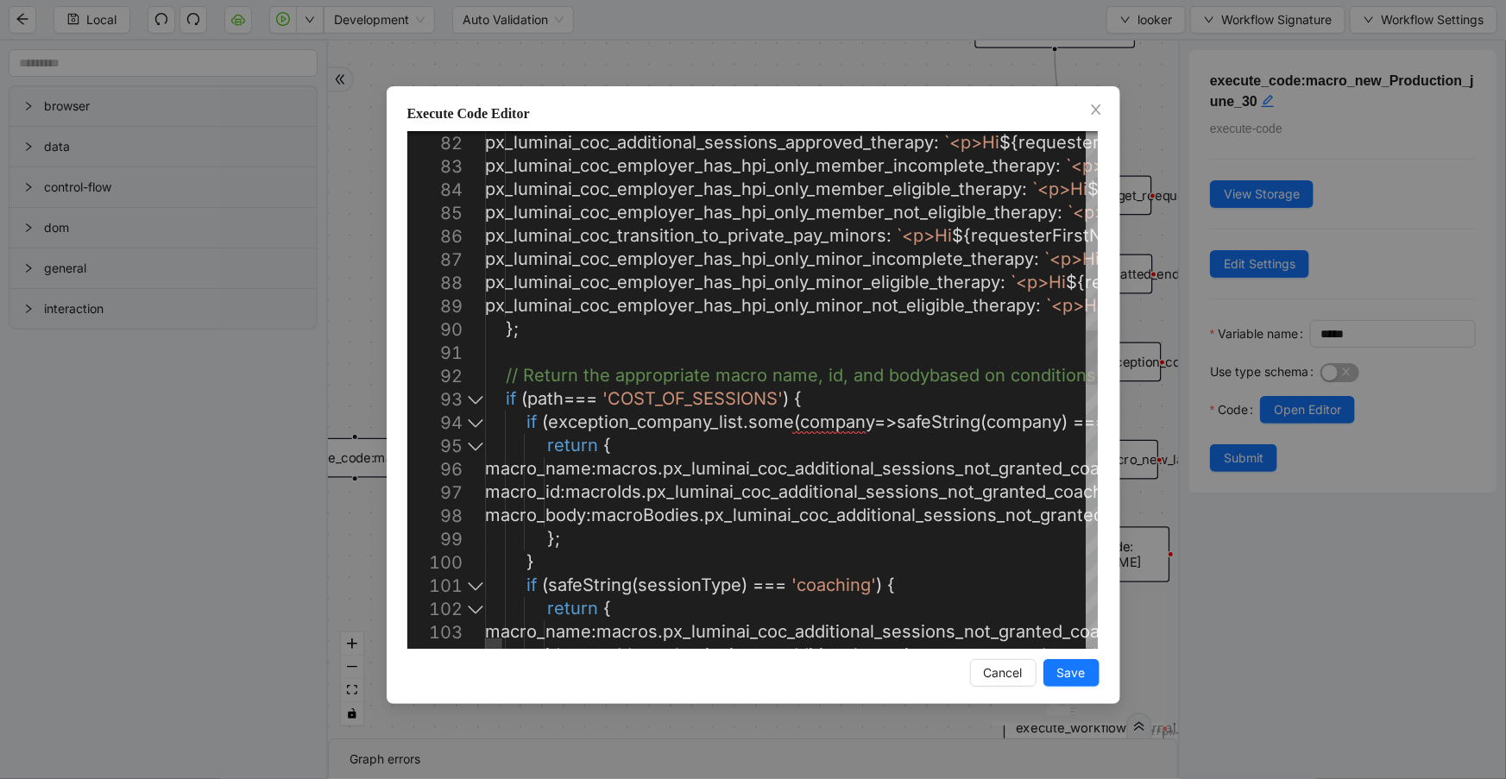
click at [479, 400] on div at bounding box center [475, 398] width 22 height 23
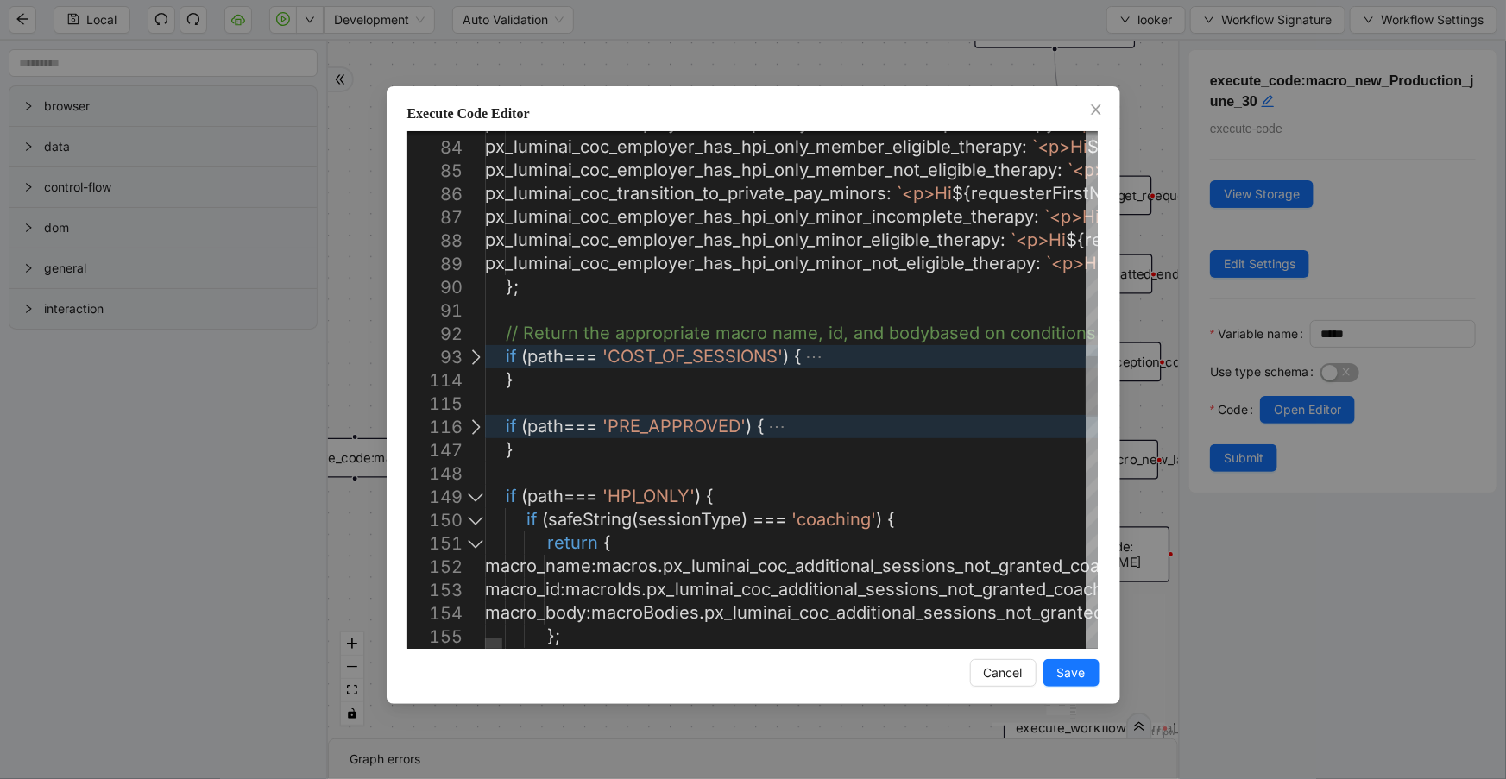
click at [473, 501] on div at bounding box center [475, 496] width 22 height 23
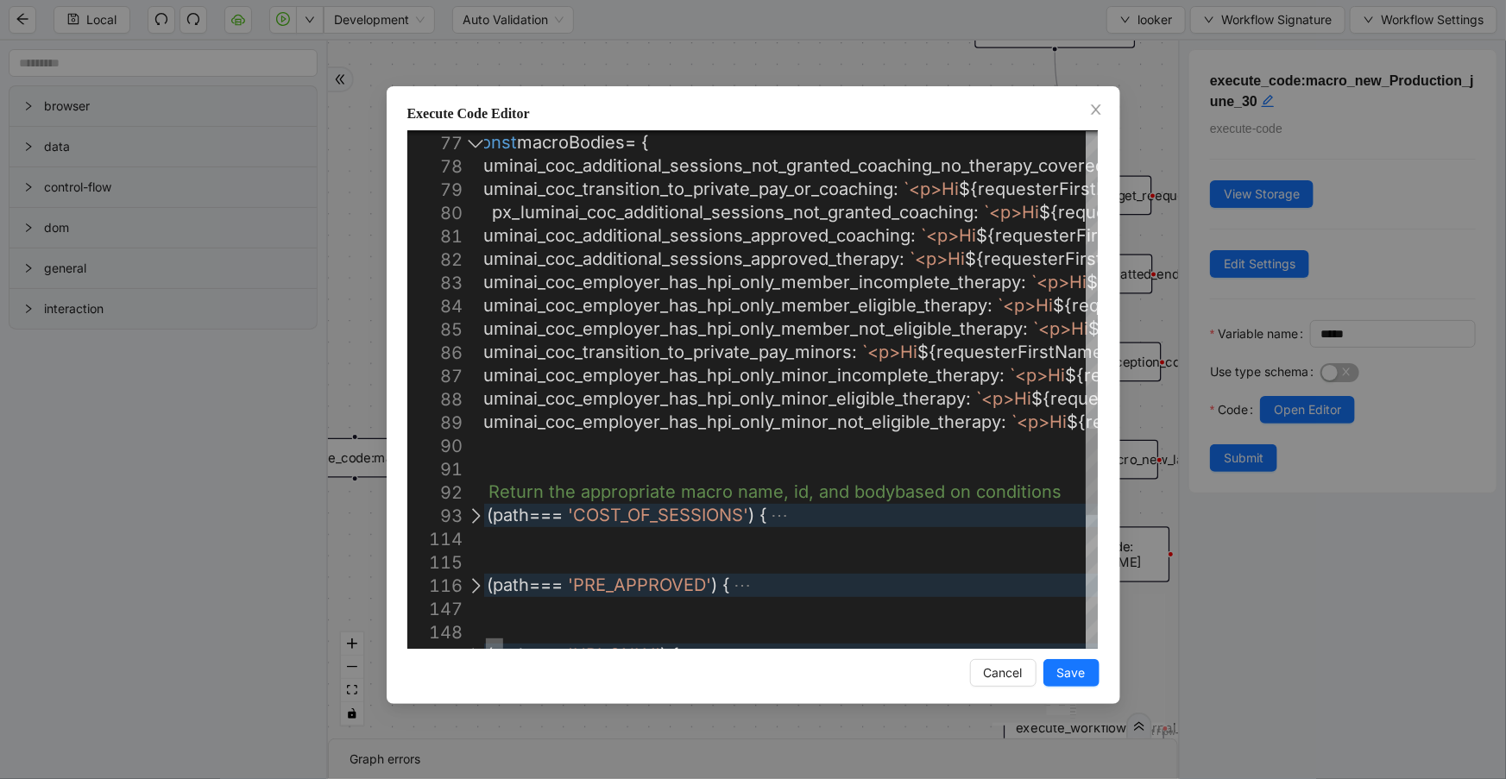
click at [489, 644] on div at bounding box center [494, 644] width 17 height 10
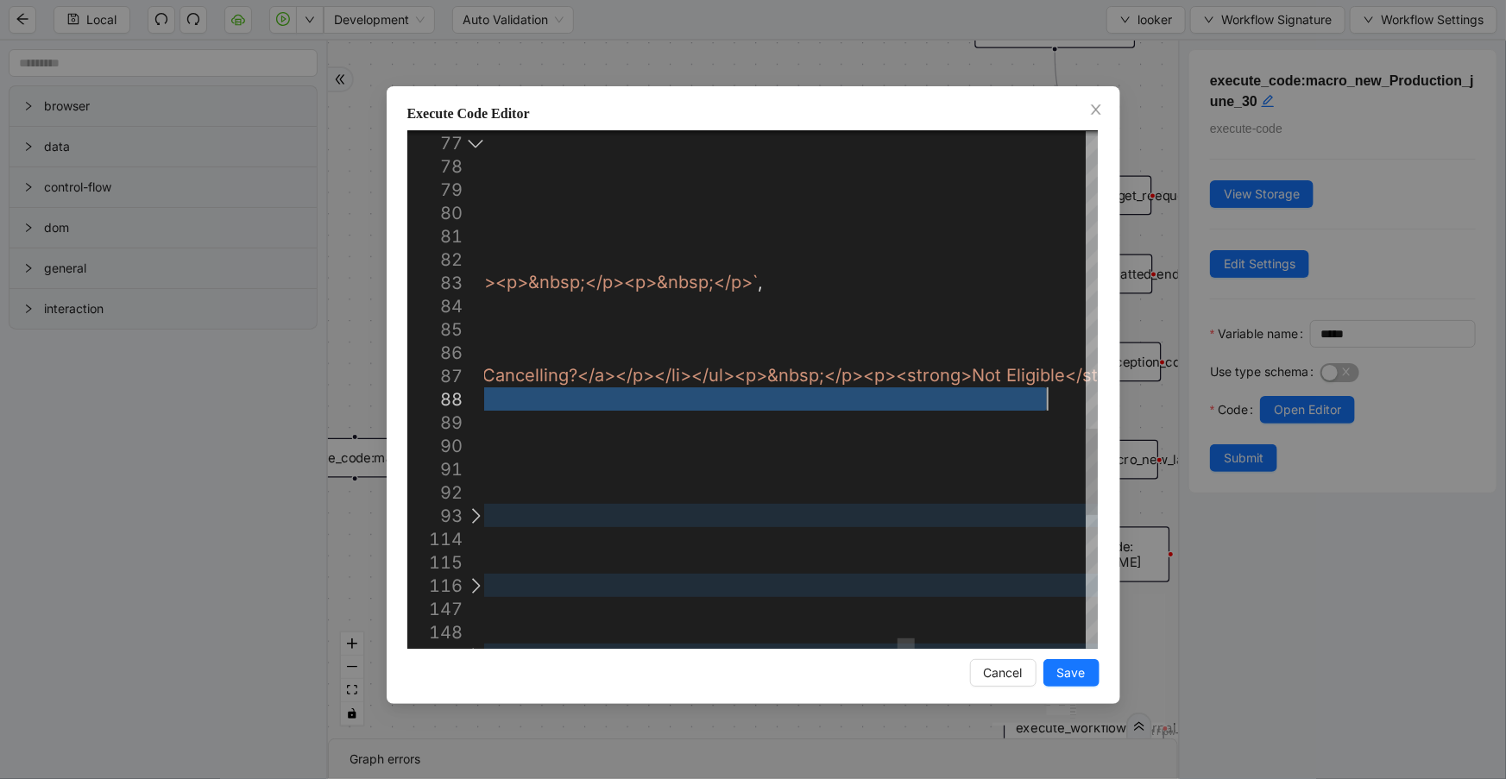
type textarea "**********"
drag, startPoint x: 1014, startPoint y: 396, endPoint x: 1057, endPoint y: 399, distance: 43.2
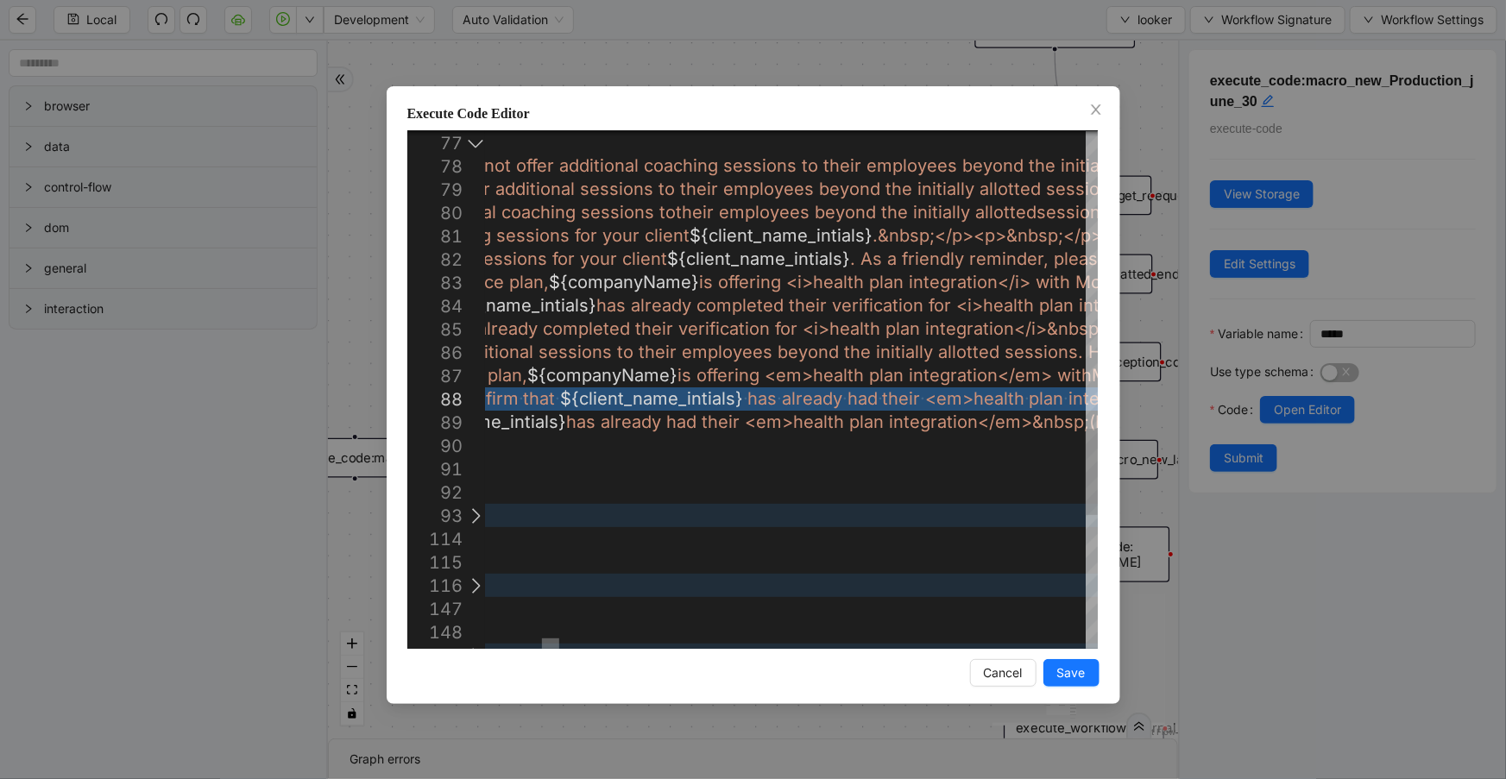
click at [558, 639] on div at bounding box center [550, 644] width 17 height 10
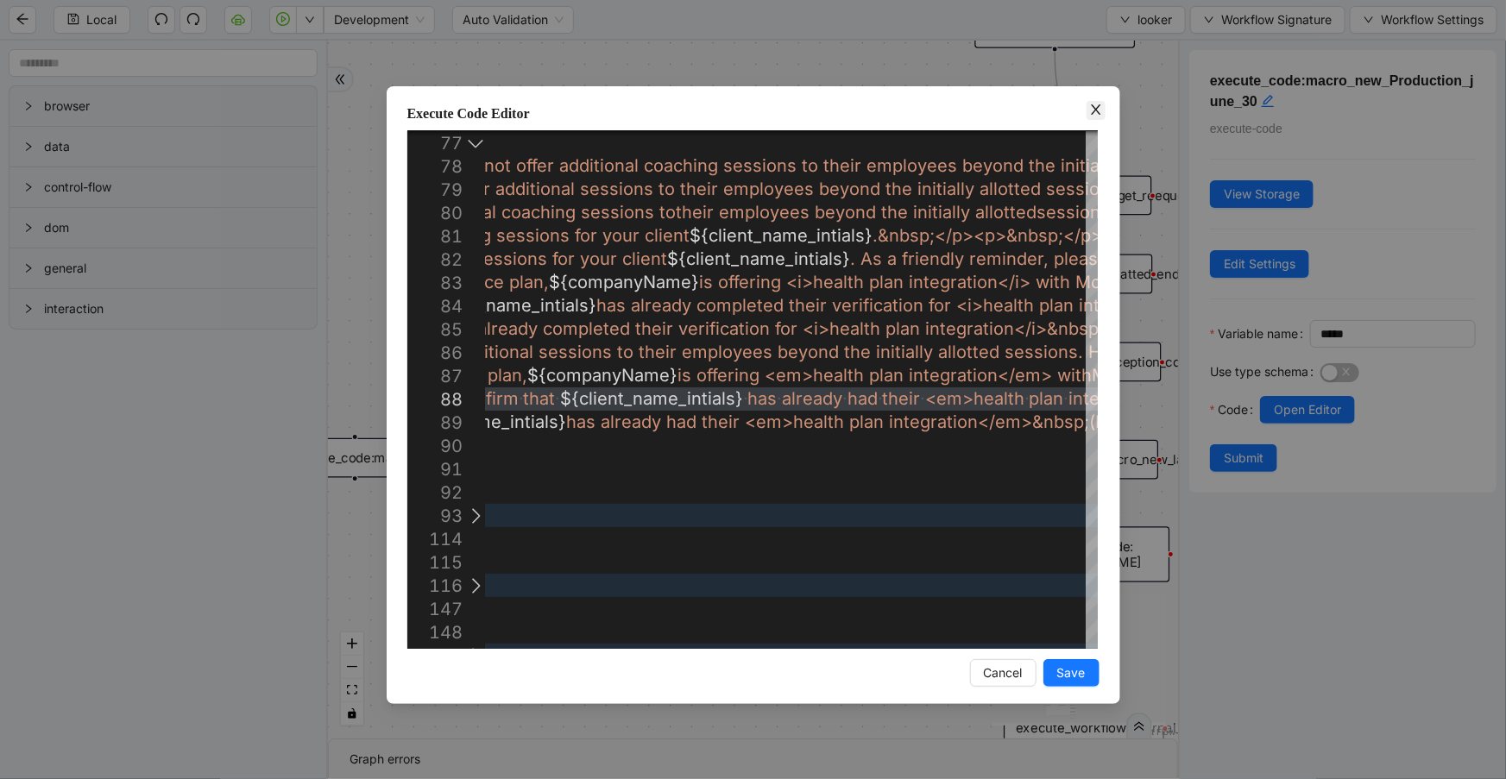
click at [1095, 107] on icon "close" at bounding box center [1096, 110] width 14 height 14
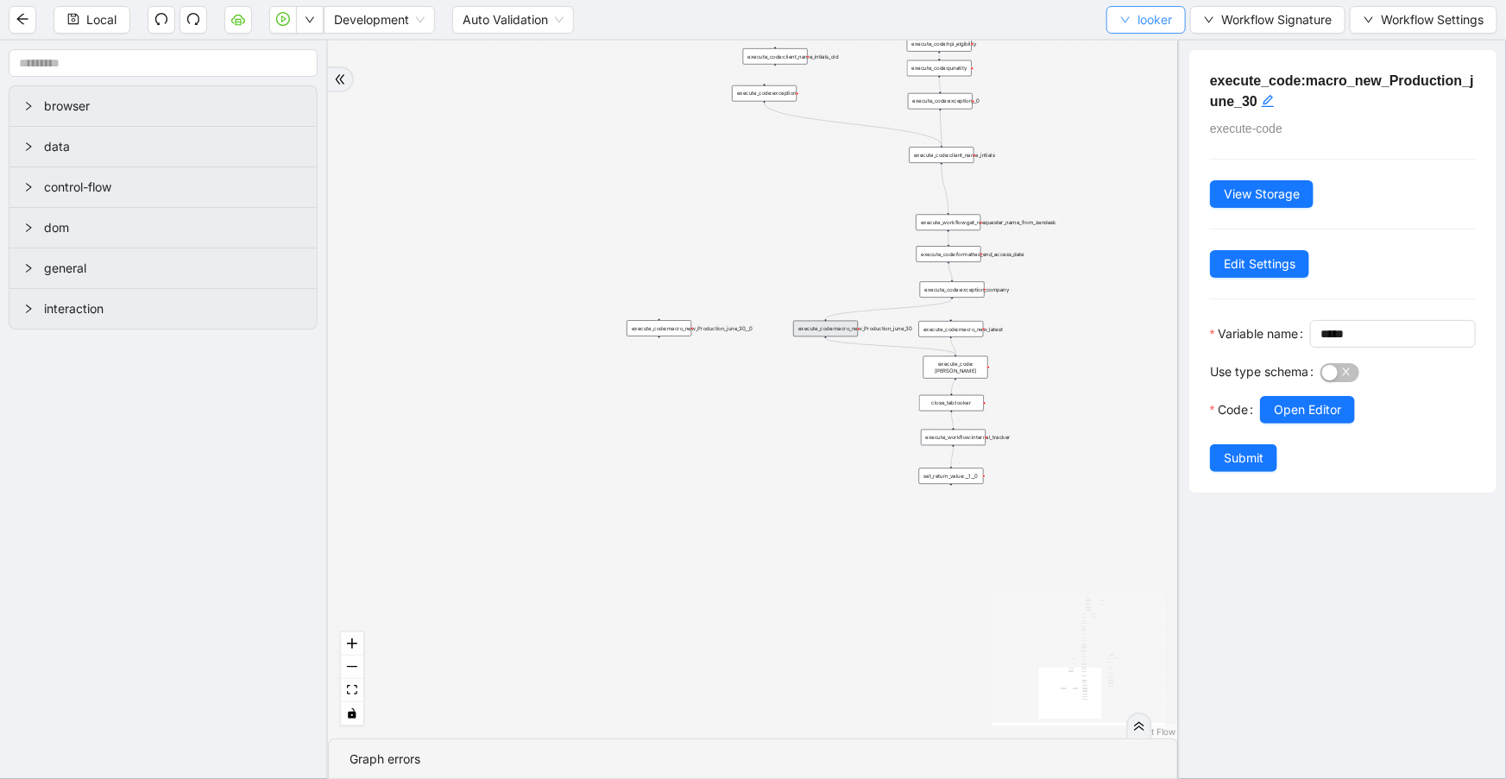
drag, startPoint x: 1124, startPoint y: 3, endPoint x: 1125, endPoint y: 21, distance: 17.3
click at [1125, 9] on div "Local Development Auto Validation looker Workflow Signature Workflow Settings" at bounding box center [753, 19] width 1506 height 39
click at [1125, 21] on icon "down" at bounding box center [1125, 20] width 10 height 10
click at [1138, 60] on span "Select" at bounding box center [1144, 52] width 52 height 19
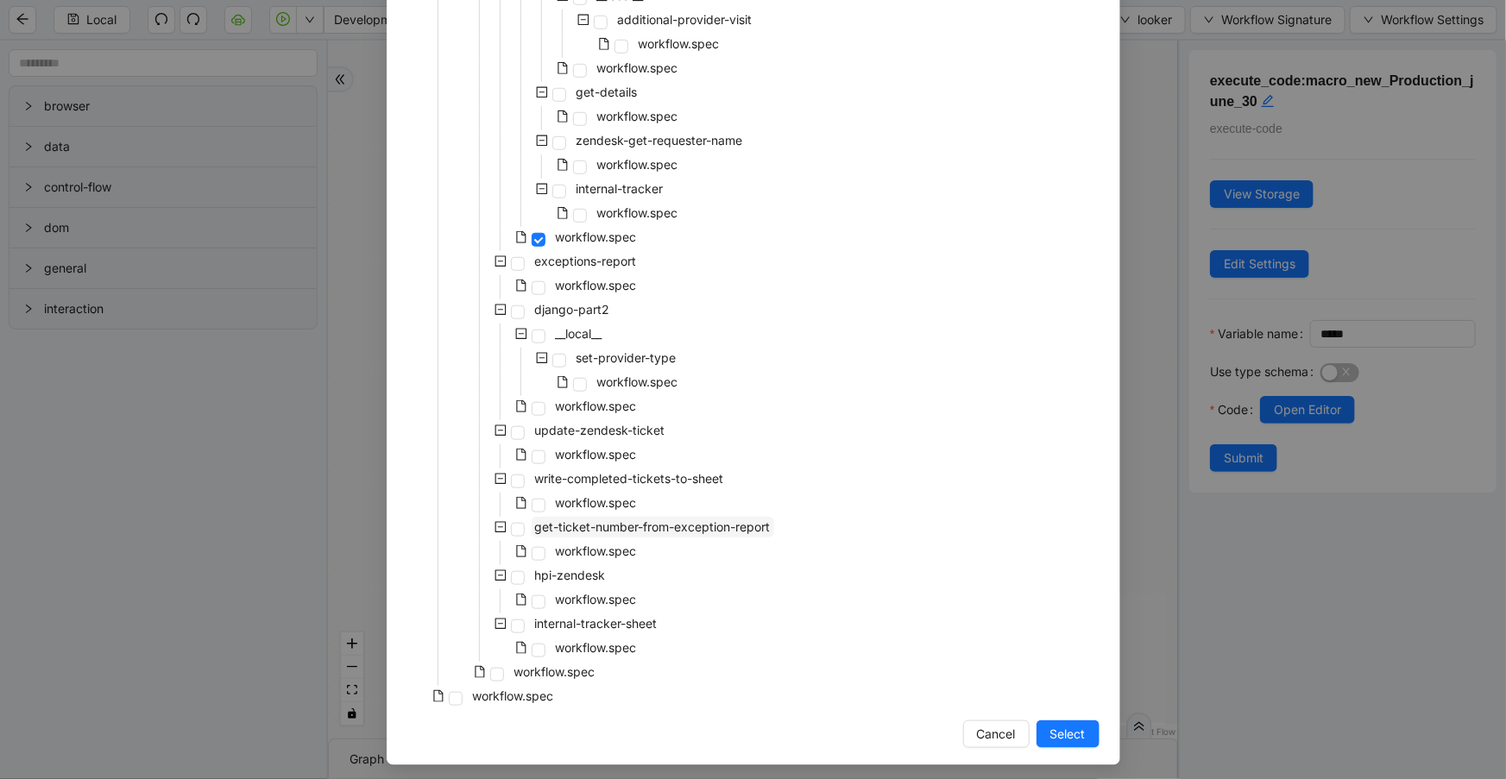
scroll to position [612, 0]
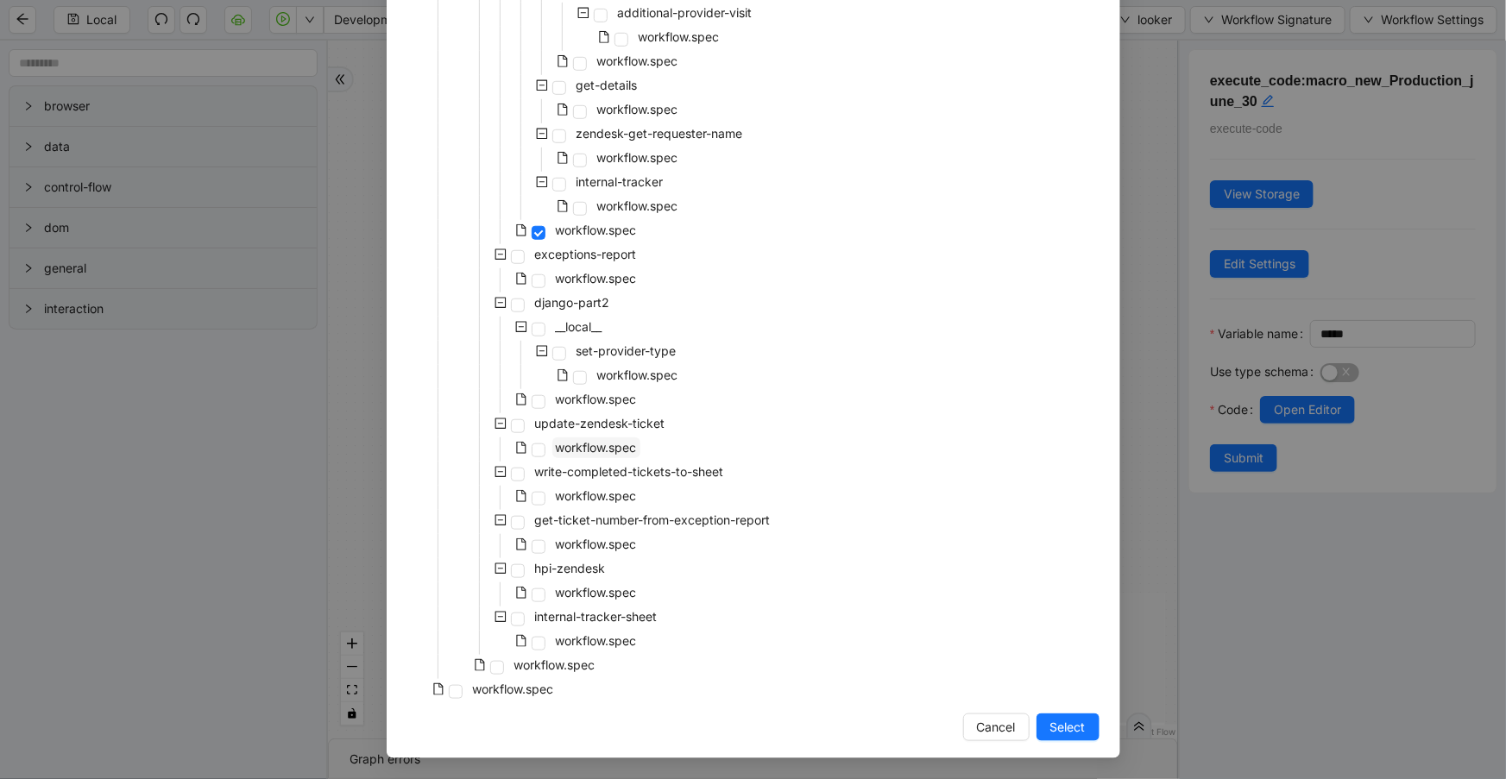
click at [601, 457] on span "workflow.spec" at bounding box center [596, 448] width 88 height 21
drag, startPoint x: 1061, startPoint y: 727, endPoint x: 370, endPoint y: 10, distance: 995.4
click at [1060, 727] on span "Select" at bounding box center [1067, 727] width 35 height 19
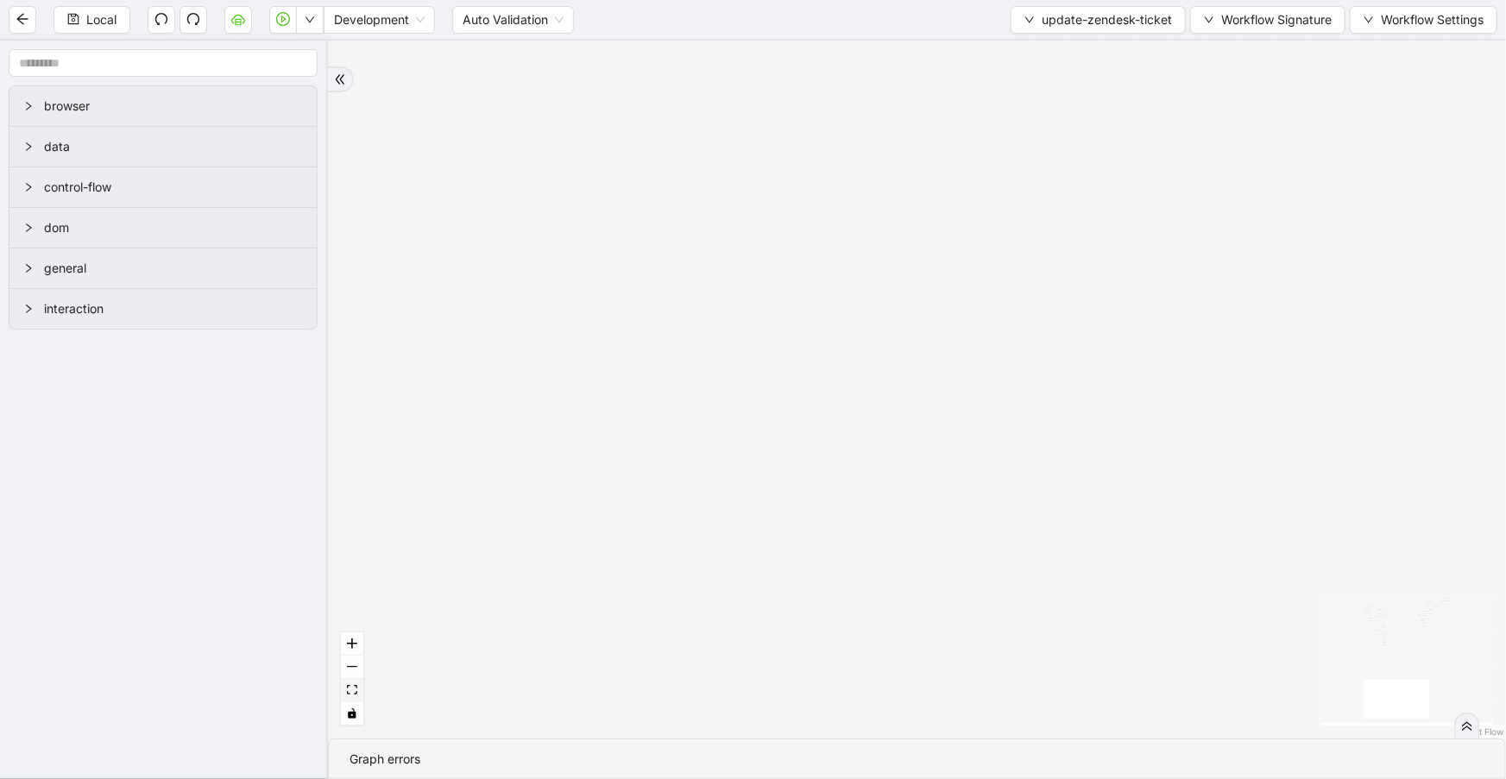
click at [345, 682] on button "fit view" at bounding box center [352, 690] width 22 height 23
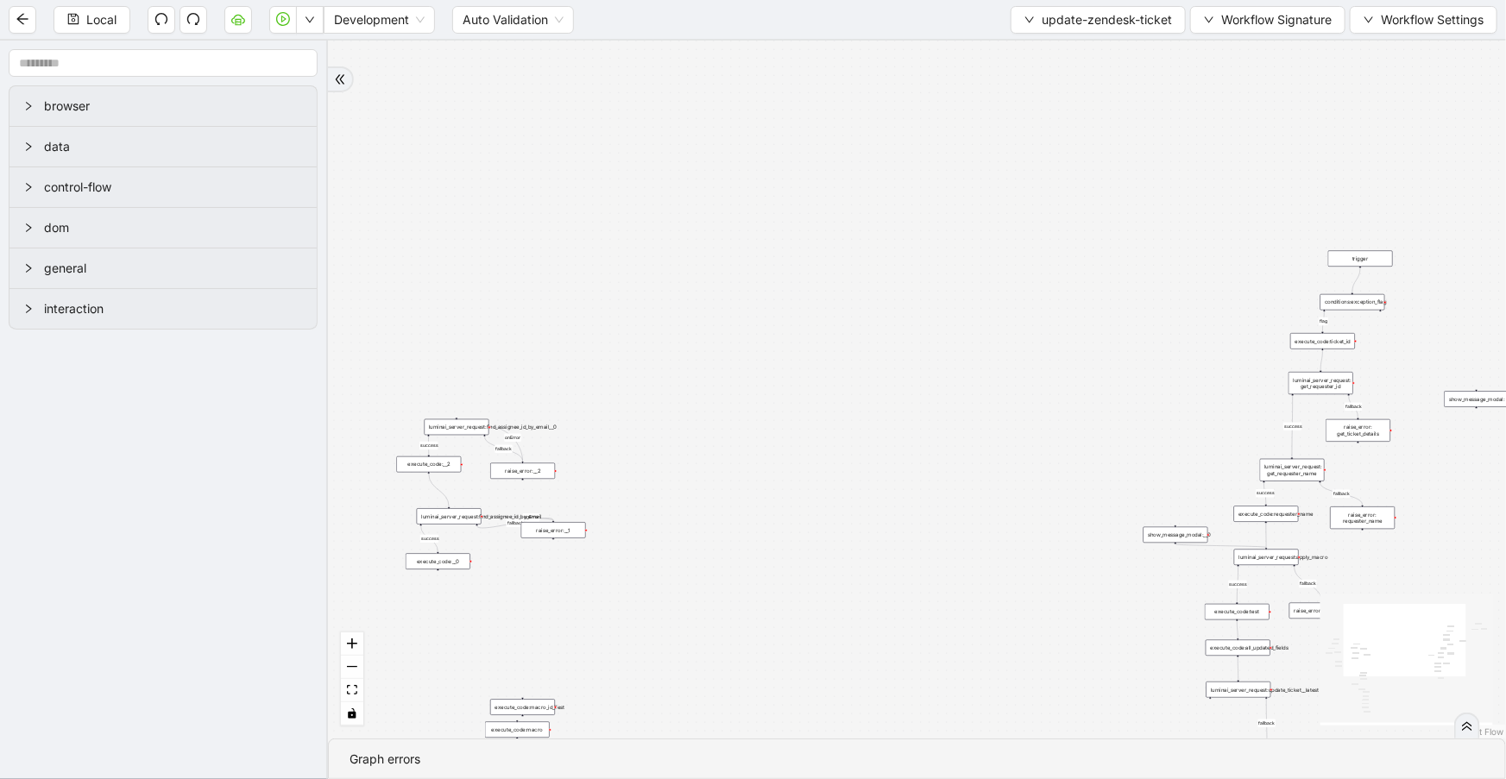
drag, startPoint x: 727, startPoint y: 548, endPoint x: 732, endPoint y: 682, distance: 133.9
click at [711, 709] on div "fallback fallback success fallback success success fallback fallback success fa…" at bounding box center [917, 390] width 1178 height 698
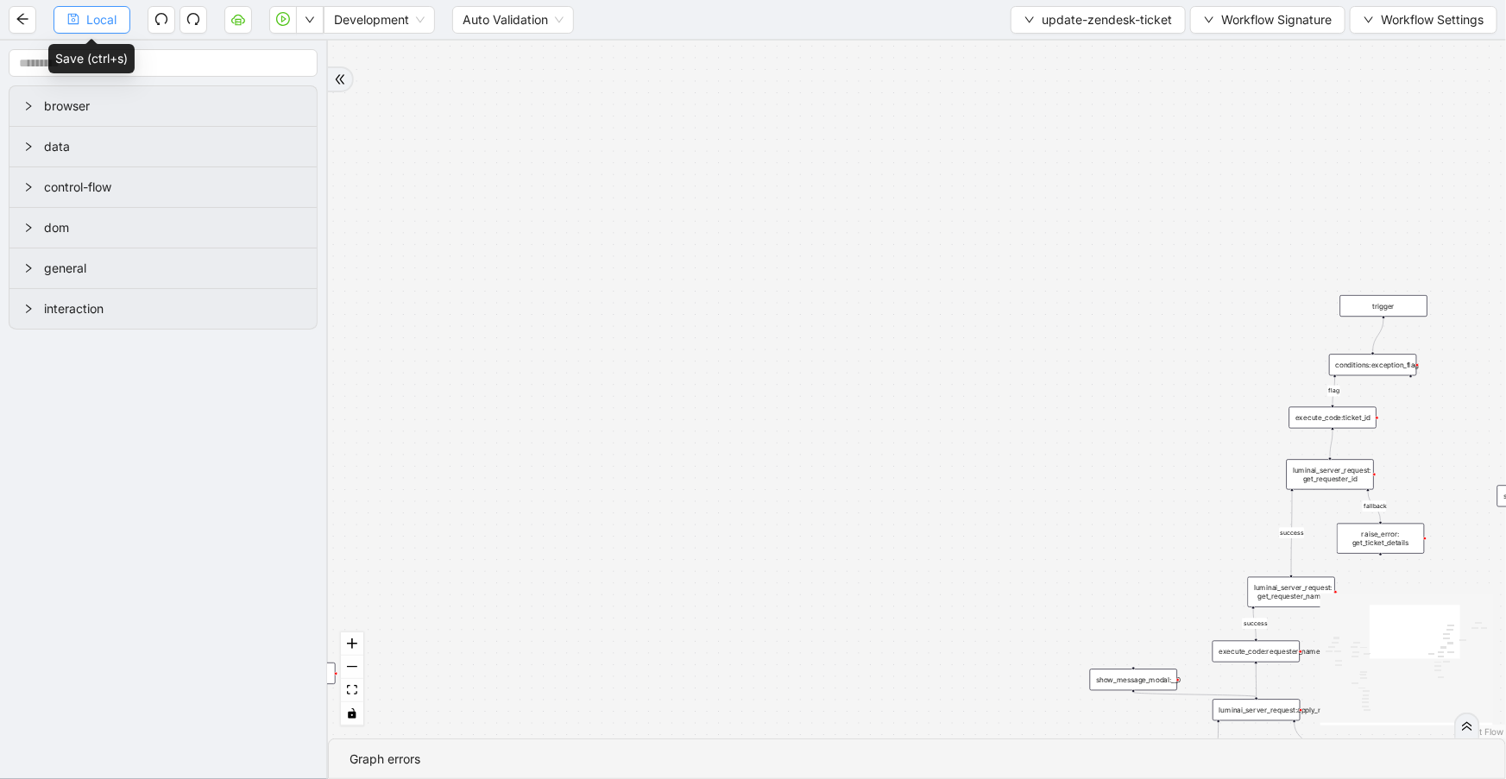
click at [77, 24] on icon "save" at bounding box center [73, 19] width 12 height 12
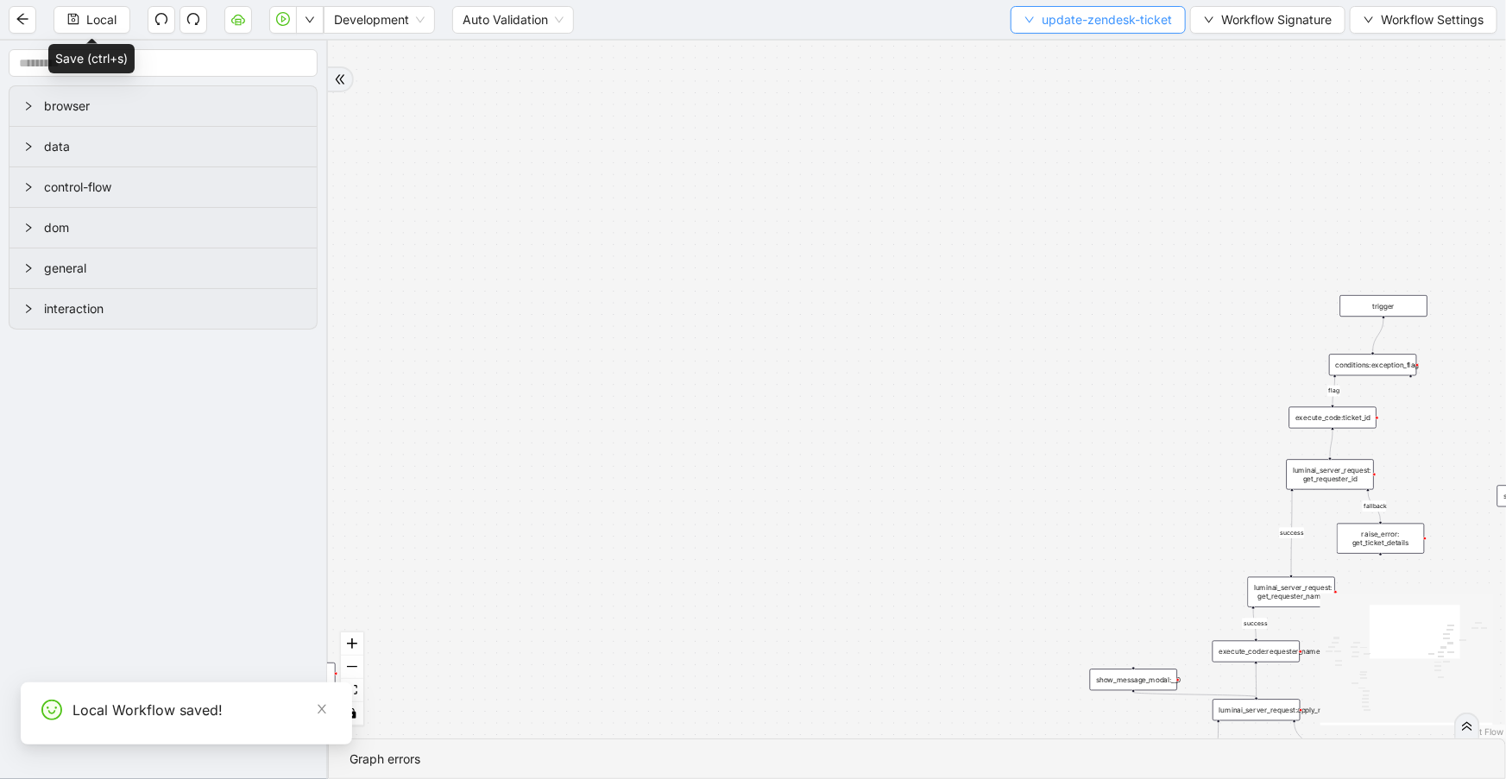
click at [1092, 16] on span "update-zendesk-ticket" at bounding box center [1107, 19] width 130 height 19
click at [1096, 43] on span "Select" at bounding box center [1097, 52] width 148 height 19
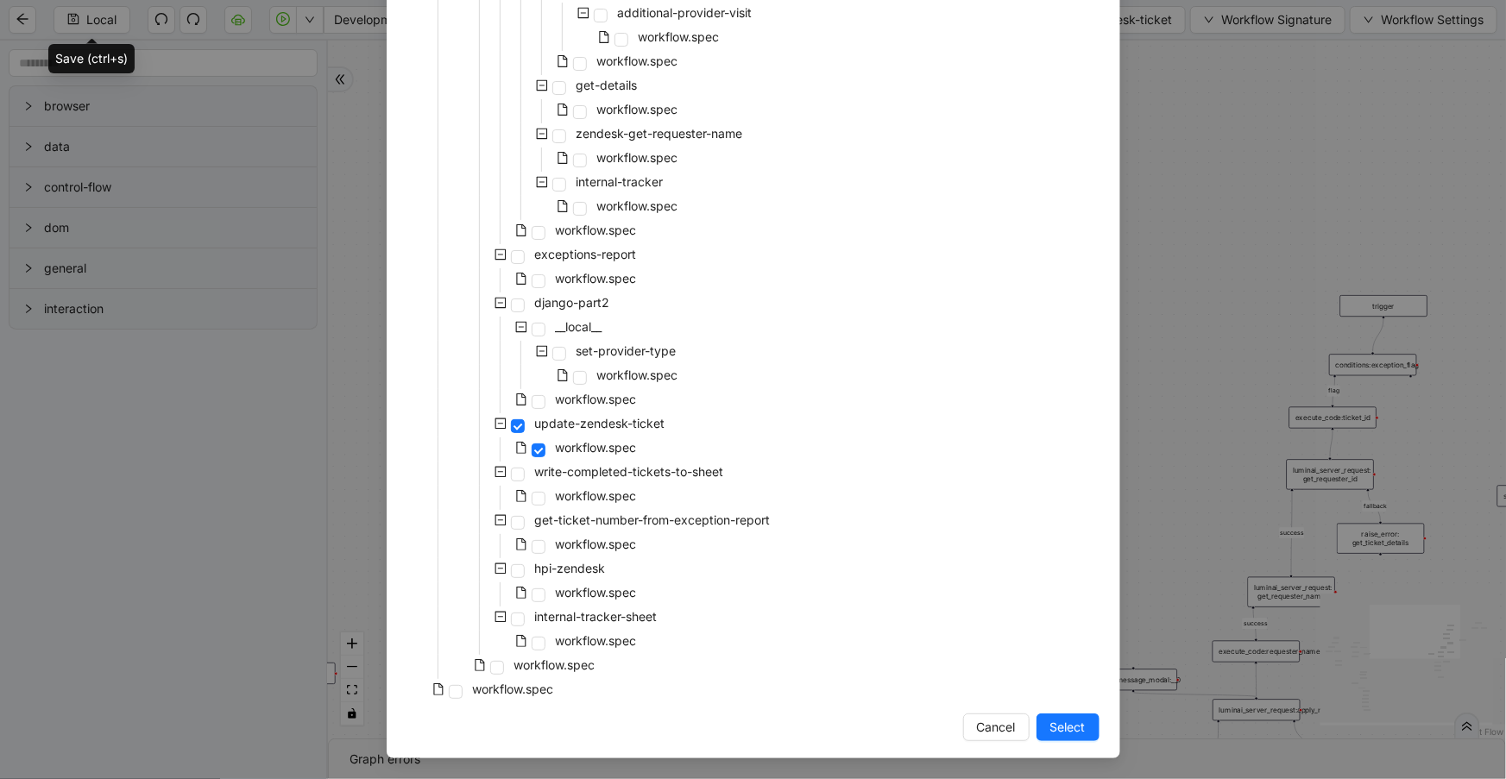
drag, startPoint x: 517, startPoint y: 683, endPoint x: 689, endPoint y: 714, distance: 174.4
click at [517, 683] on span "workflow.spec" at bounding box center [513, 689] width 81 height 15
click at [1079, 731] on span "Select" at bounding box center [1067, 727] width 35 height 19
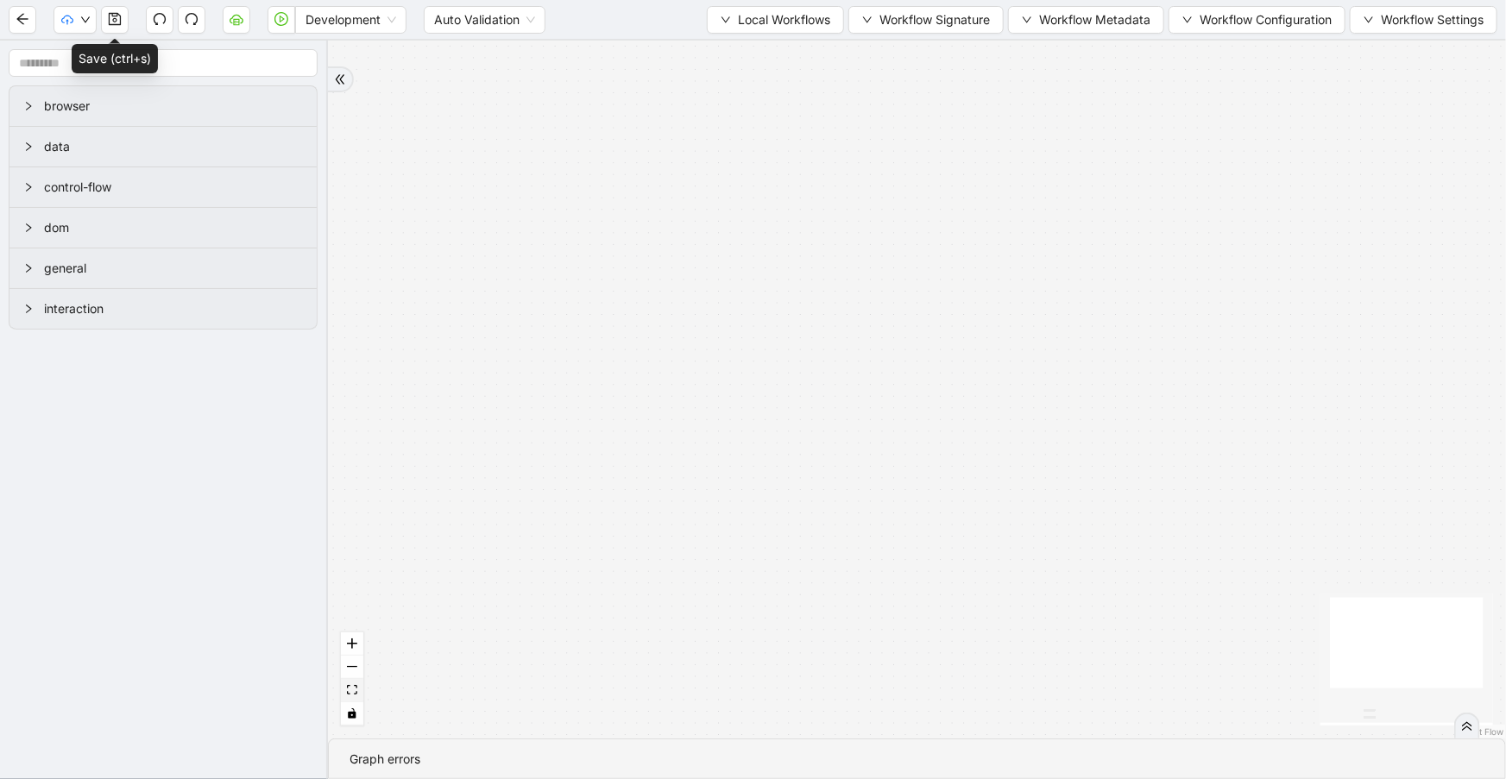
click at [350, 689] on icon "fit view" at bounding box center [352, 689] width 10 height 9
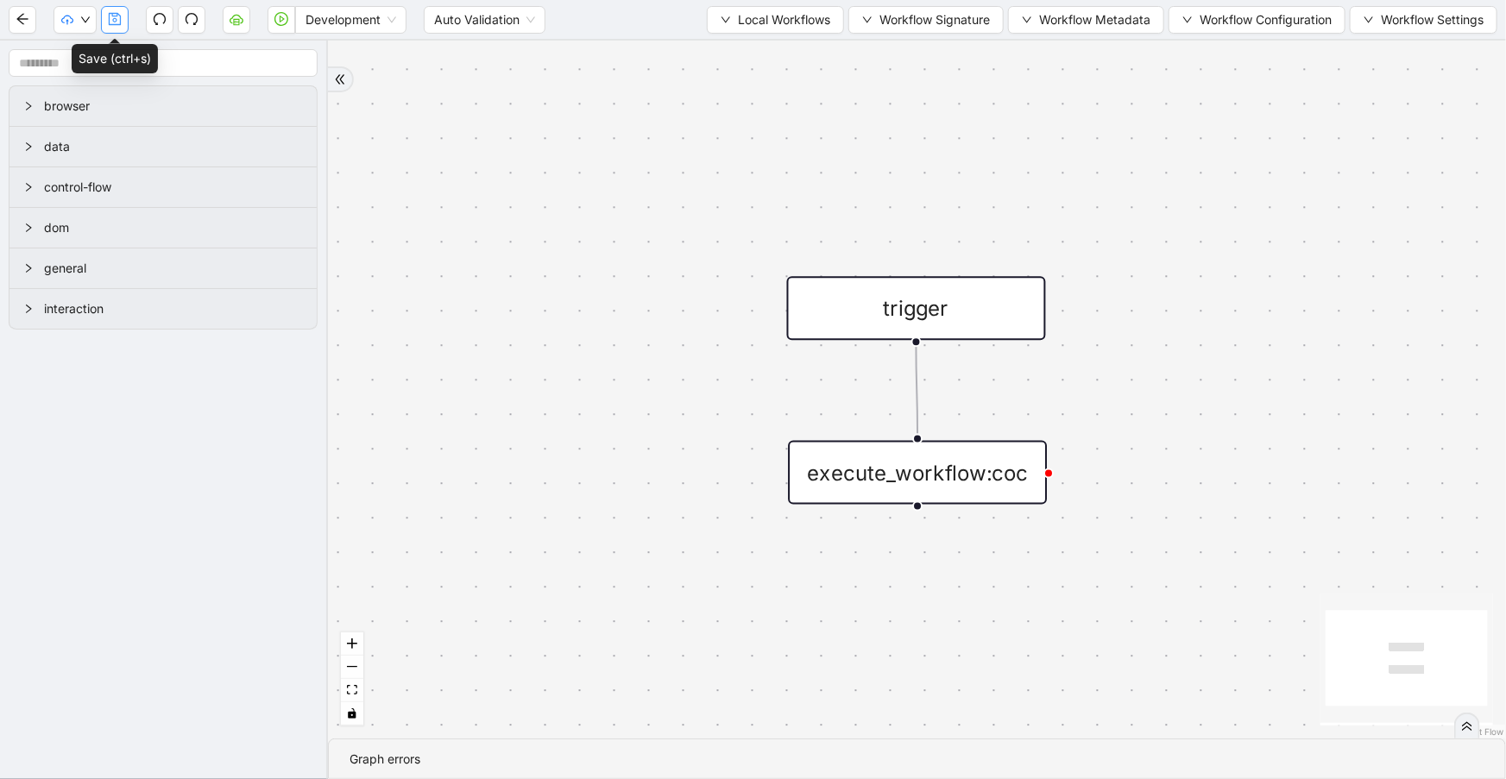
click at [126, 16] on button "button" at bounding box center [115, 20] width 28 height 28
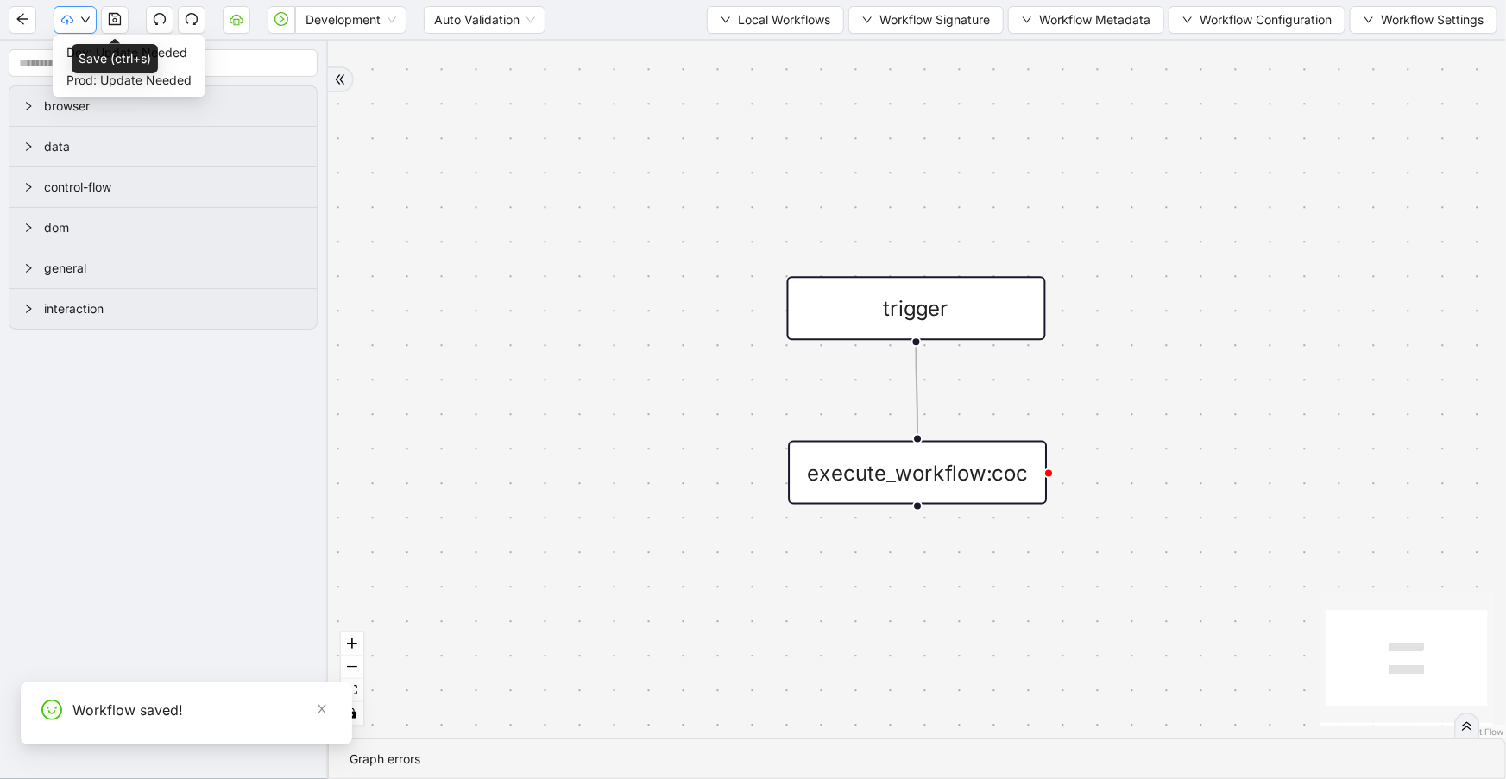
click at [69, 17] on icon "cloud-upload" at bounding box center [67, 20] width 12 height 12
click at [69, 48] on span "Dev: Update Needed" at bounding box center [128, 52] width 125 height 19
click at [77, 16] on button "button" at bounding box center [75, 20] width 43 height 28
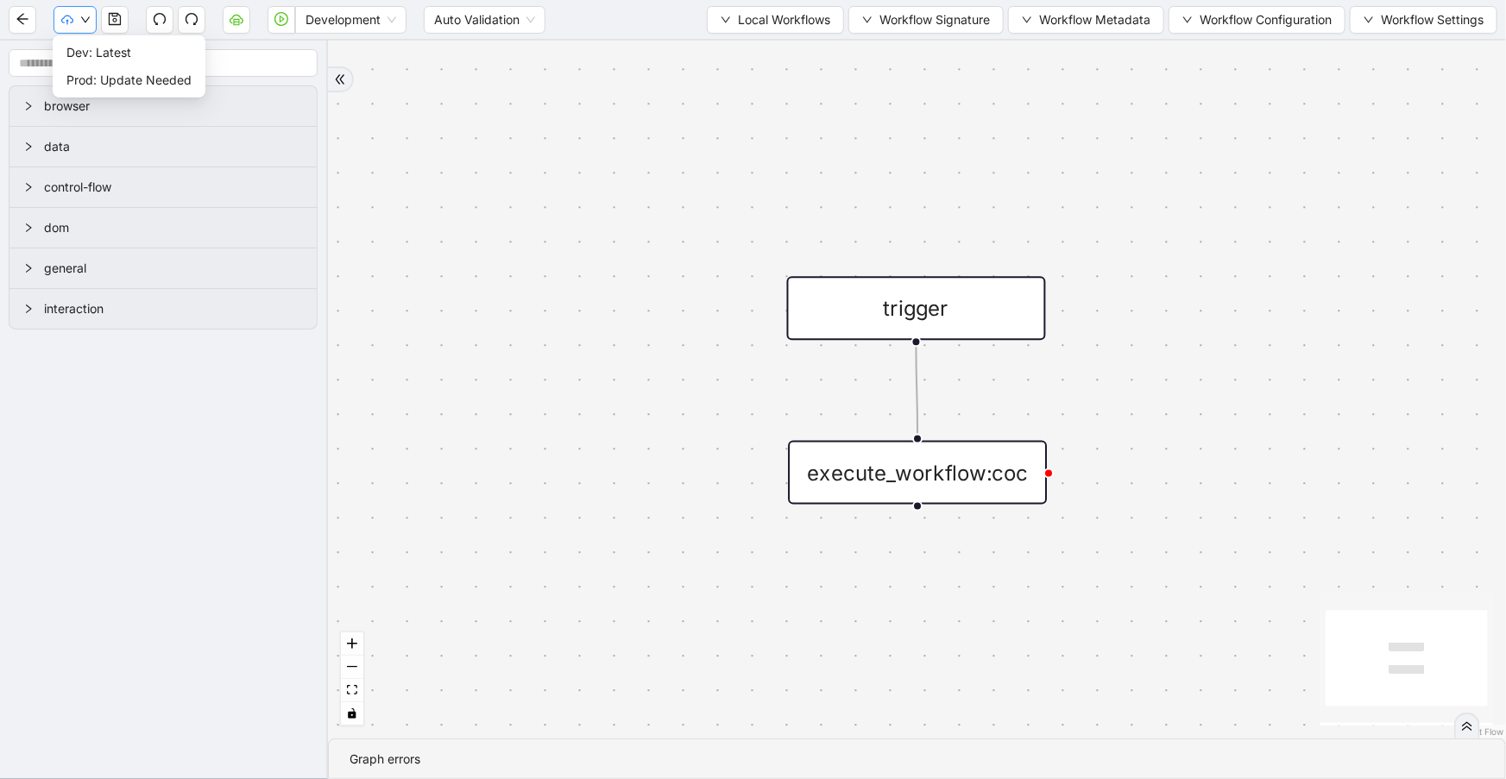
click at [73, 28] on button "button" at bounding box center [75, 20] width 43 height 28
drag, startPoint x: 80, startPoint y: 71, endPoint x: 1488, endPoint y: 291, distance: 1424.5
click at [80, 72] on span "Prod: Update Needed" at bounding box center [128, 80] width 125 height 19
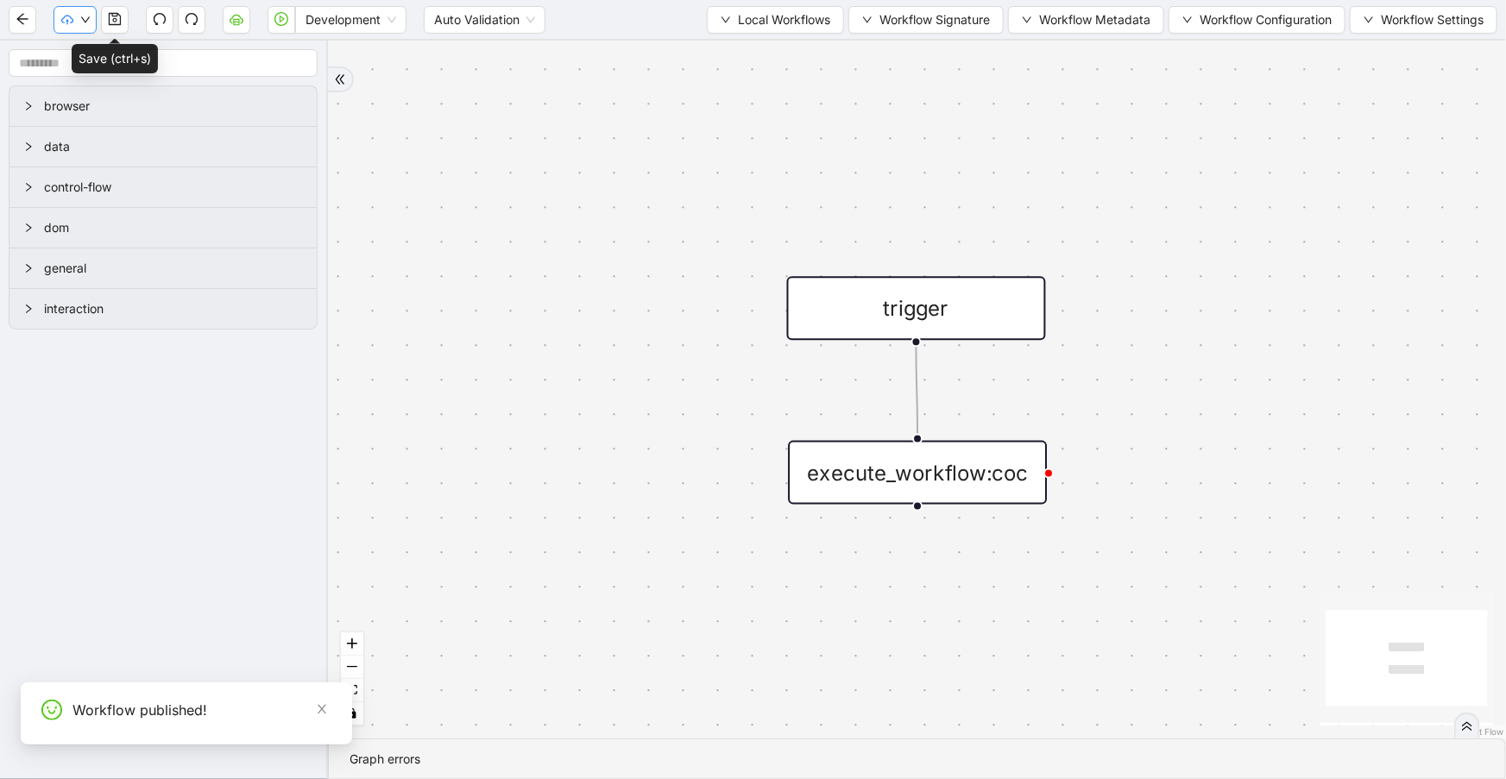
click at [92, 23] on button "button" at bounding box center [75, 20] width 43 height 28
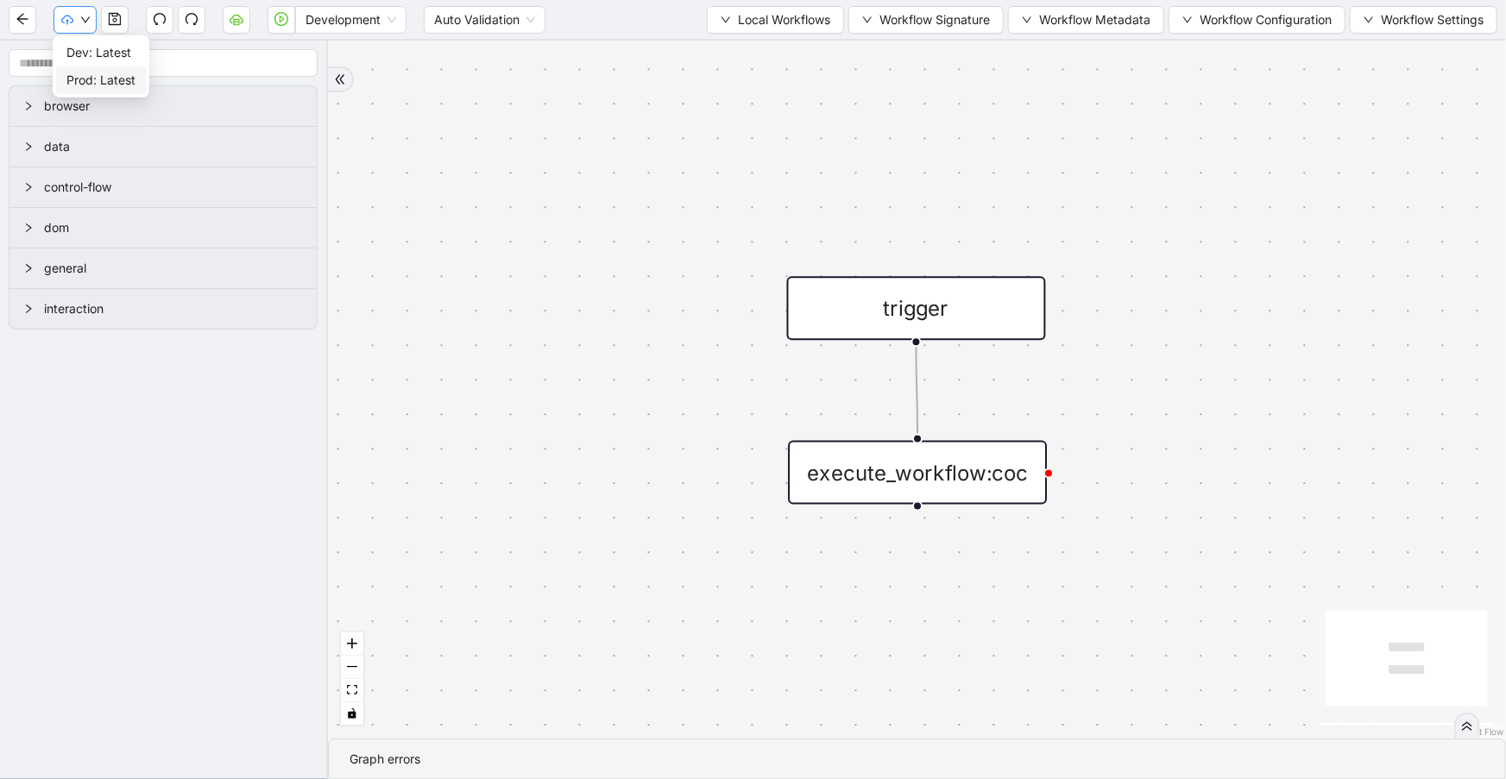
click at [75, 14] on button "button" at bounding box center [75, 20] width 43 height 28
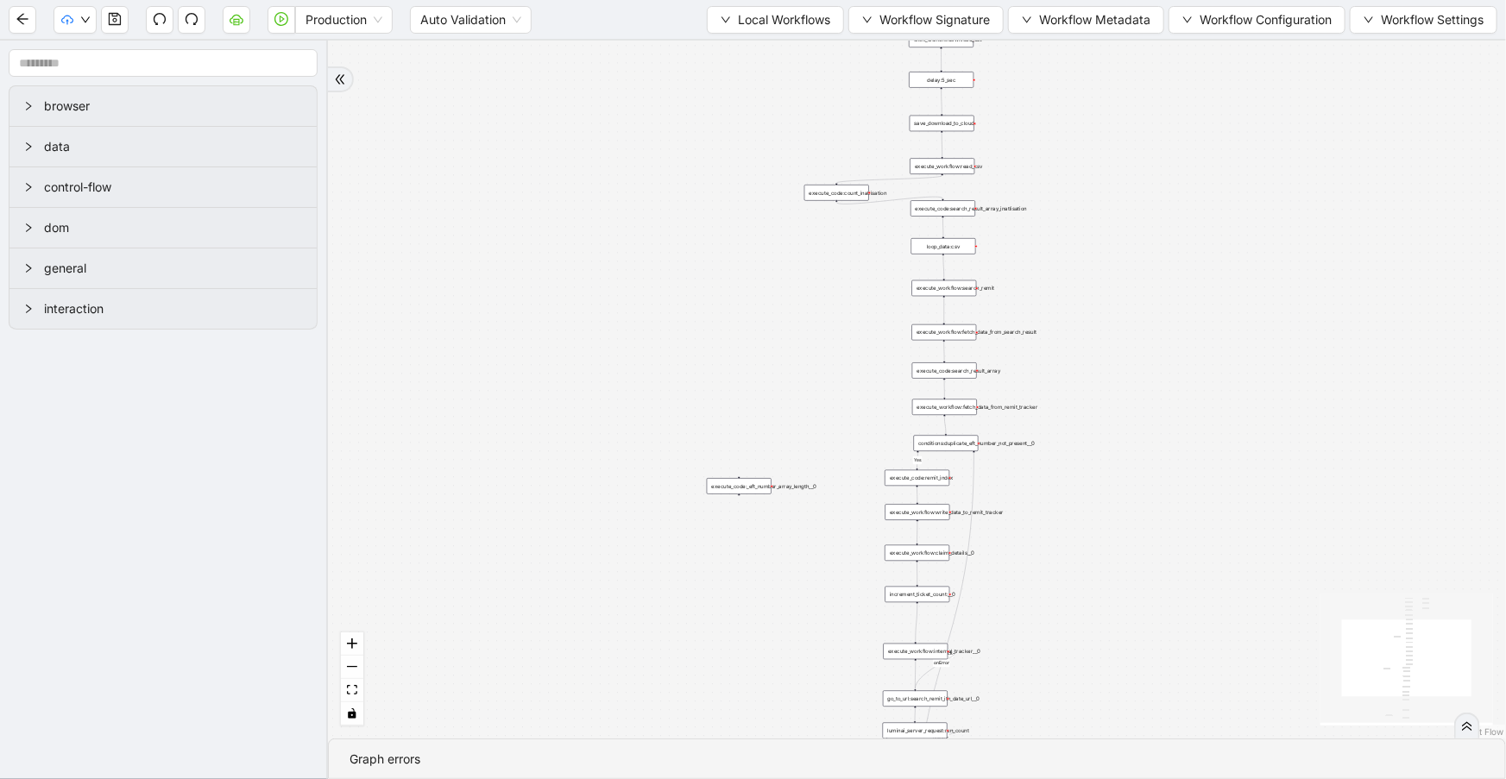
click at [233, 18] on icon "cloud-server" at bounding box center [237, 19] width 14 height 14
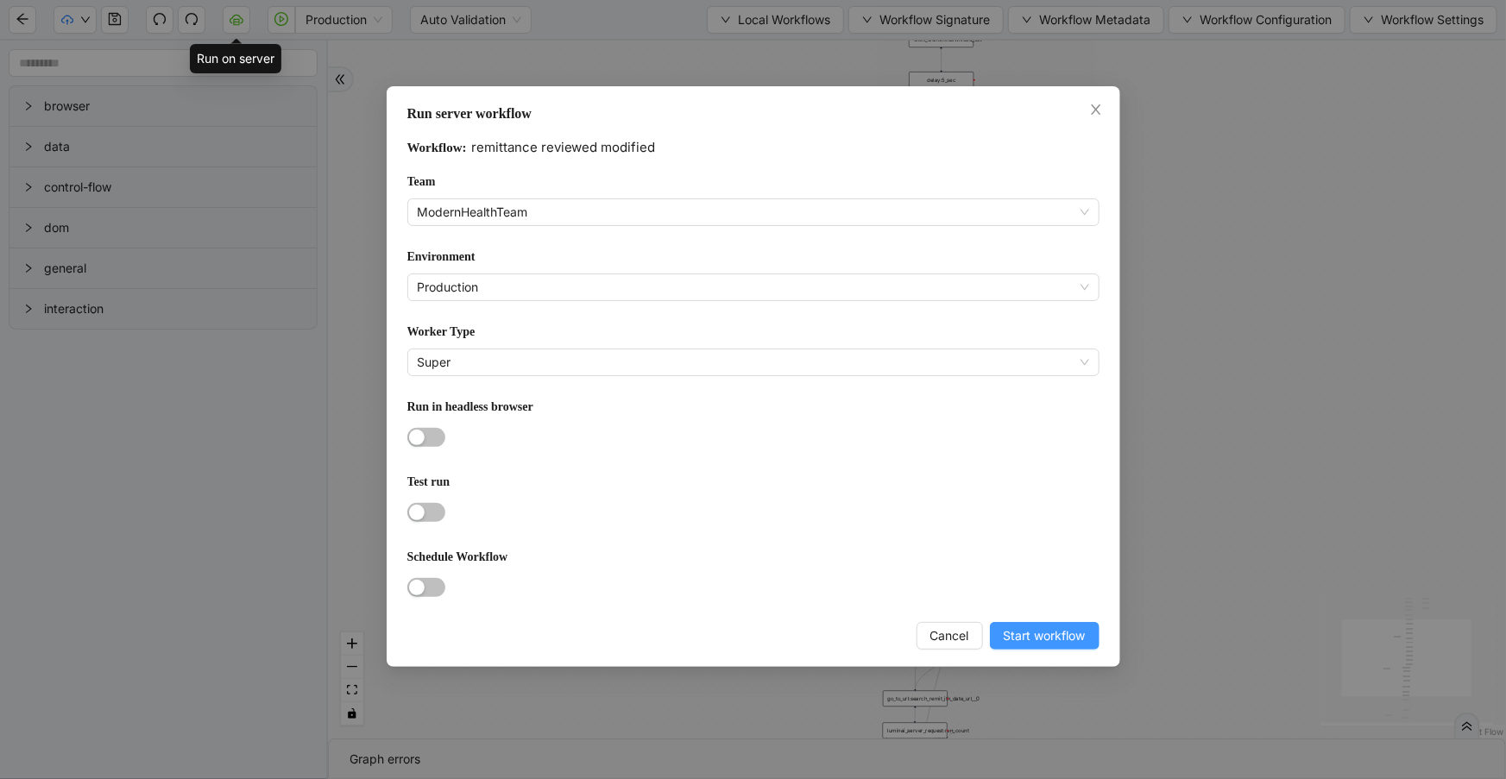
click at [1016, 629] on span "Start workflow" at bounding box center [1045, 635] width 82 height 19
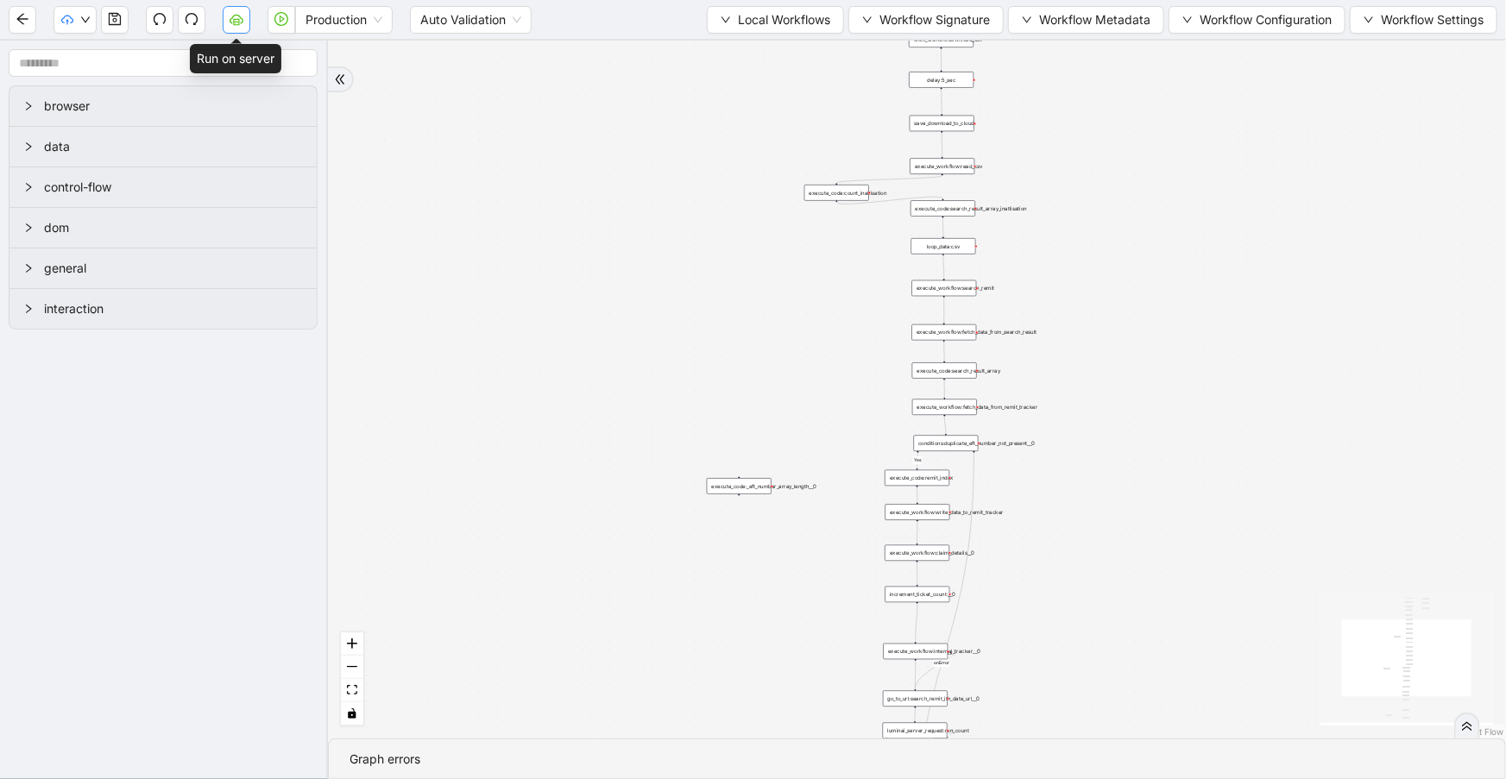
click at [230, 15] on icon "cloud-server" at bounding box center [237, 19] width 14 height 14
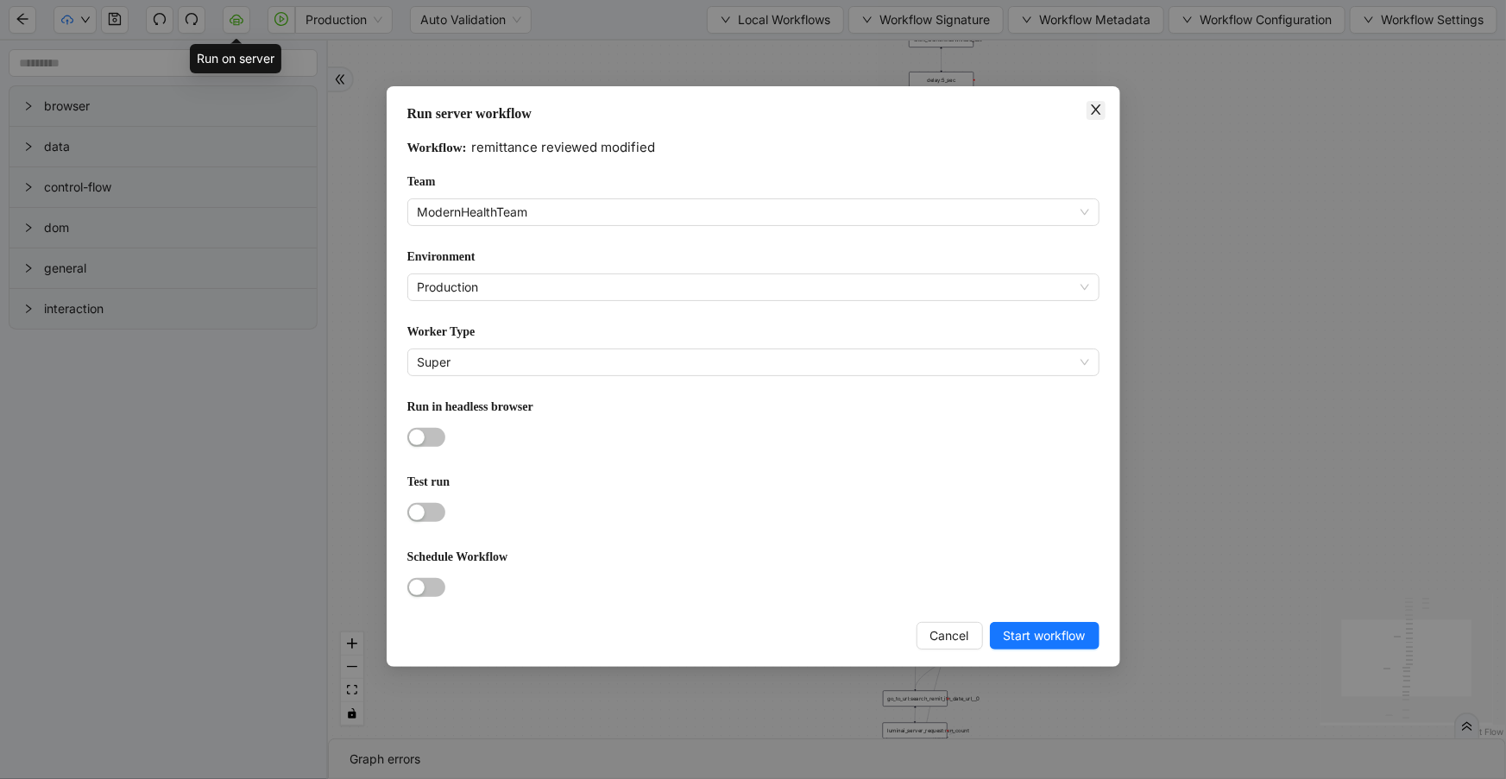
click at [1086, 106] on span "Close" at bounding box center [1095, 110] width 19 height 19
